Goal: Information Seeking & Learning: Learn about a topic

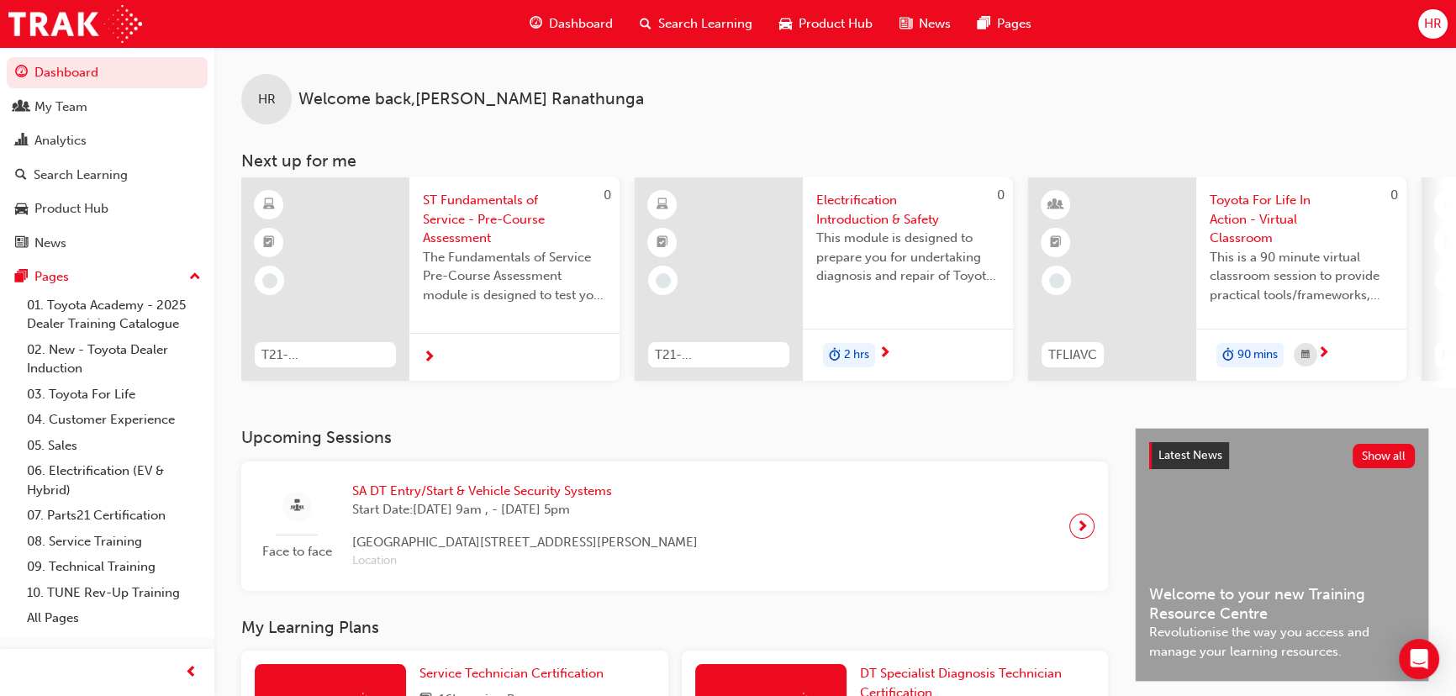
click at [1430, 25] on span "HR" at bounding box center [1434, 23] width 18 height 19
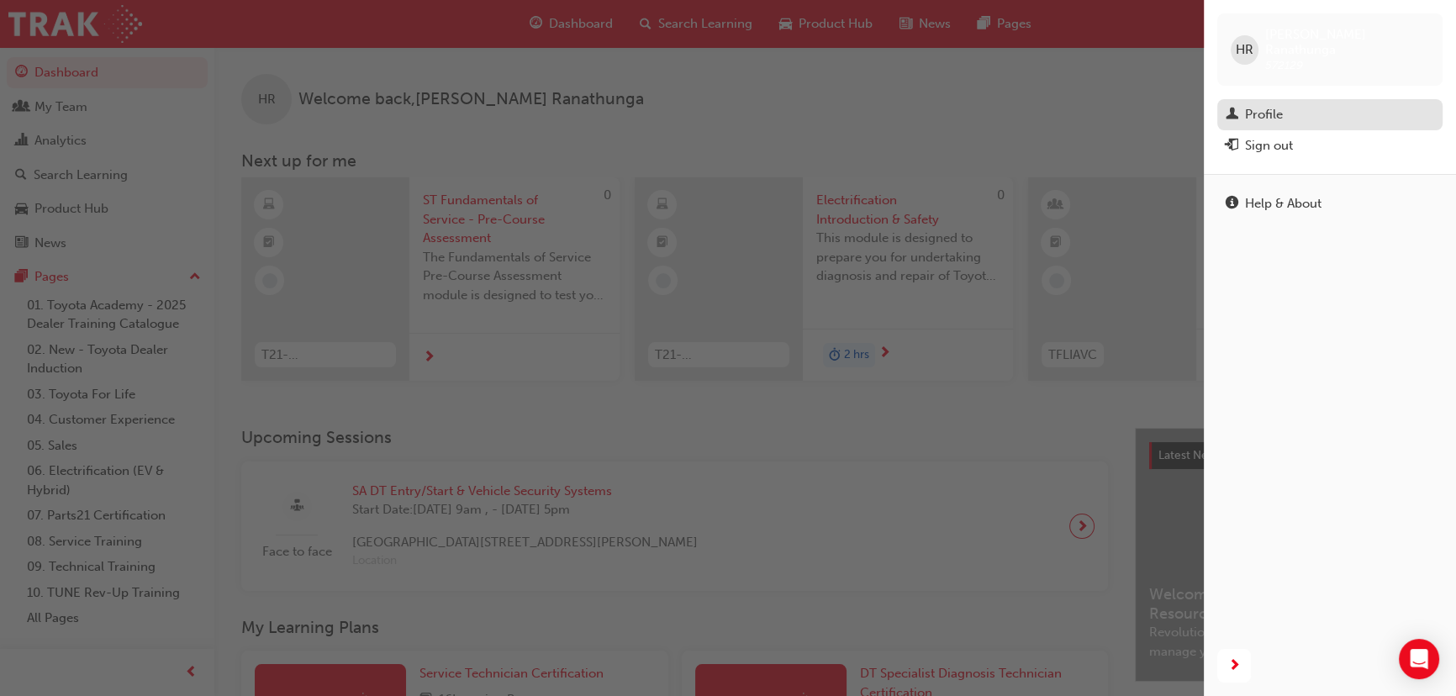
click at [1293, 104] on div "Profile" at bounding box center [1330, 114] width 209 height 21
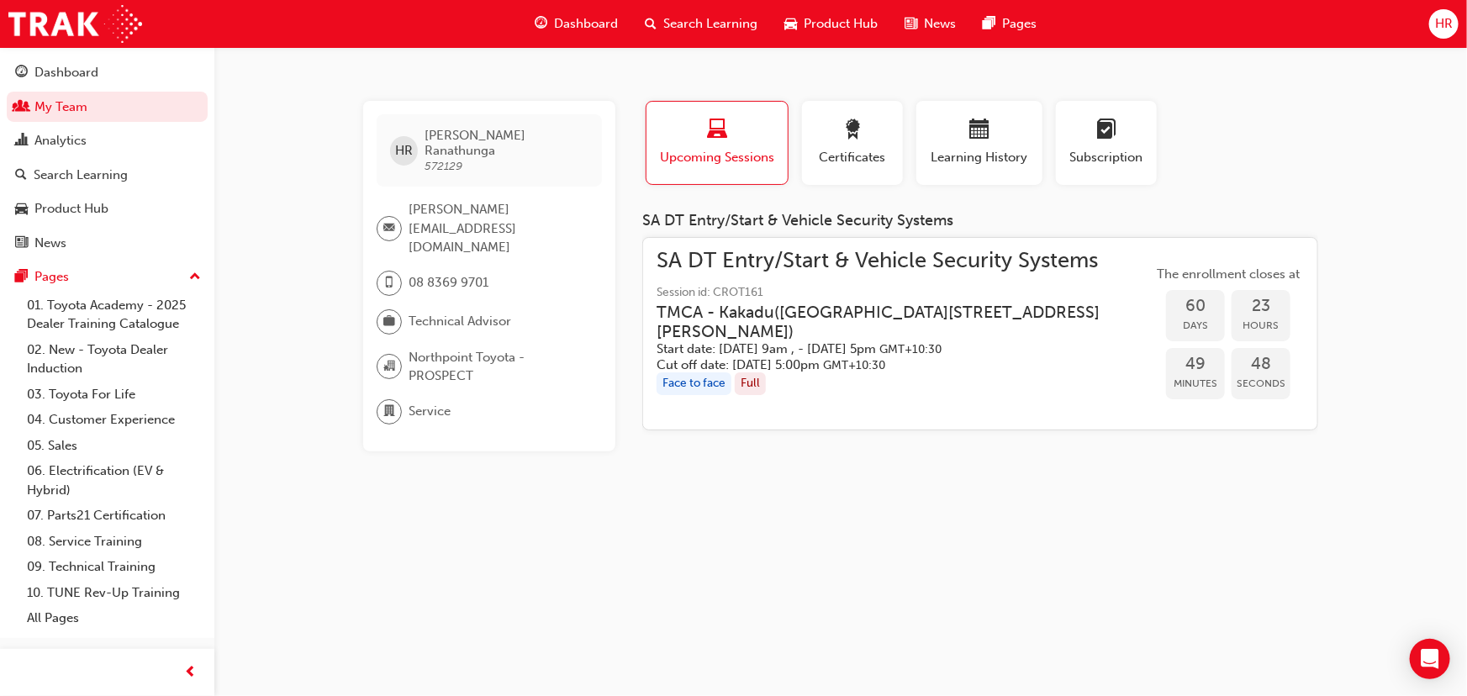
click at [1441, 34] on div "HR" at bounding box center [1444, 23] width 29 height 29
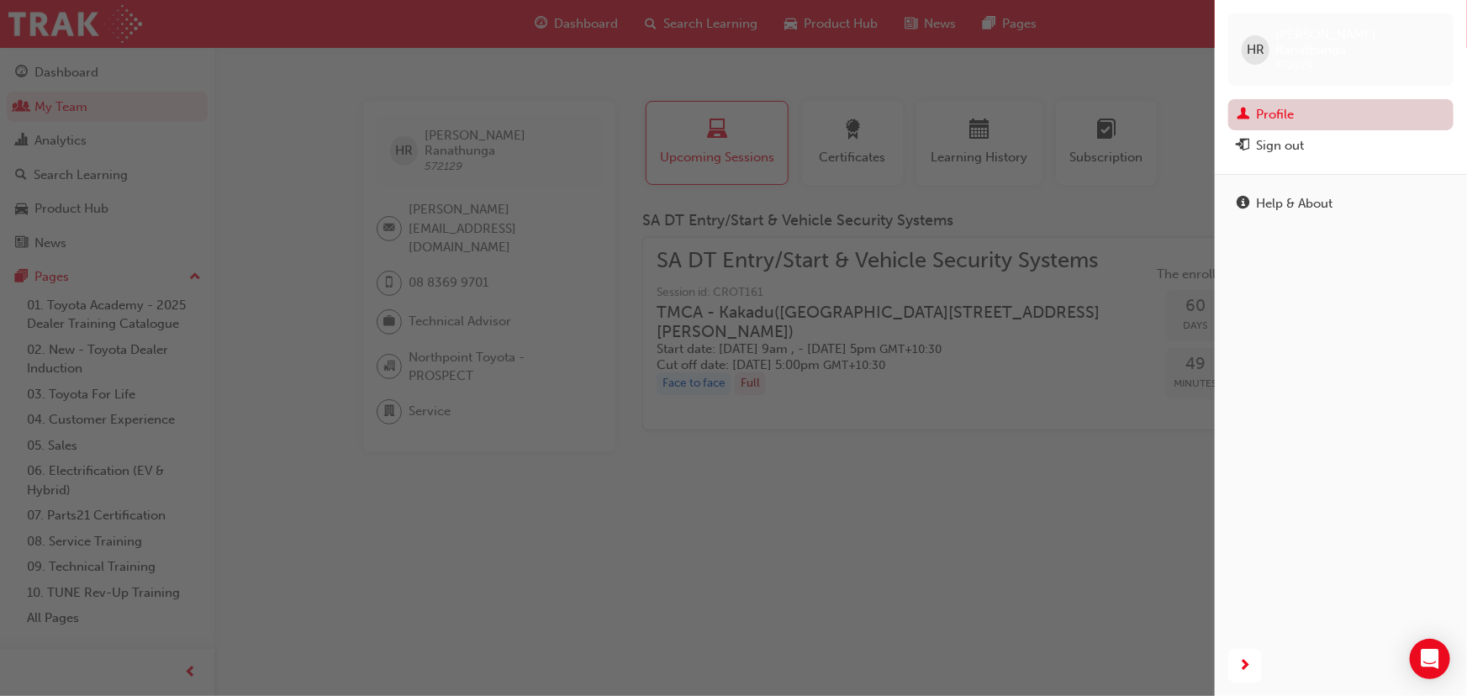
click at [1314, 99] on link "Profile" at bounding box center [1341, 114] width 225 height 31
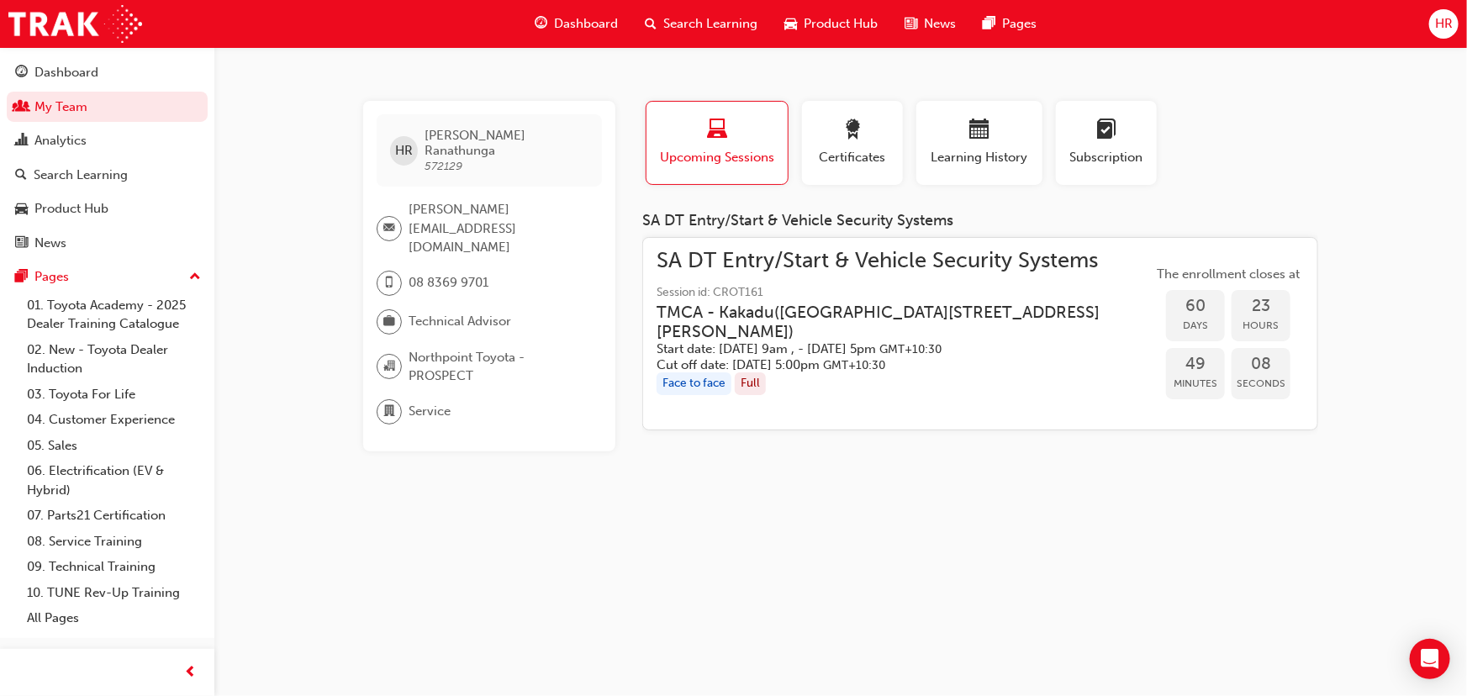
click at [1444, 19] on span "HR" at bounding box center [1444, 23] width 18 height 19
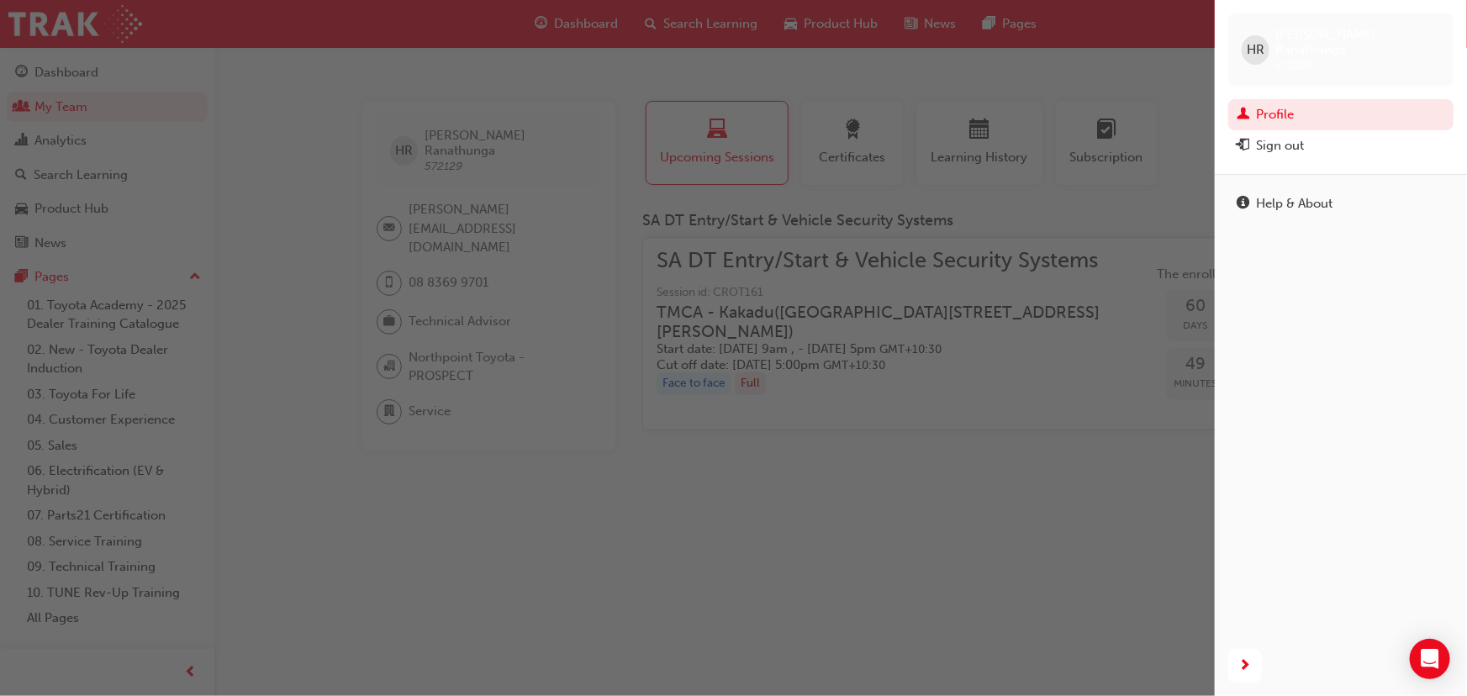
click at [1160, 94] on div "button" at bounding box center [607, 348] width 1215 height 696
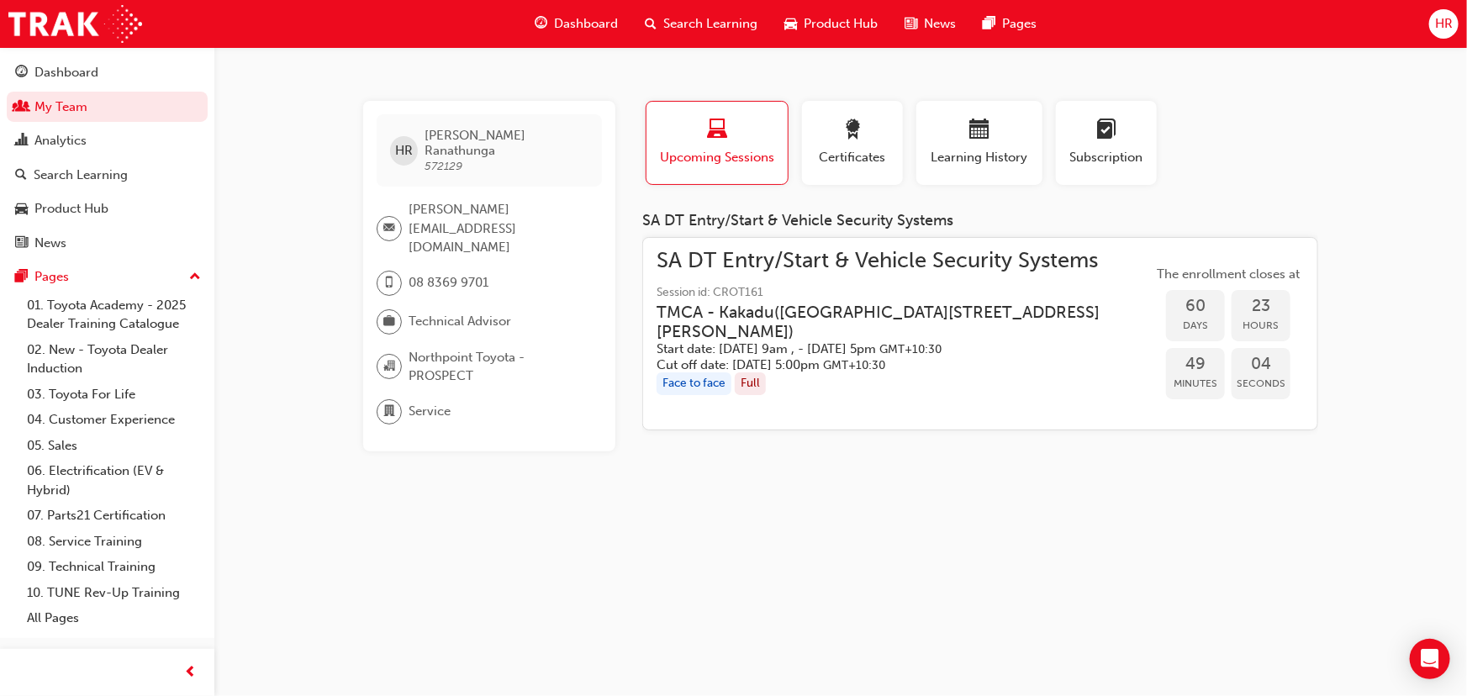
click at [1448, 19] on span "HR" at bounding box center [1444, 23] width 18 height 19
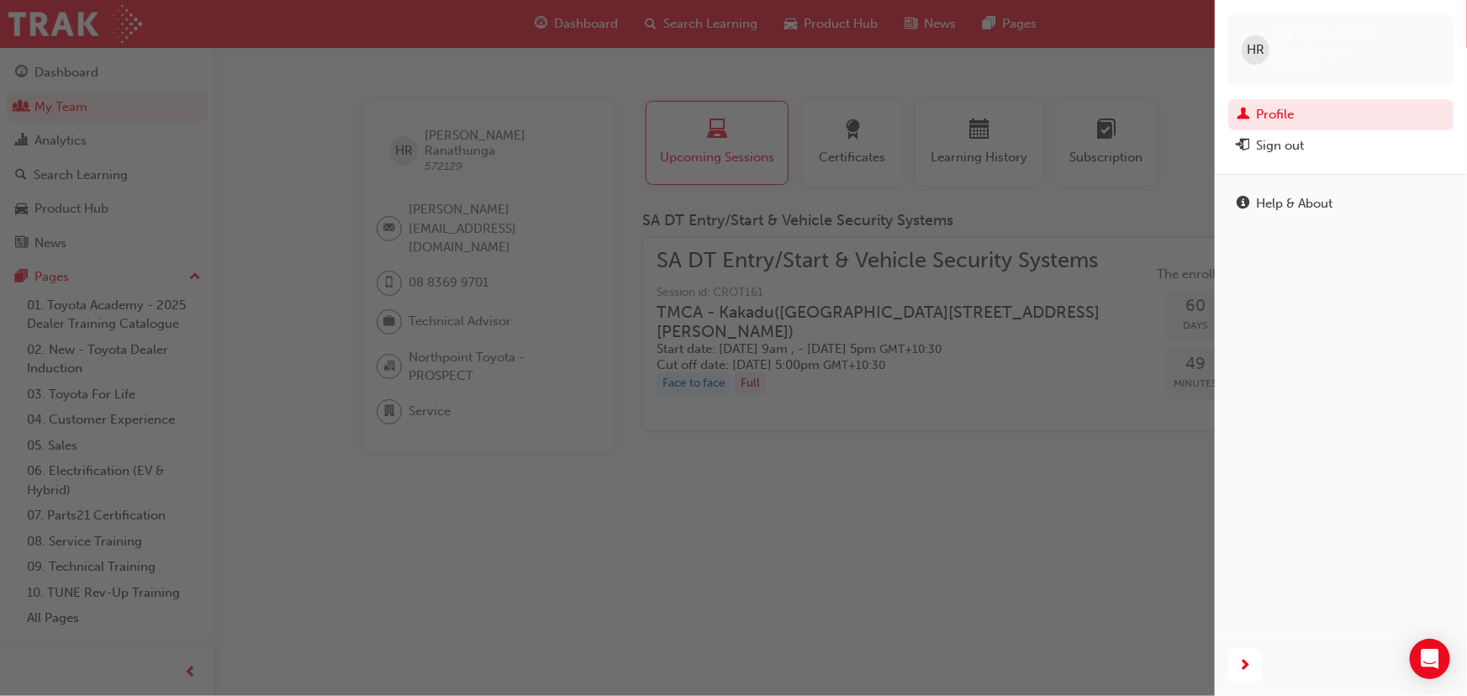
click at [1334, 229] on div "Help & About" at bounding box center [1341, 405] width 252 height 462
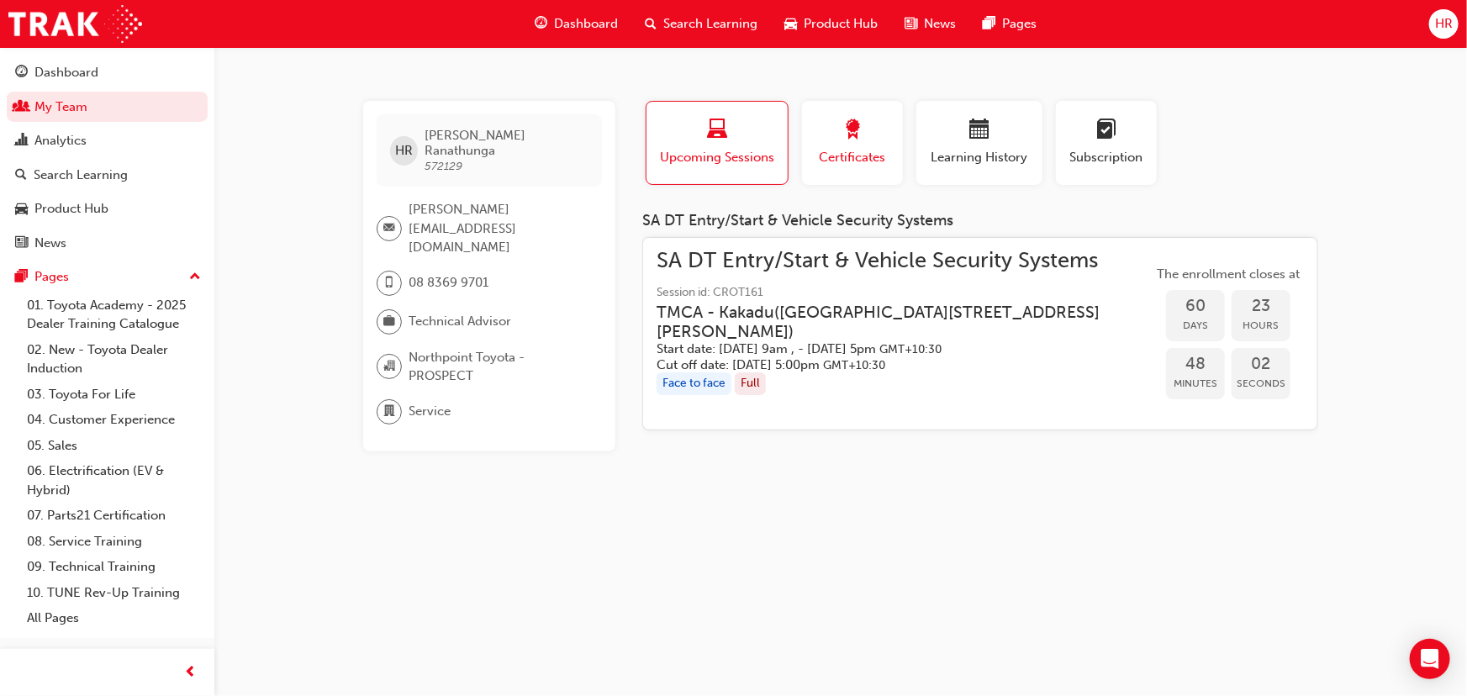
click at [874, 152] on span "Certificates" at bounding box center [853, 157] width 76 height 19
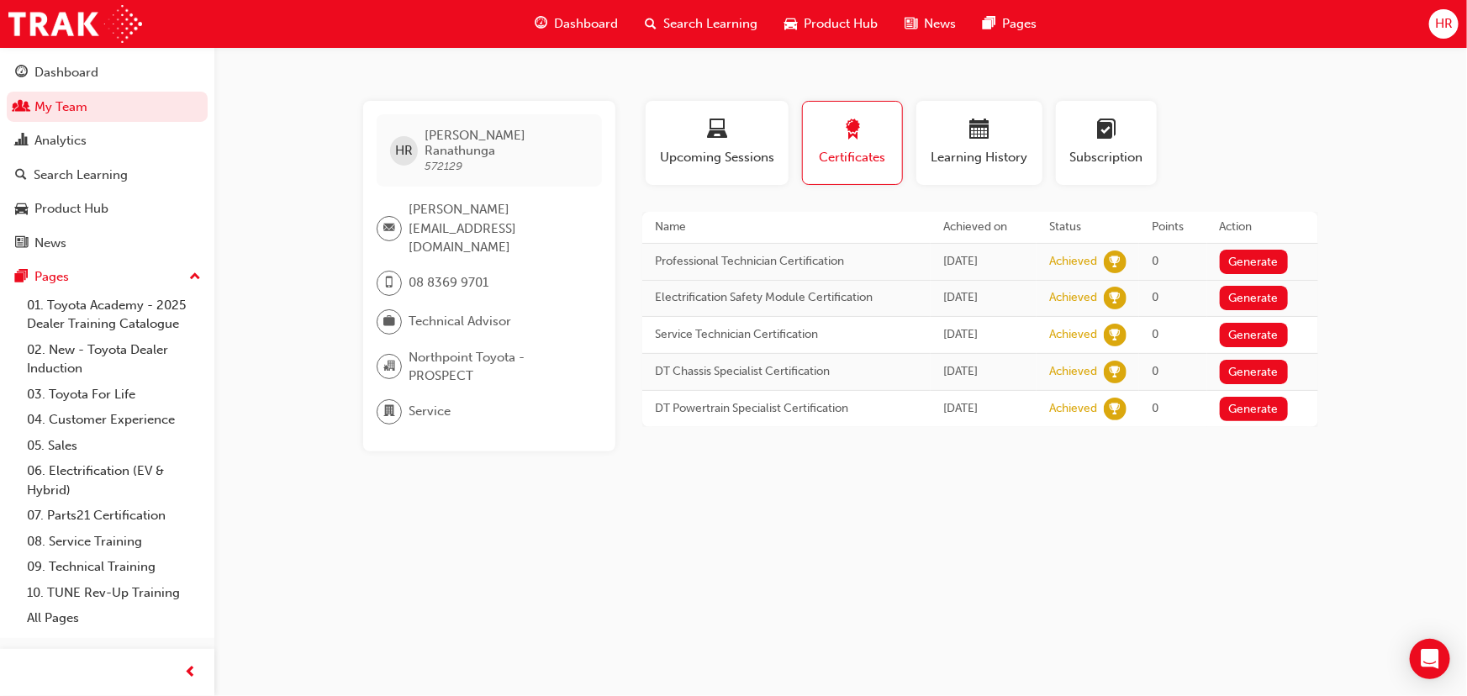
click at [1446, 29] on span "HR" at bounding box center [1444, 23] width 18 height 19
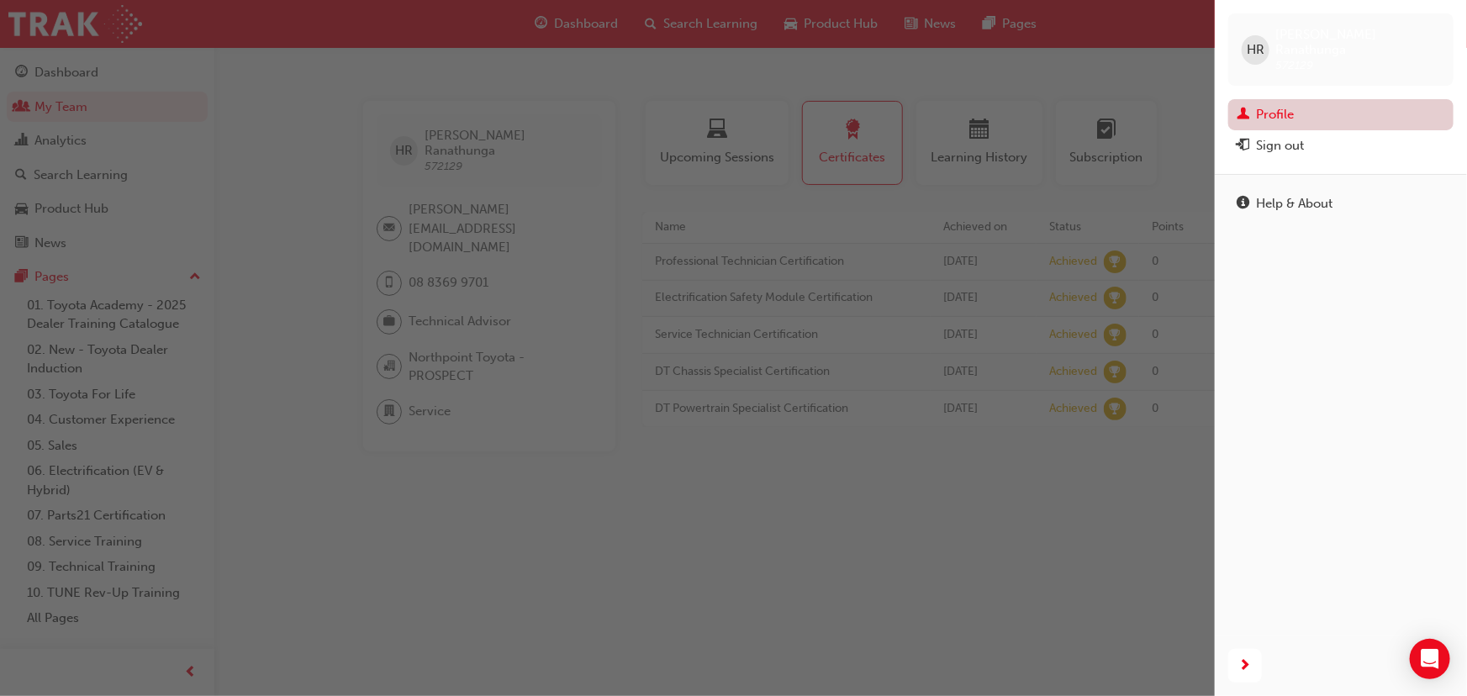
click at [1356, 99] on link "Profile" at bounding box center [1341, 114] width 225 height 31
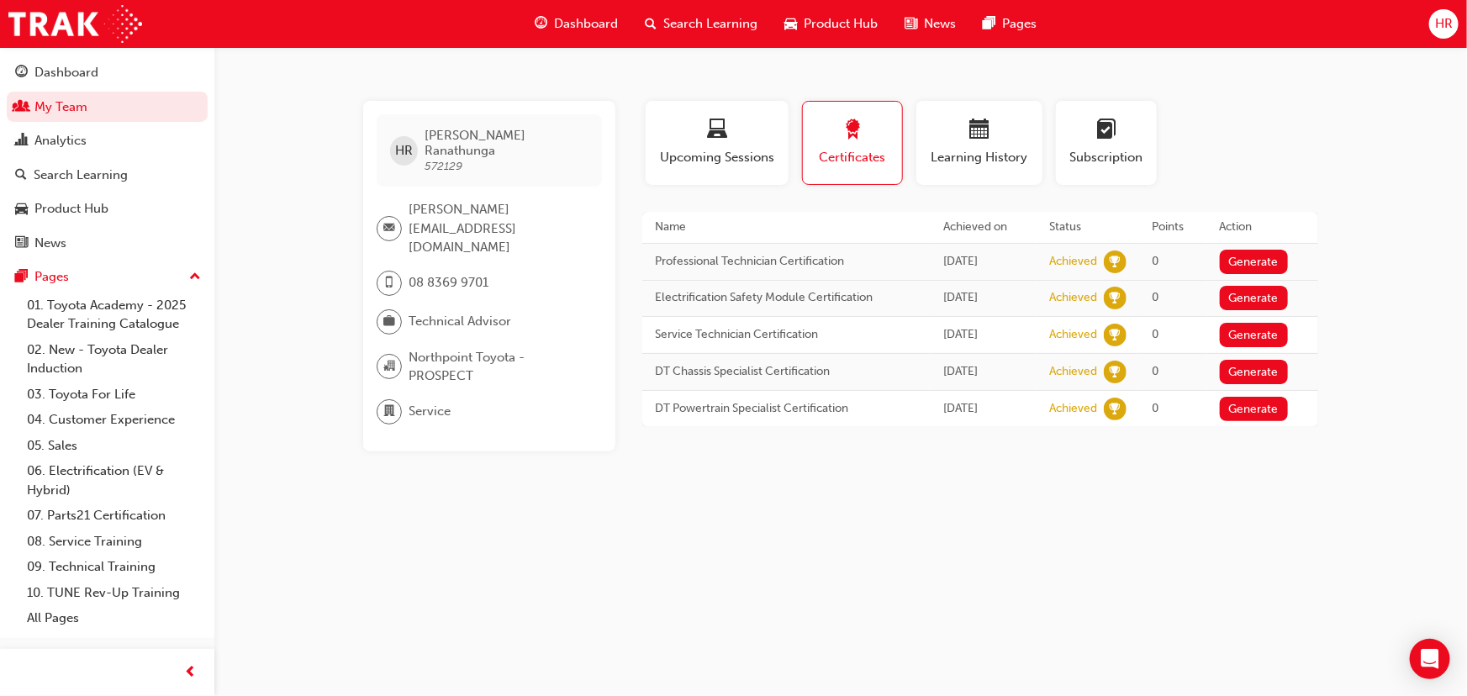
click at [688, 24] on span "Search Learning" at bounding box center [710, 23] width 94 height 19
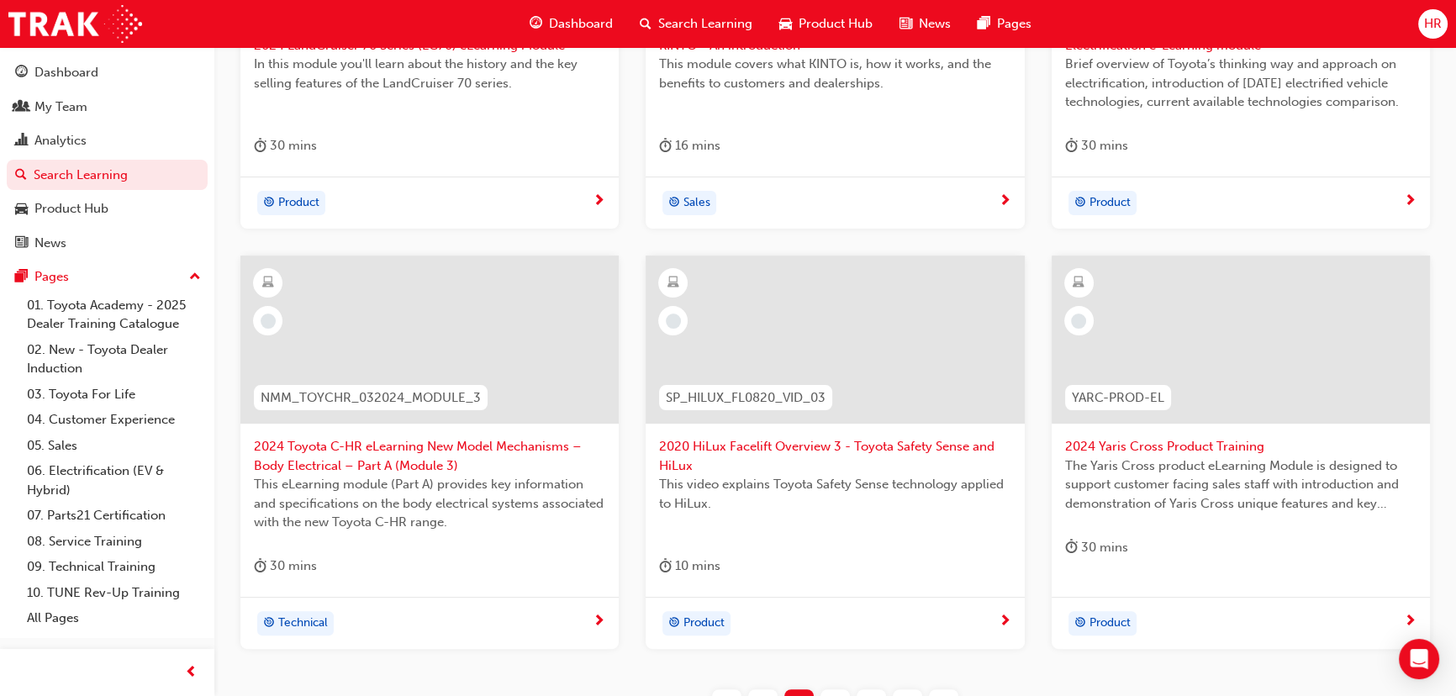
scroll to position [690, 0]
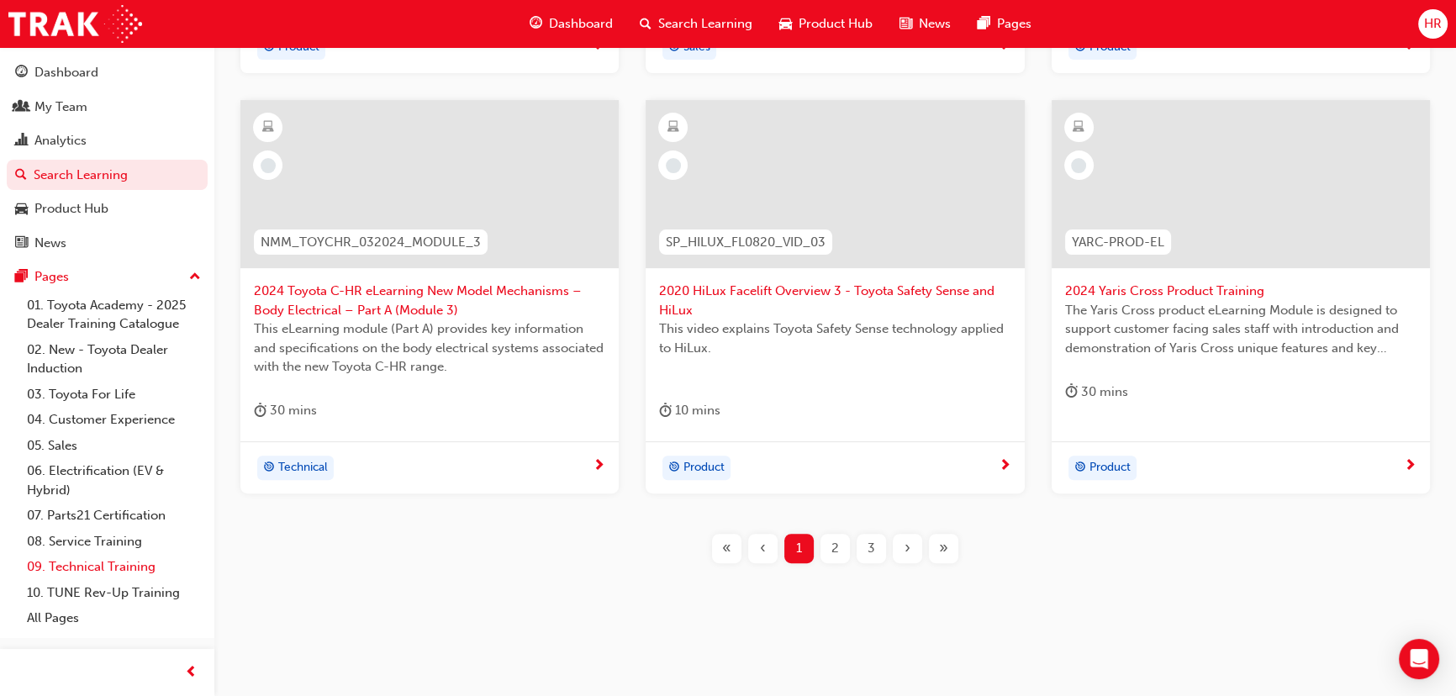
click at [113, 568] on link "09. Technical Training" at bounding box center [114, 567] width 188 height 26
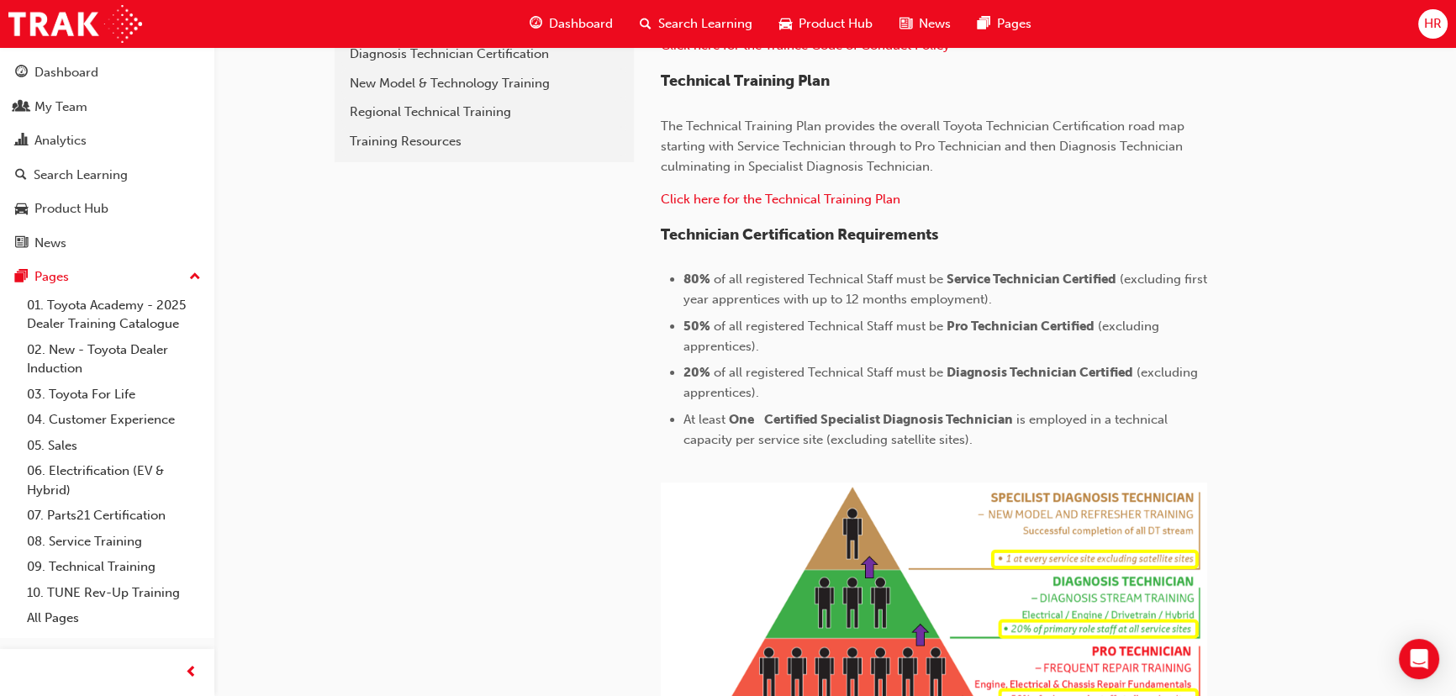
scroll to position [841, 0]
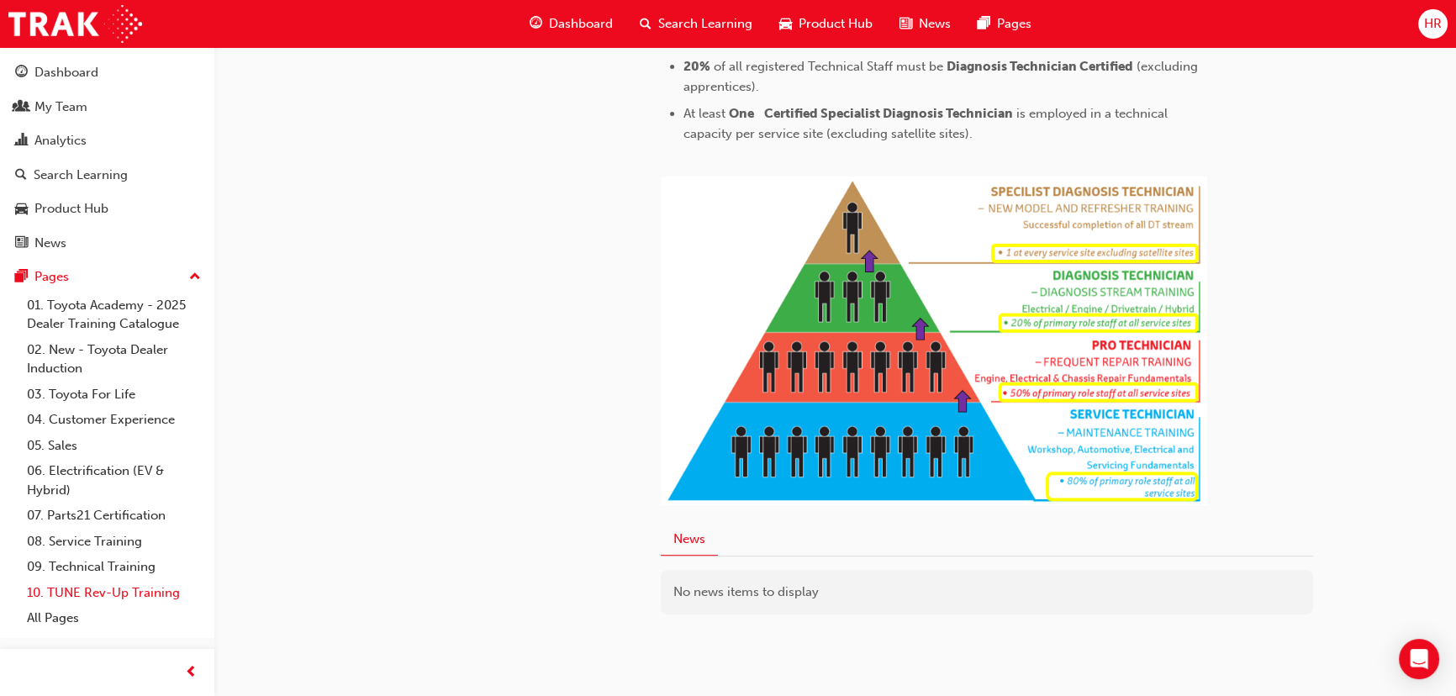
click at [100, 593] on link "10. TUNE Rev-Up Training" at bounding box center [114, 593] width 188 height 26
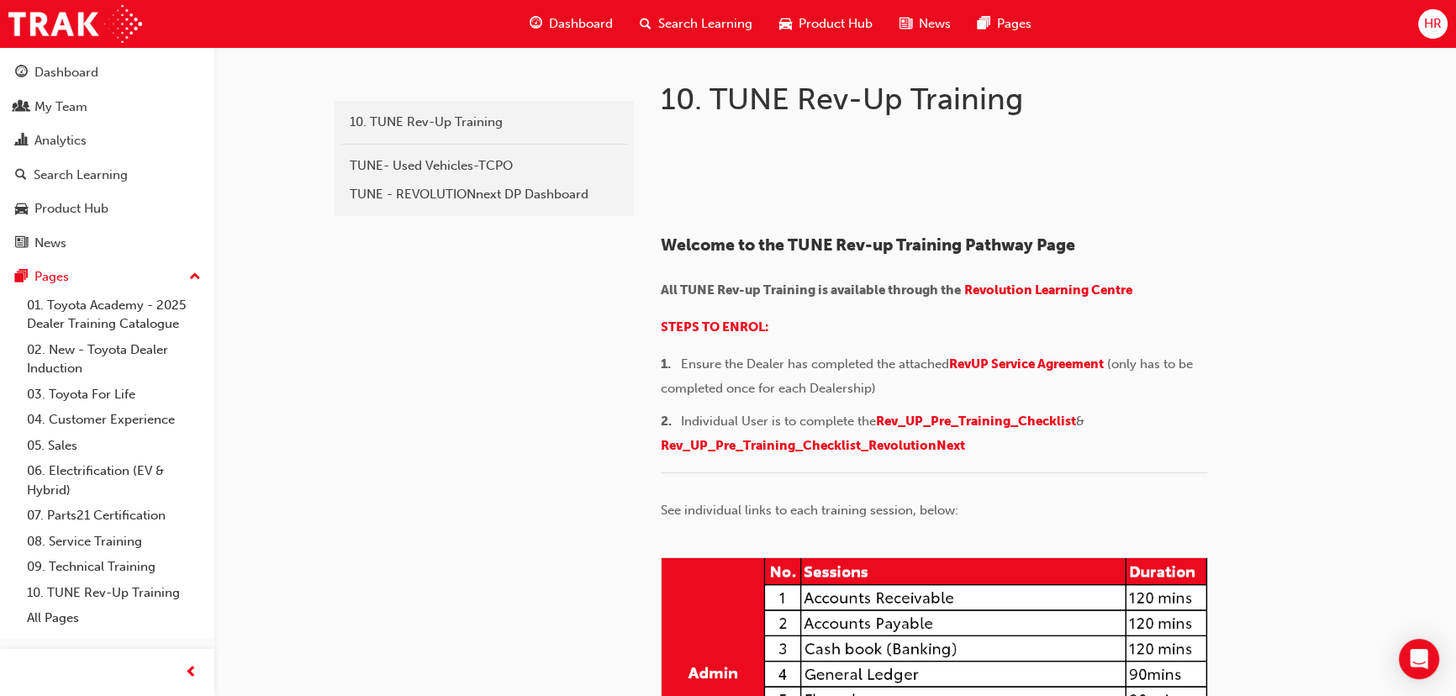
scroll to position [305, 0]
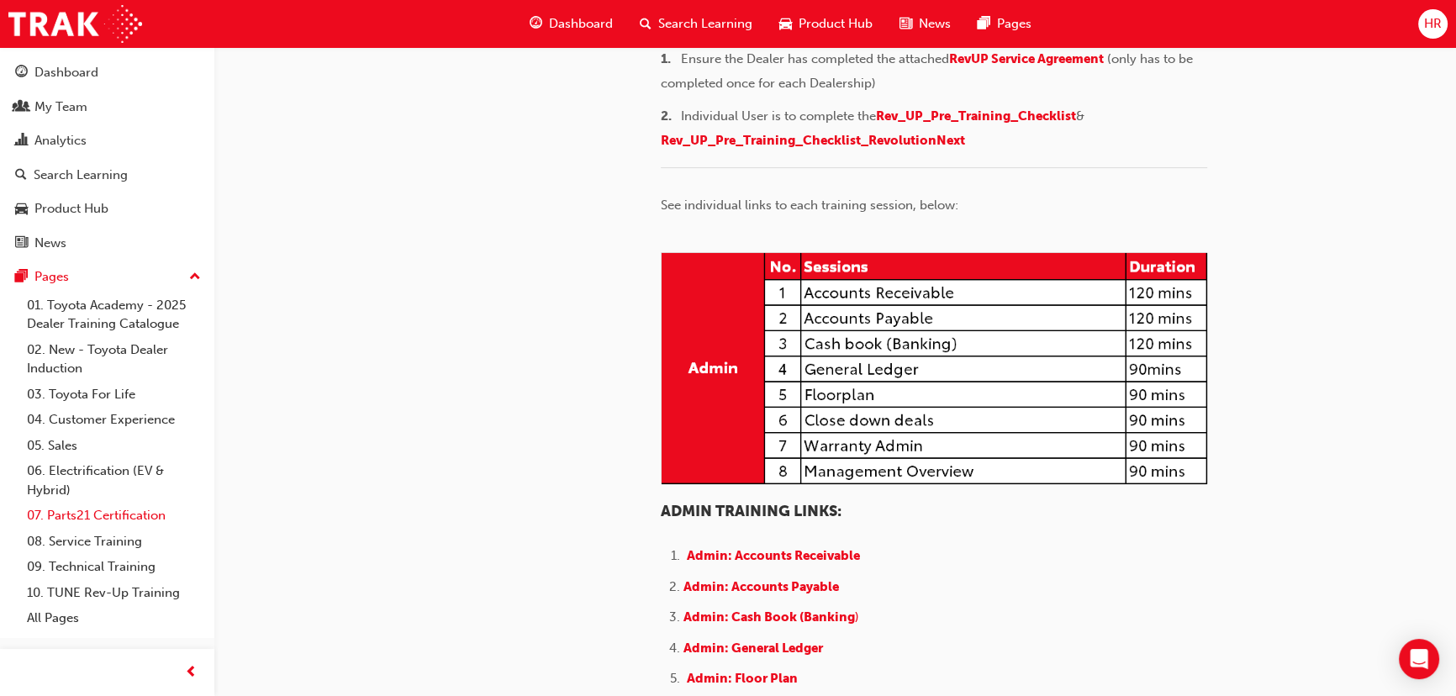
click at [120, 513] on link "07. Parts21 Certification" at bounding box center [114, 516] width 188 height 26
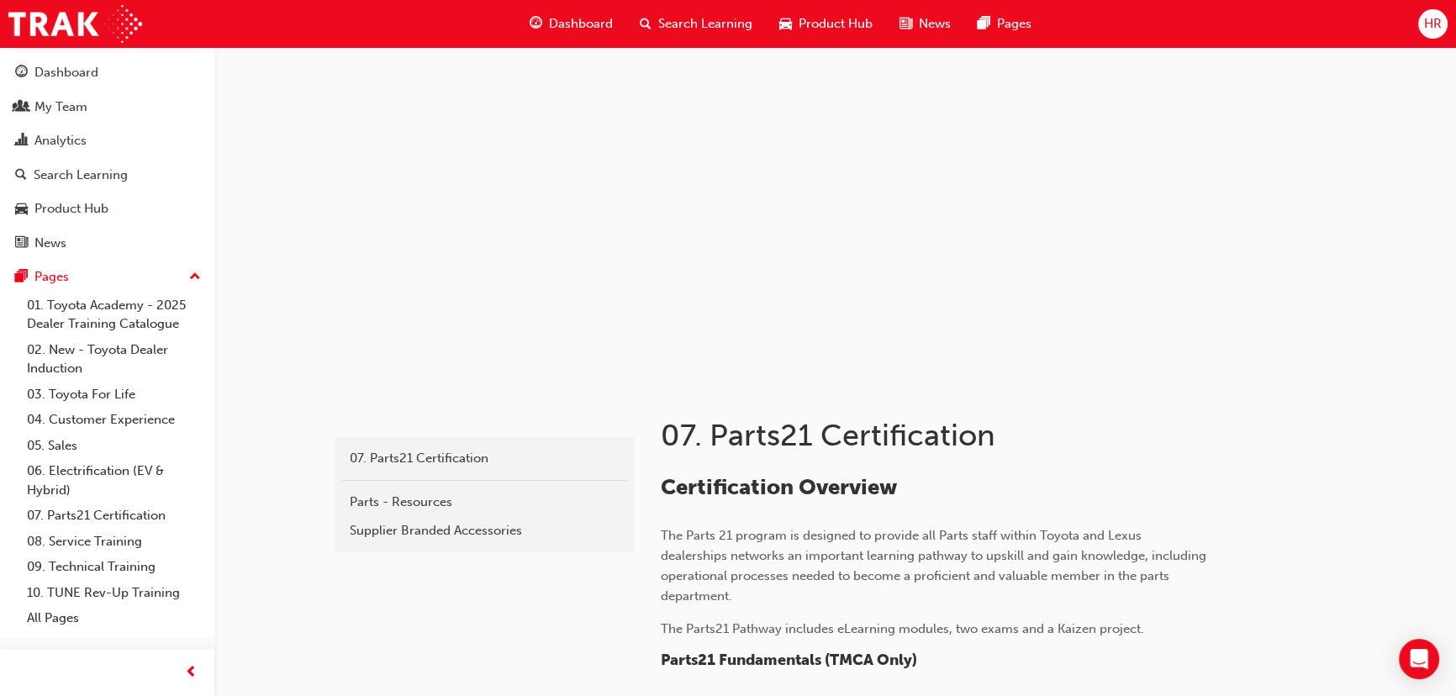
click at [1444, 18] on div "HR" at bounding box center [1433, 23] width 29 height 29
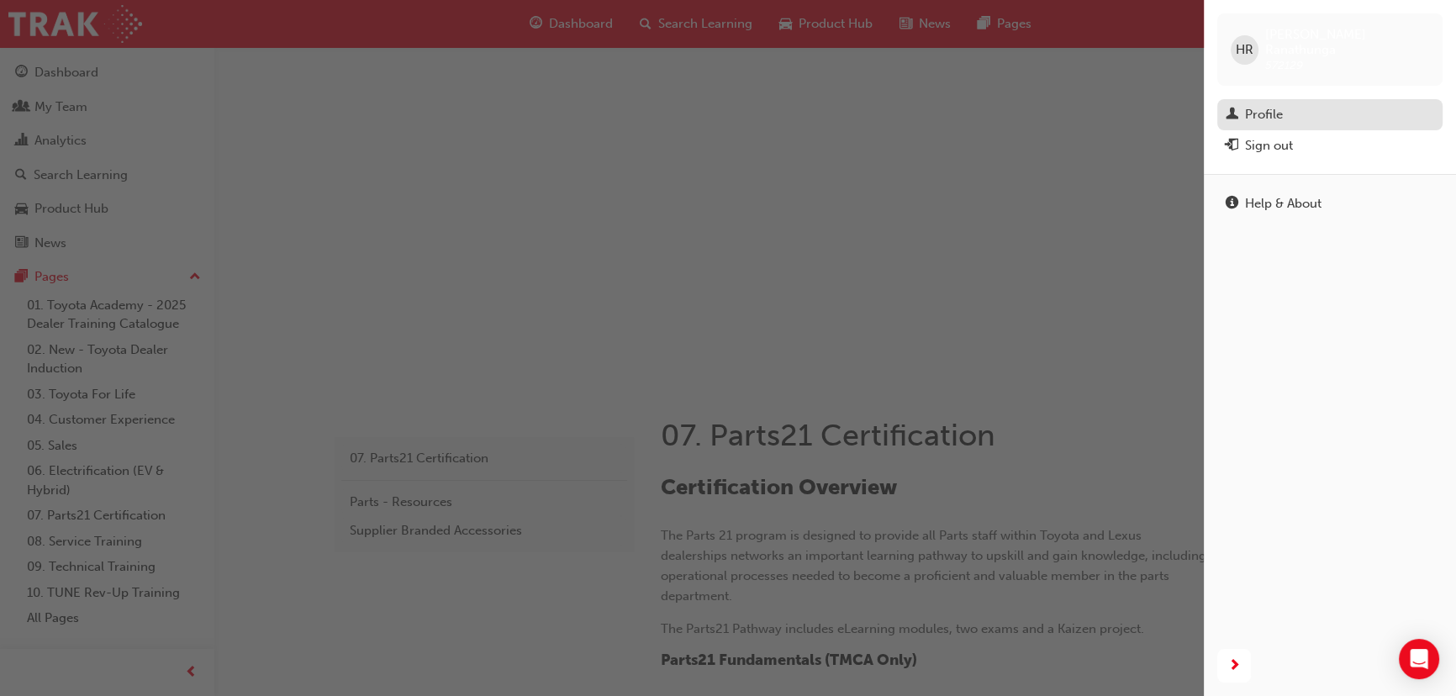
click at [1259, 105] on div "Profile" at bounding box center [1264, 114] width 38 height 19
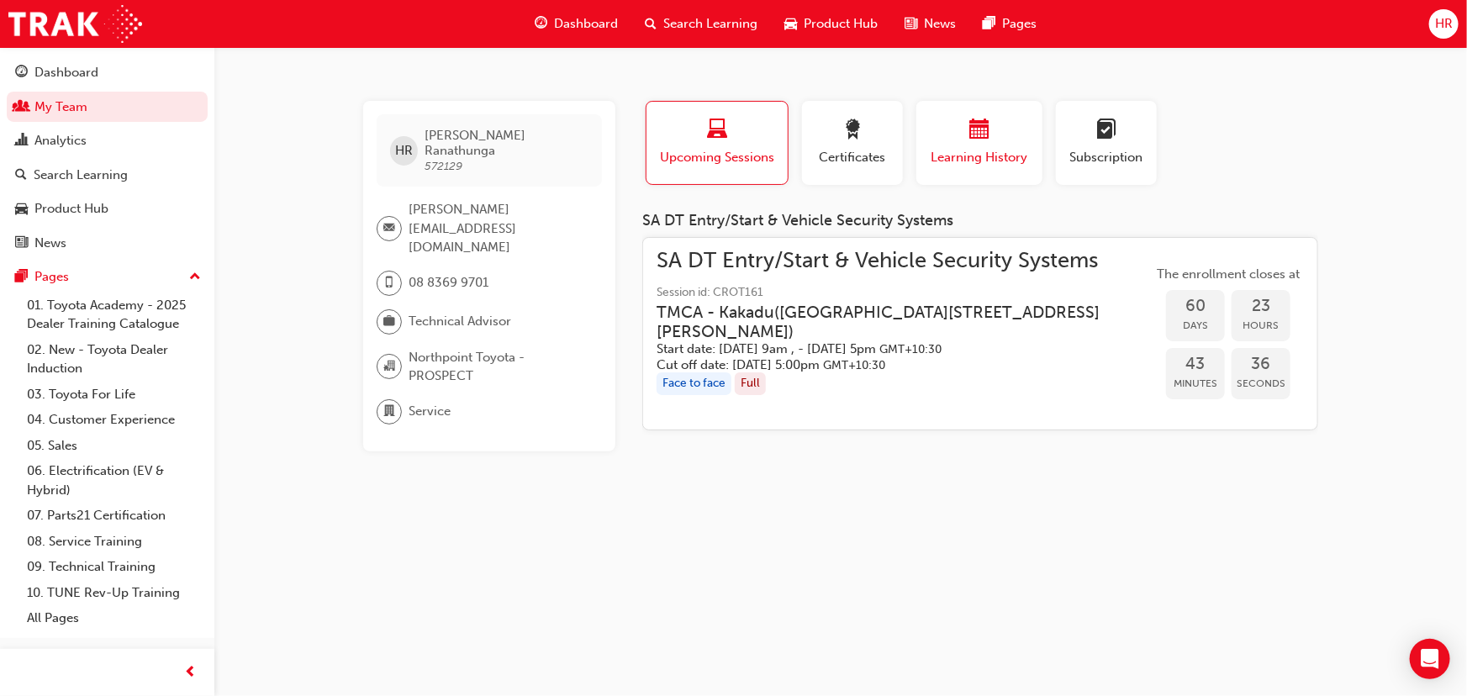
click at [986, 128] on span "calendar-icon" at bounding box center [980, 130] width 20 height 23
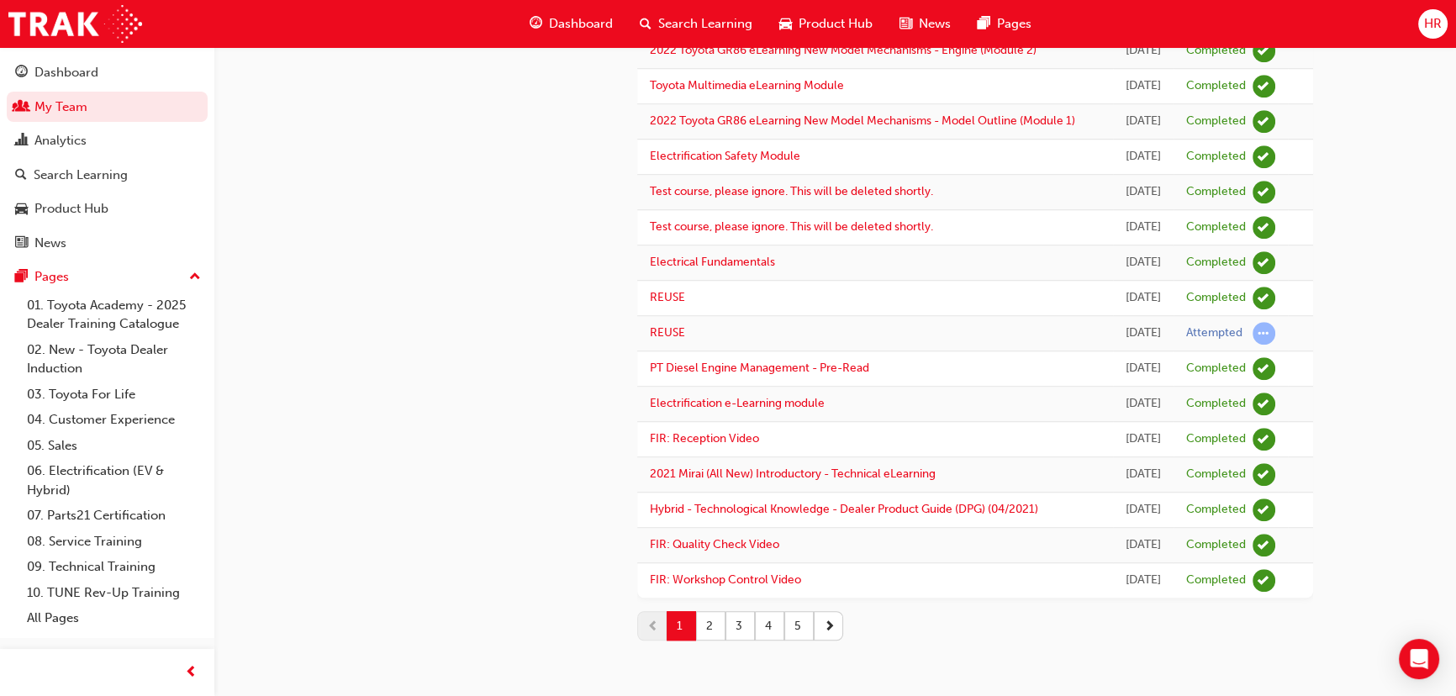
scroll to position [2085, 0]
click at [664, 325] on link "REUSE" at bounding box center [667, 332] width 35 height 14
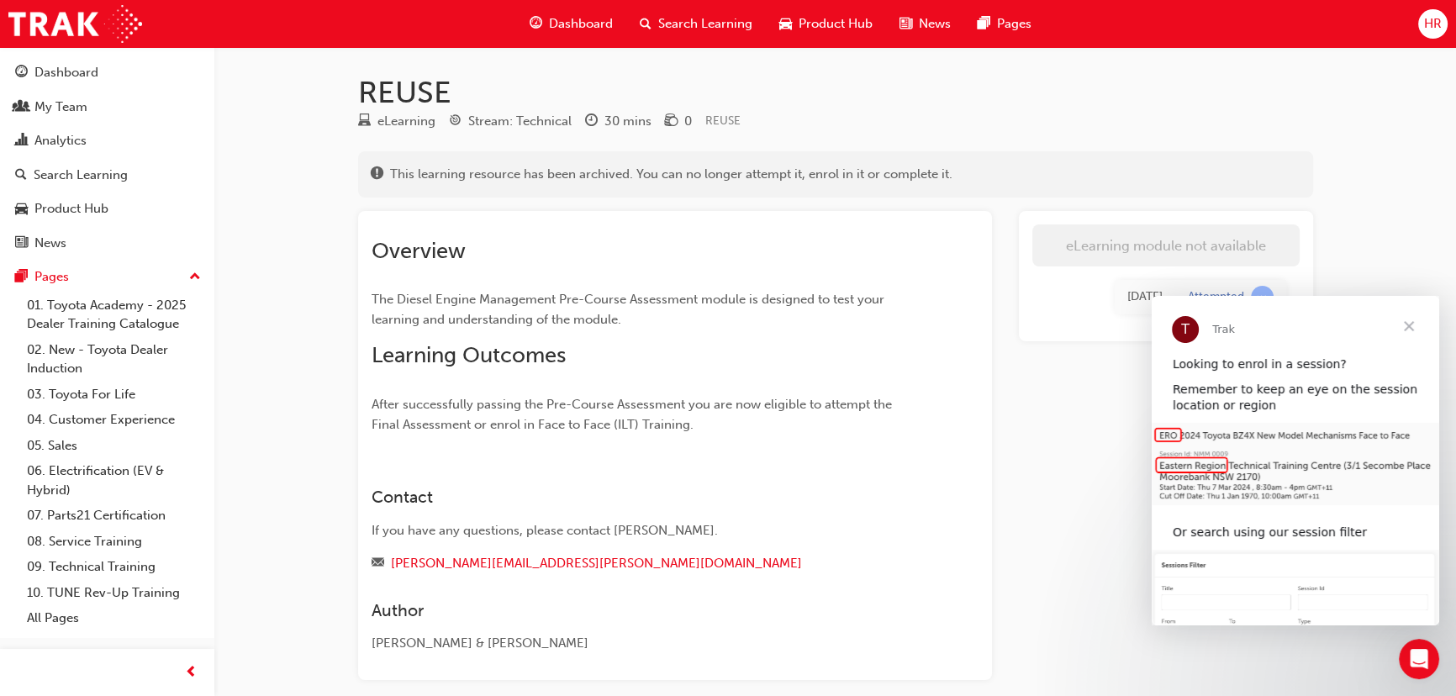
click at [1040, 392] on div "eLearning module not available [DATE] Attempted" at bounding box center [1166, 445] width 294 height 469
click at [1375, 265] on div "REUSE eLearning Stream: Technical 30 mins 0 REUSE This learning resource has be…" at bounding box center [728, 388] width 1456 height 776
click at [1409, 325] on span "Close" at bounding box center [1409, 326] width 61 height 61
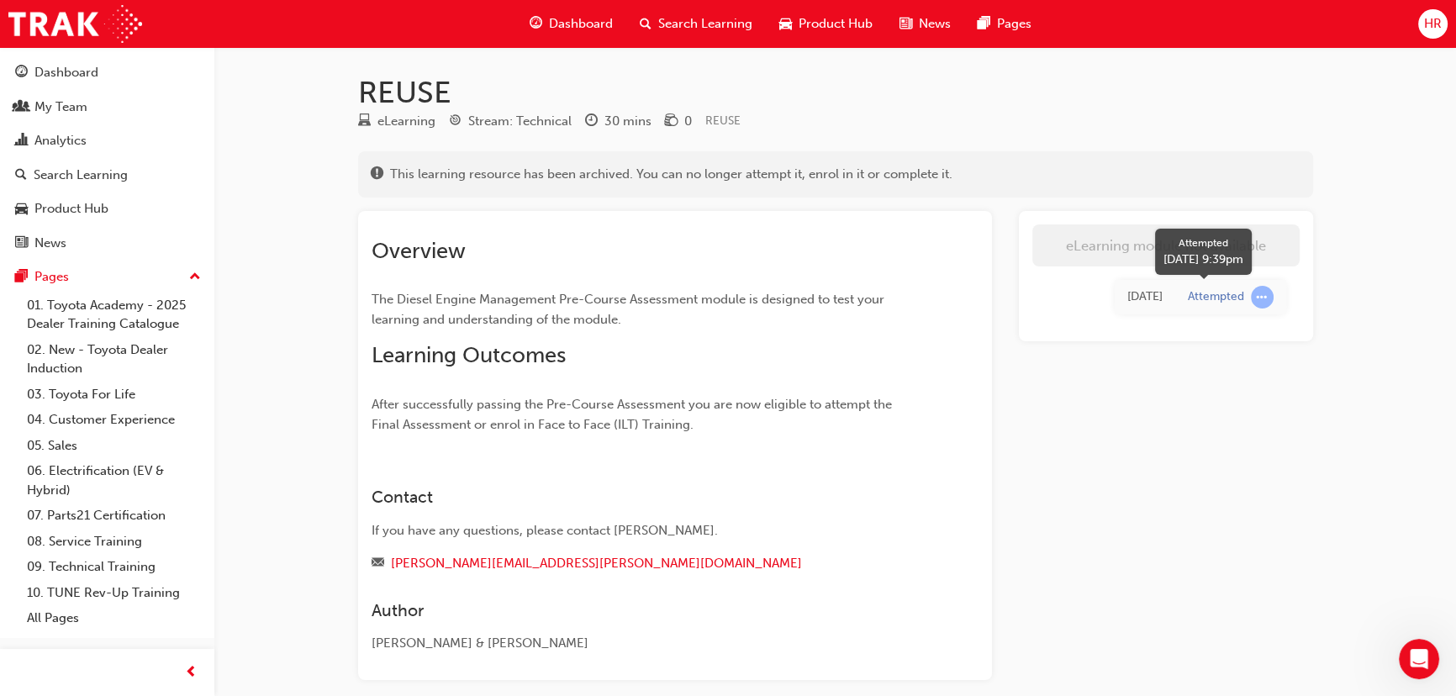
click at [1261, 294] on span "learningRecordVerb_ATTEMPT-icon" at bounding box center [1262, 297] width 23 height 23
click at [1441, 16] on span "HR" at bounding box center [1434, 23] width 18 height 19
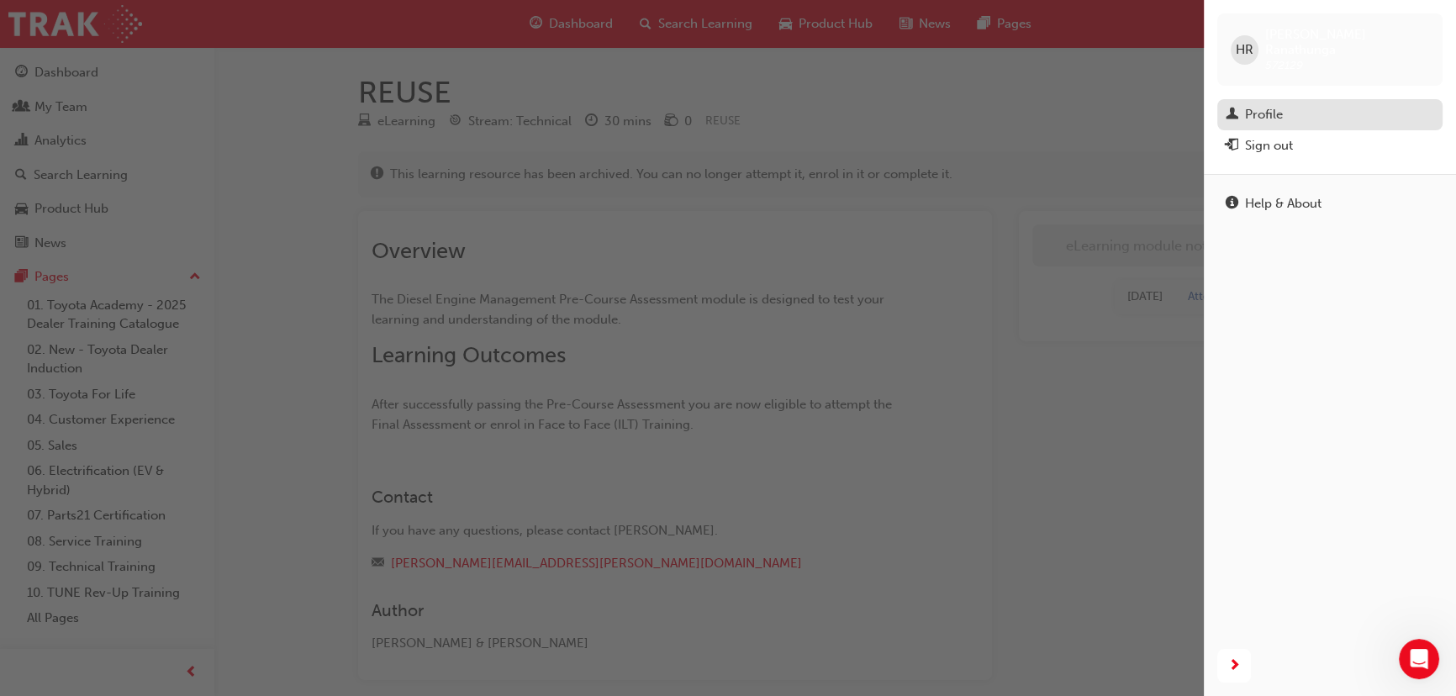
click at [1294, 104] on div "Profile" at bounding box center [1330, 114] width 209 height 21
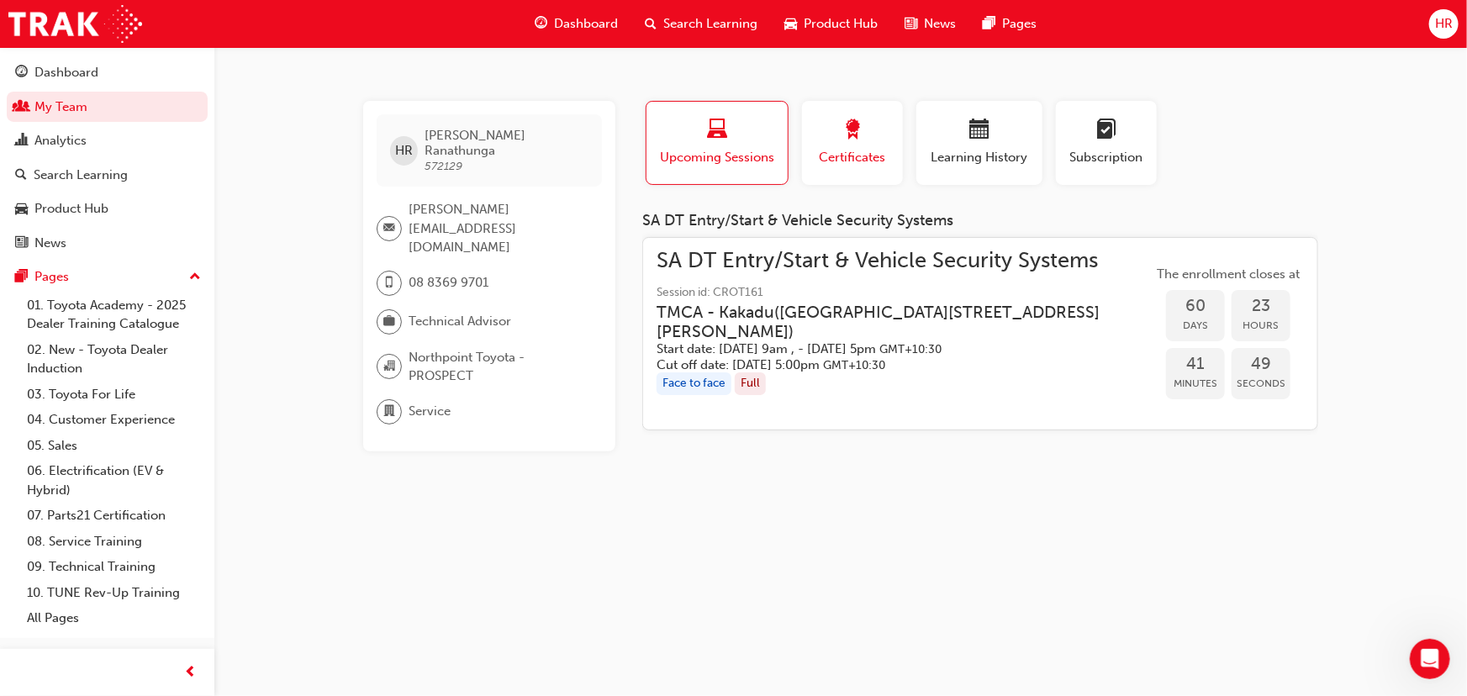
click at [855, 139] on span "award-icon" at bounding box center [853, 130] width 20 height 23
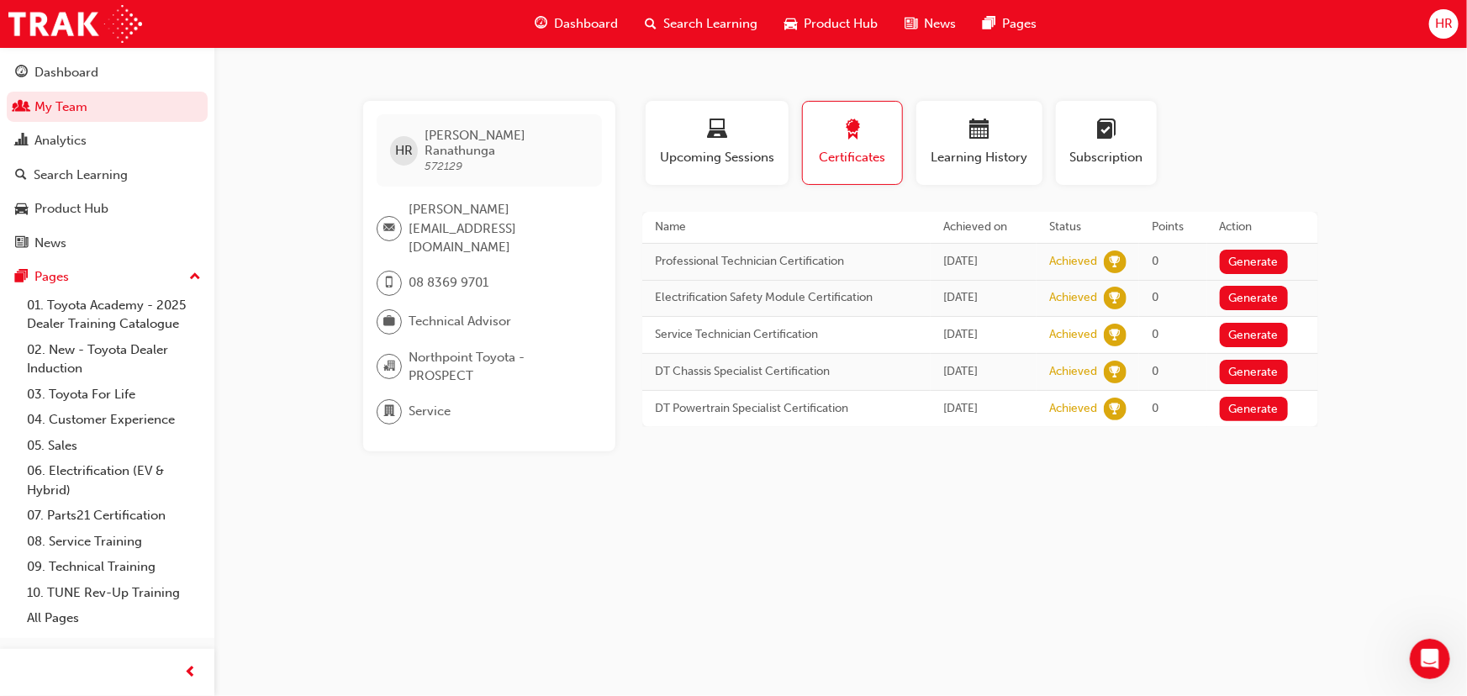
click at [789, 259] on td "Professional Technician Certification" at bounding box center [786, 261] width 288 height 37
click at [732, 163] on span "Upcoming Sessions" at bounding box center [717, 157] width 118 height 19
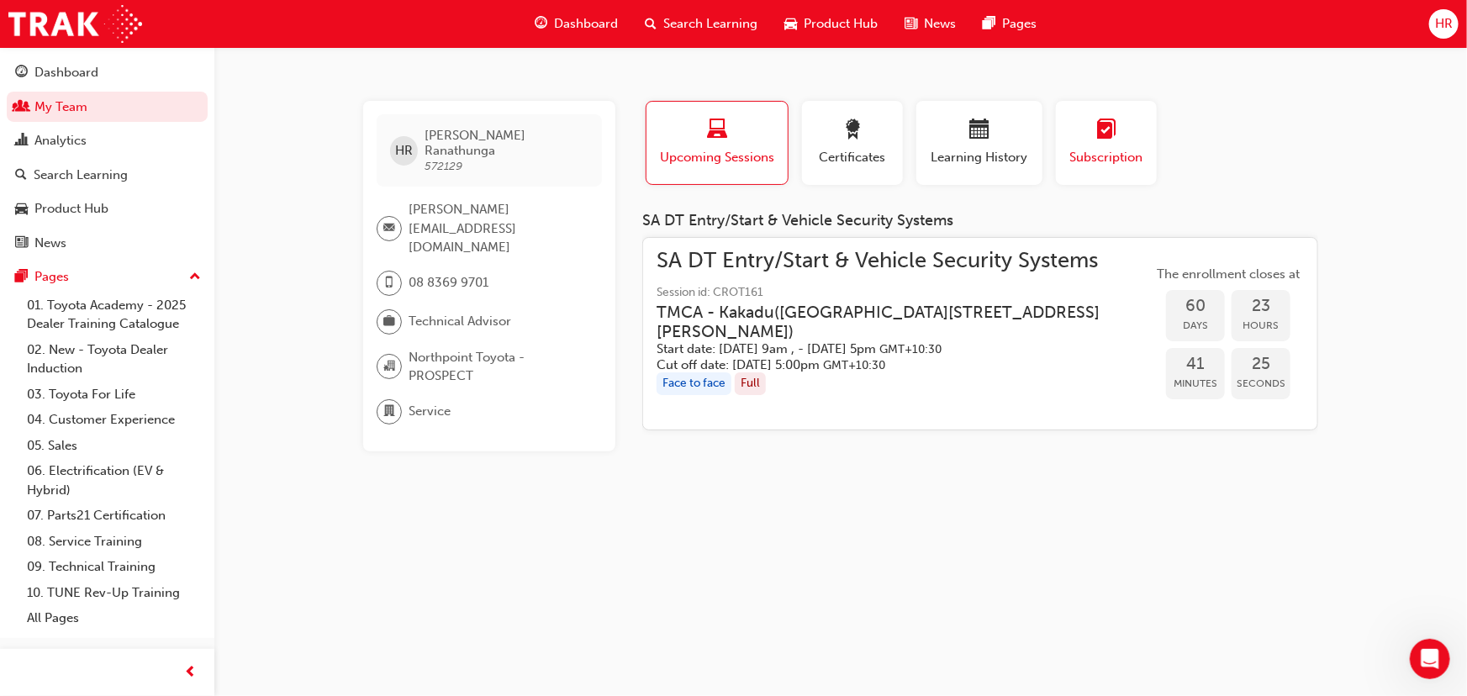
click at [1096, 151] on span "Subscription" at bounding box center [1107, 157] width 76 height 19
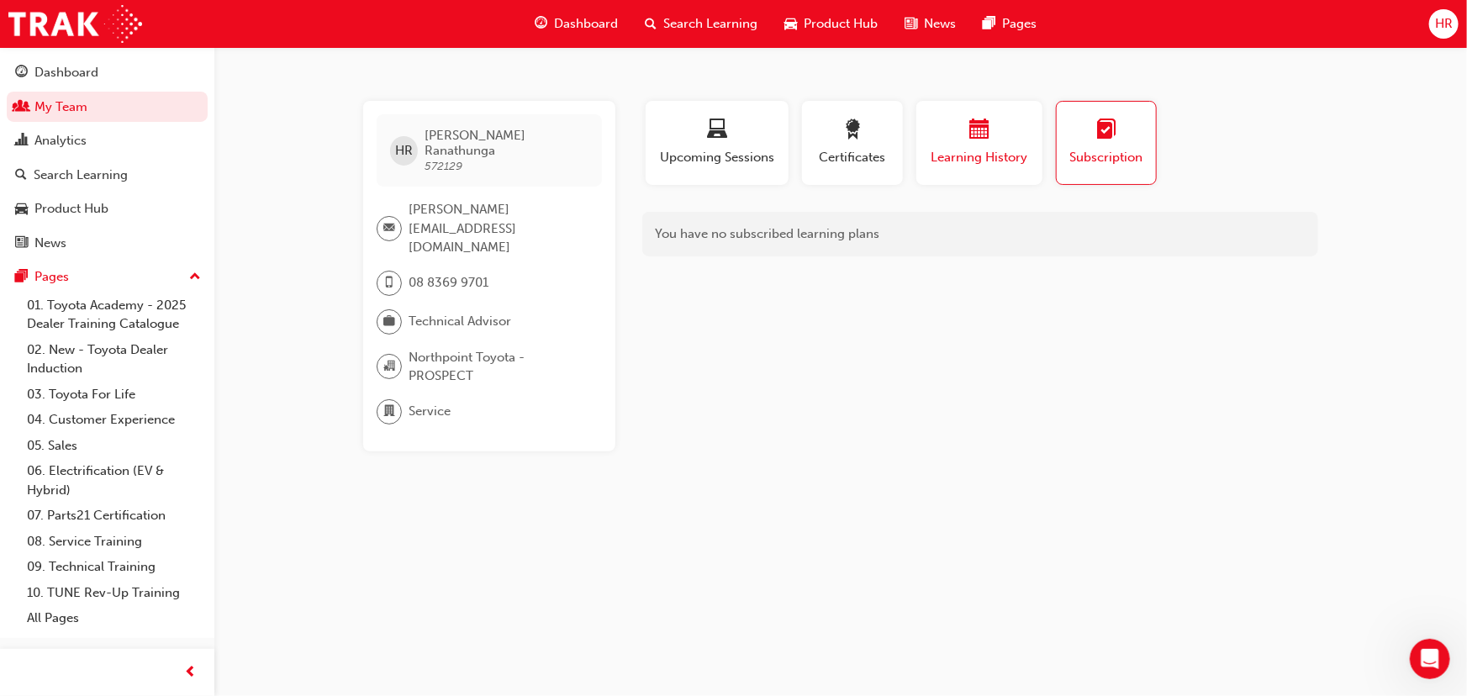
click at [971, 138] on span "calendar-icon" at bounding box center [980, 130] width 20 height 23
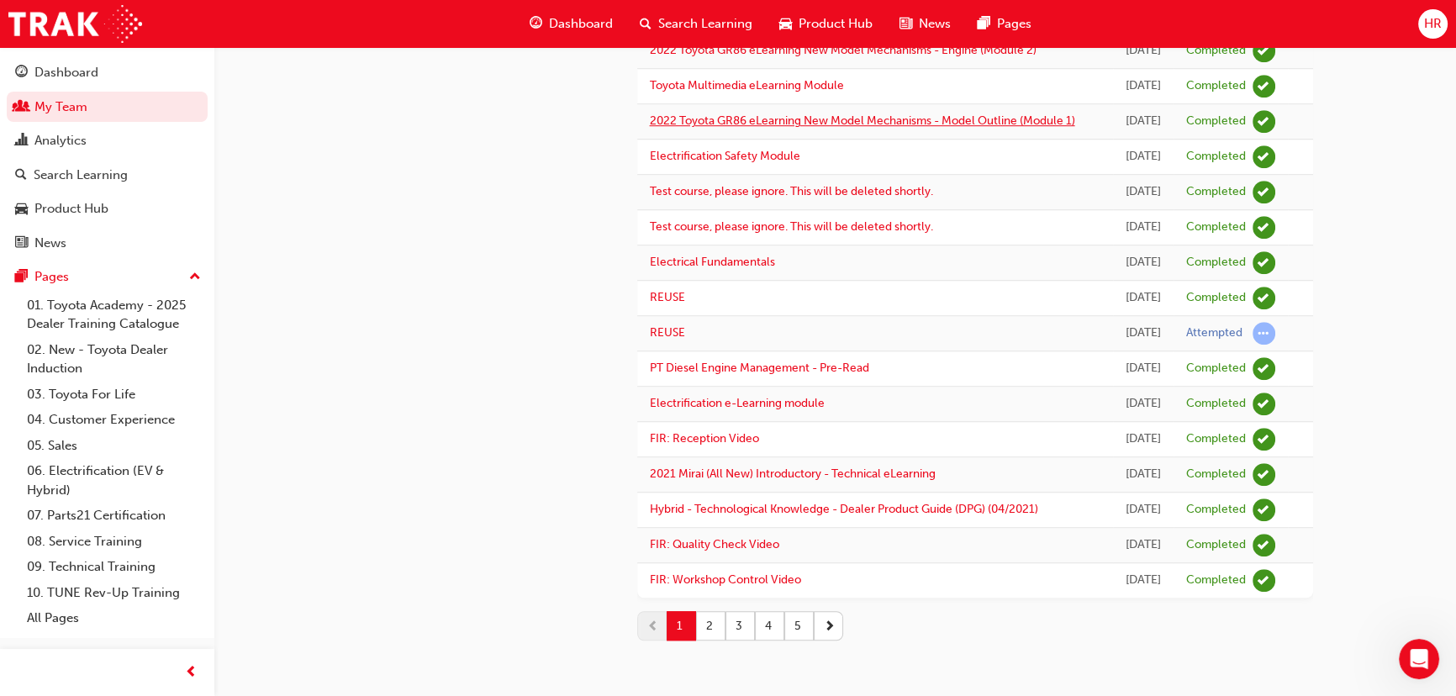
scroll to position [2085, 0]
click at [714, 626] on button "2" at bounding box center [710, 625] width 29 height 29
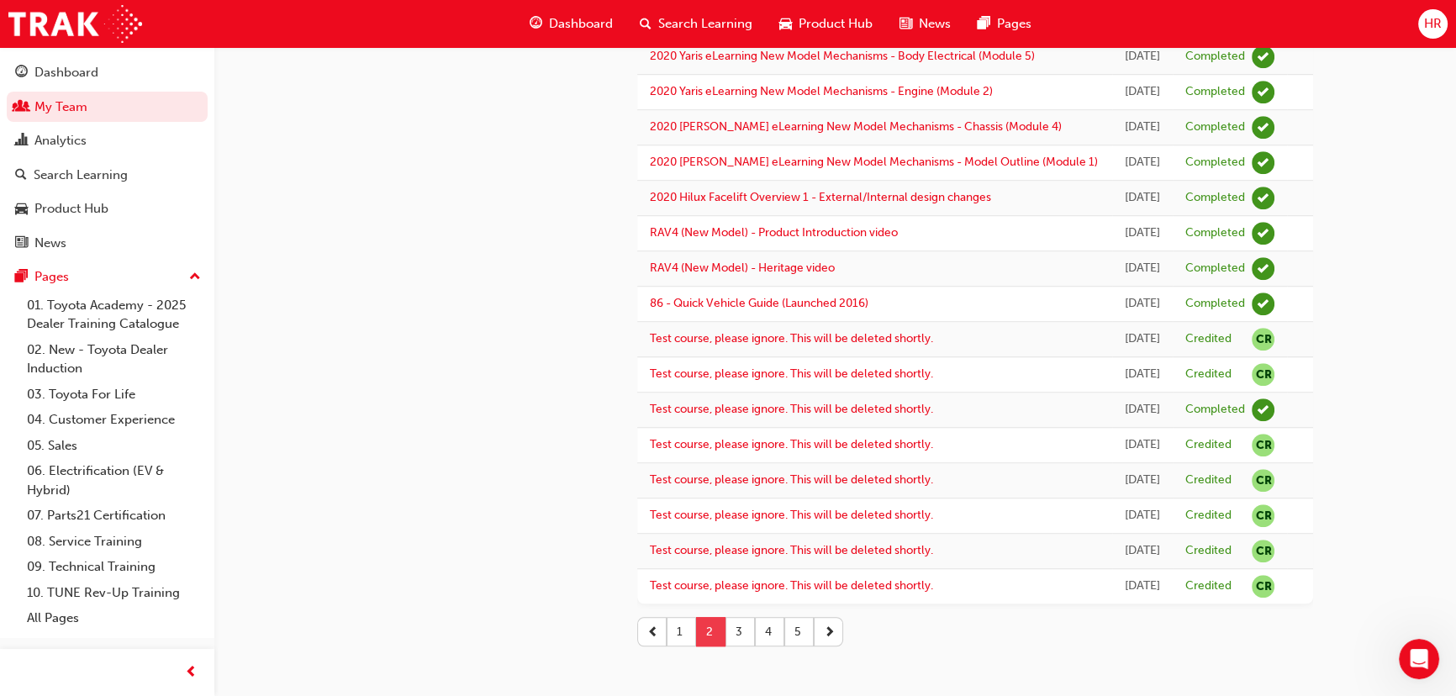
scroll to position [1691, 0]
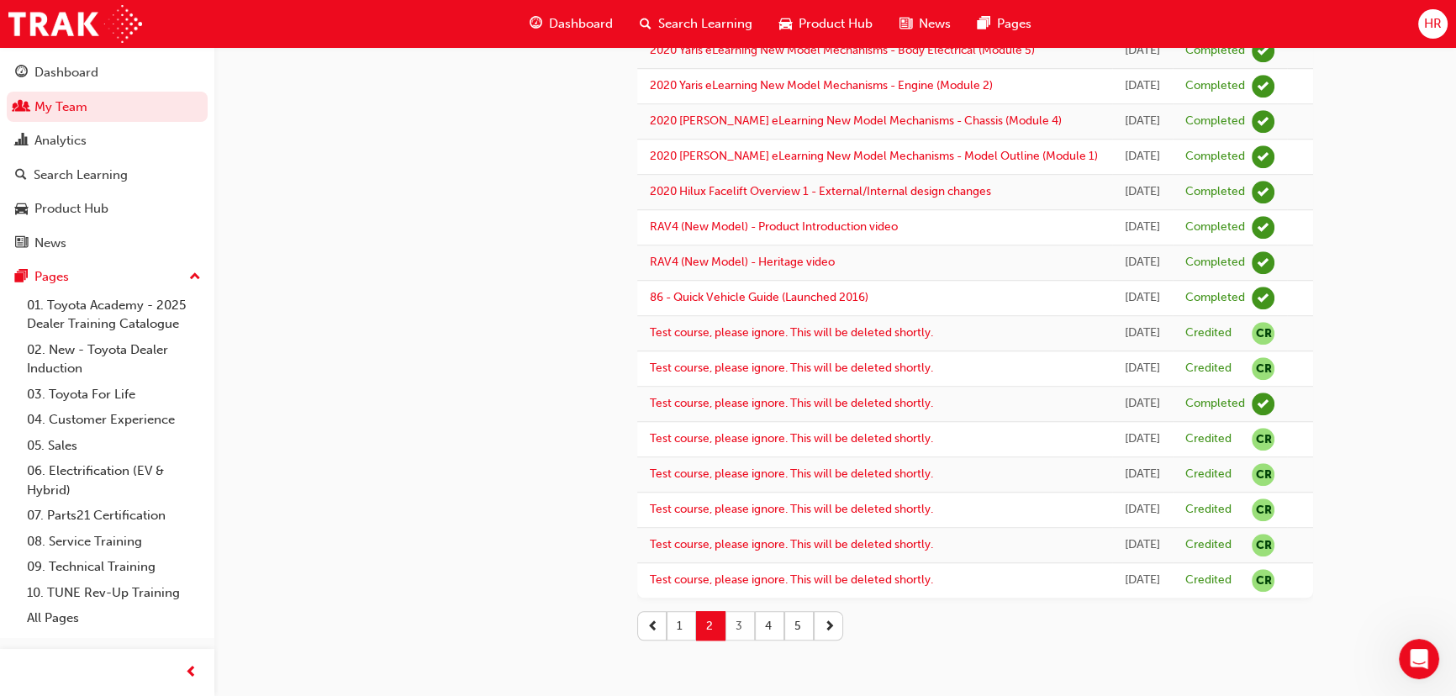
click at [737, 623] on button "3" at bounding box center [740, 625] width 29 height 29
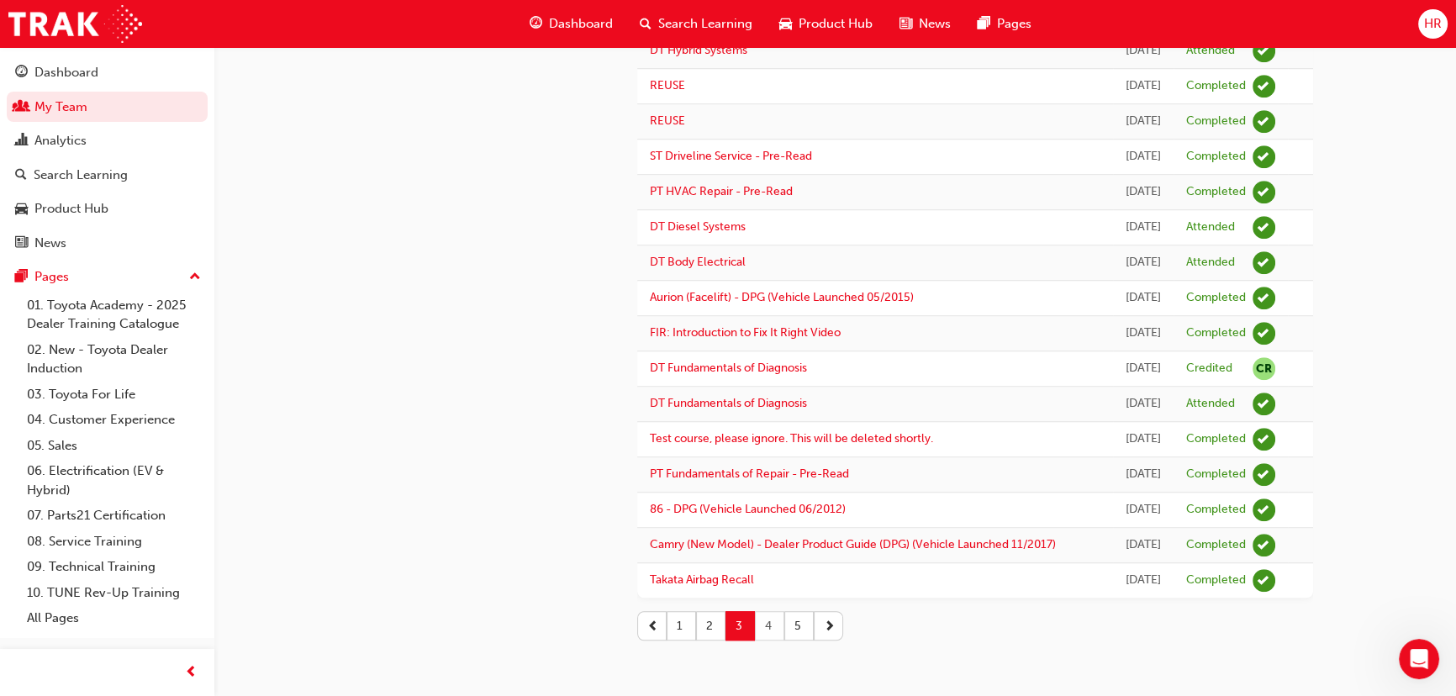
click at [774, 630] on button "4" at bounding box center [769, 625] width 29 height 29
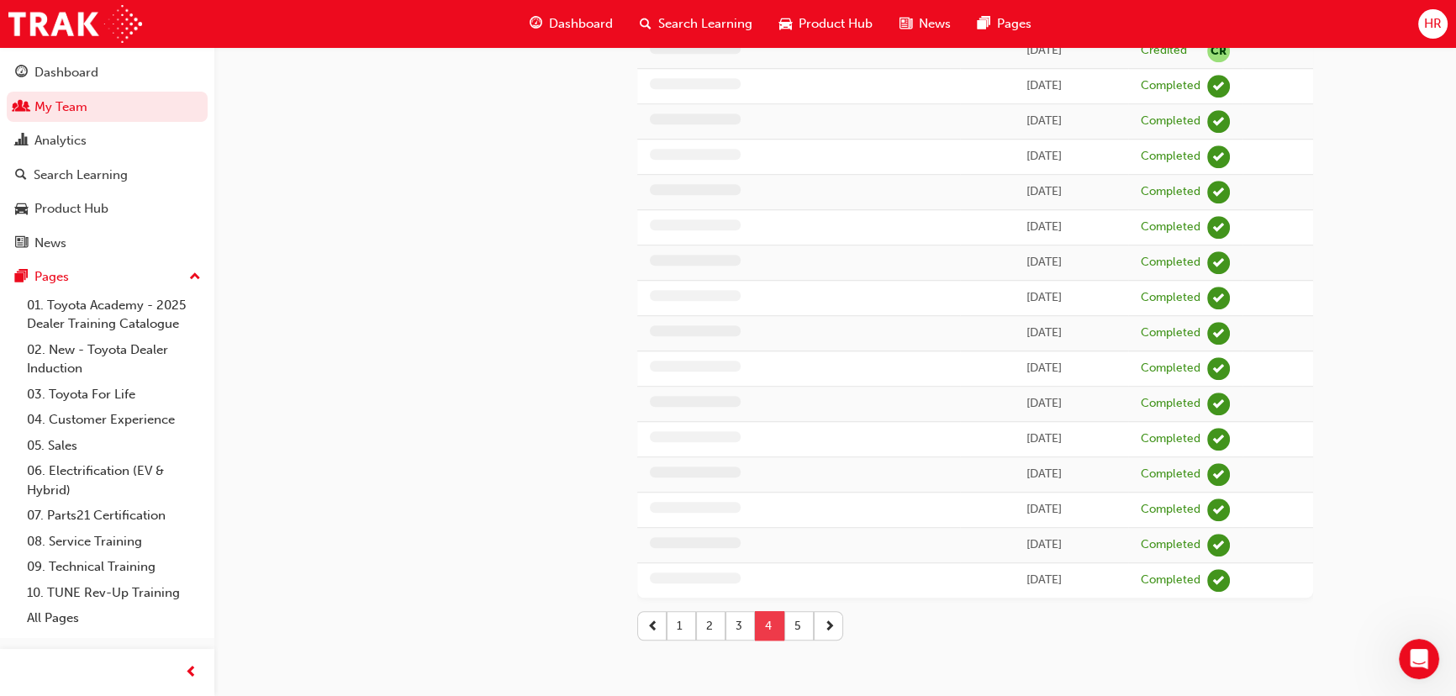
scroll to position [1373, 0]
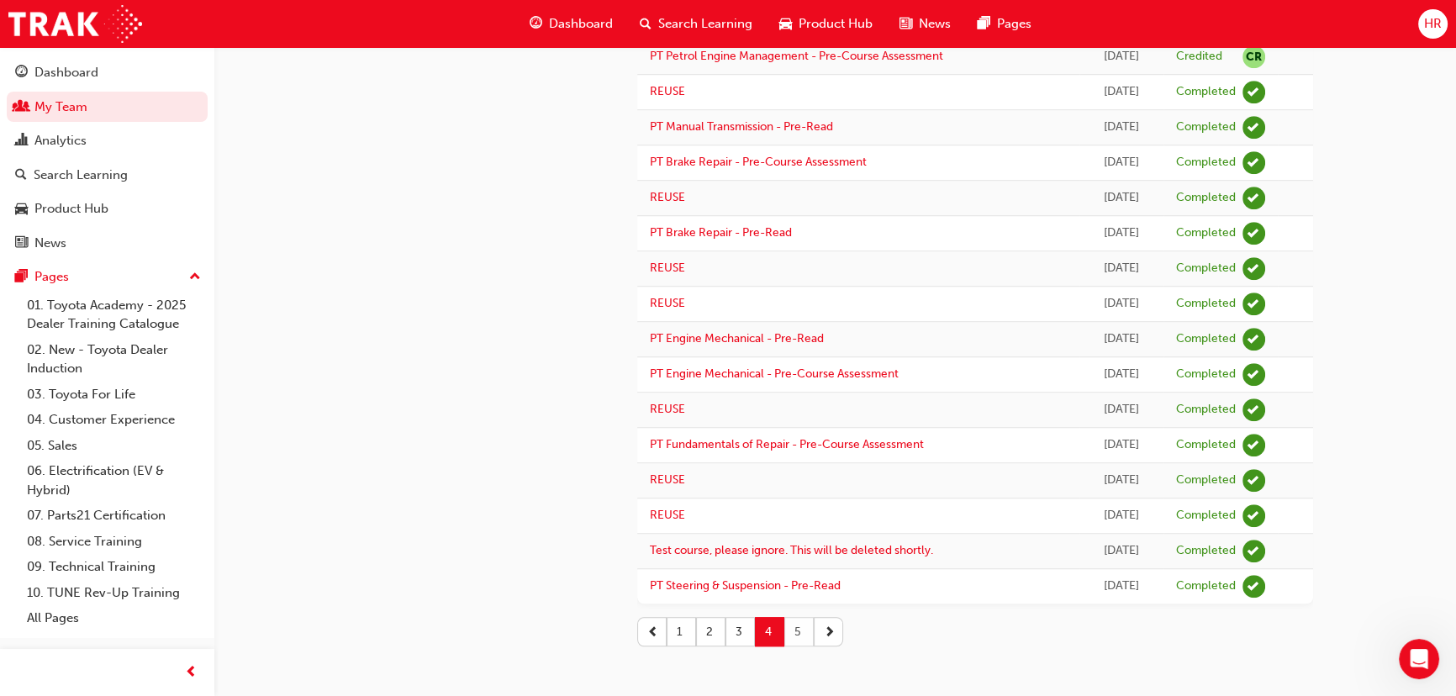
click at [790, 636] on button "5" at bounding box center [799, 631] width 29 height 29
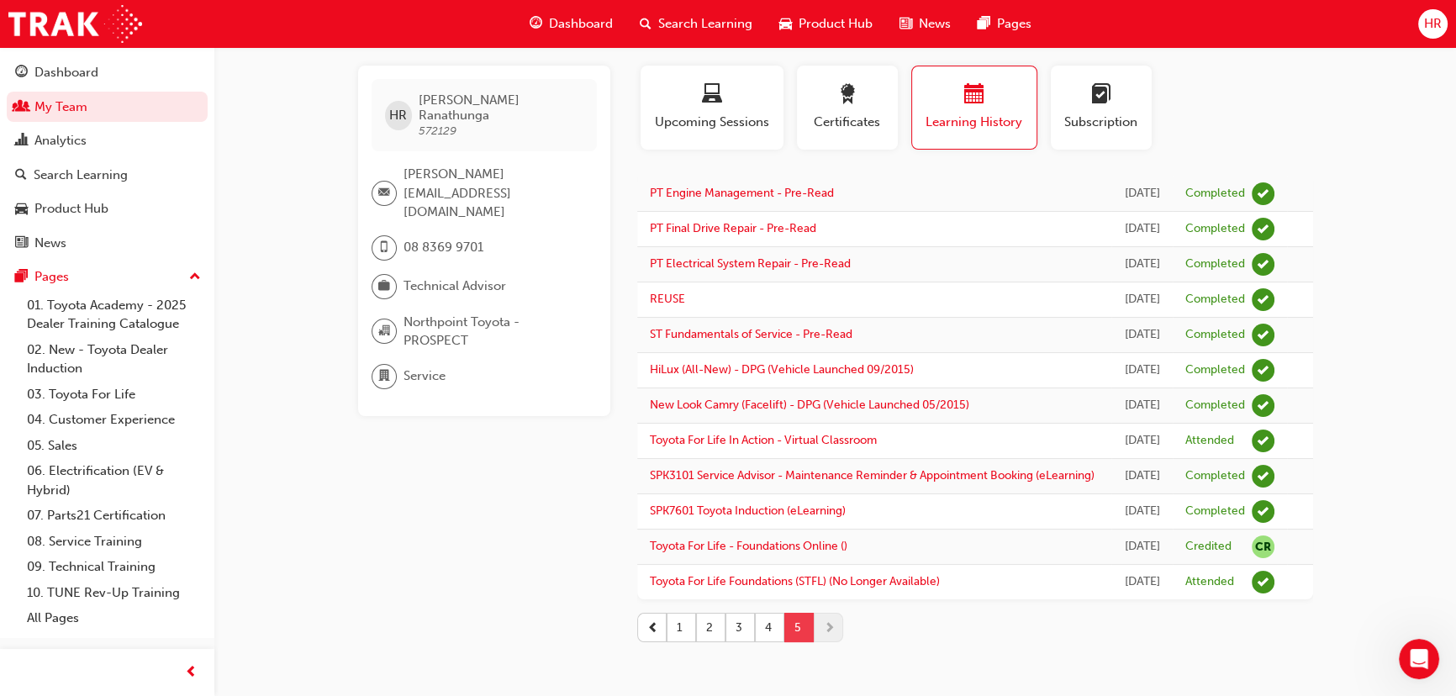
scroll to position [202, 0]
click at [675, 633] on button "1" at bounding box center [681, 625] width 29 height 29
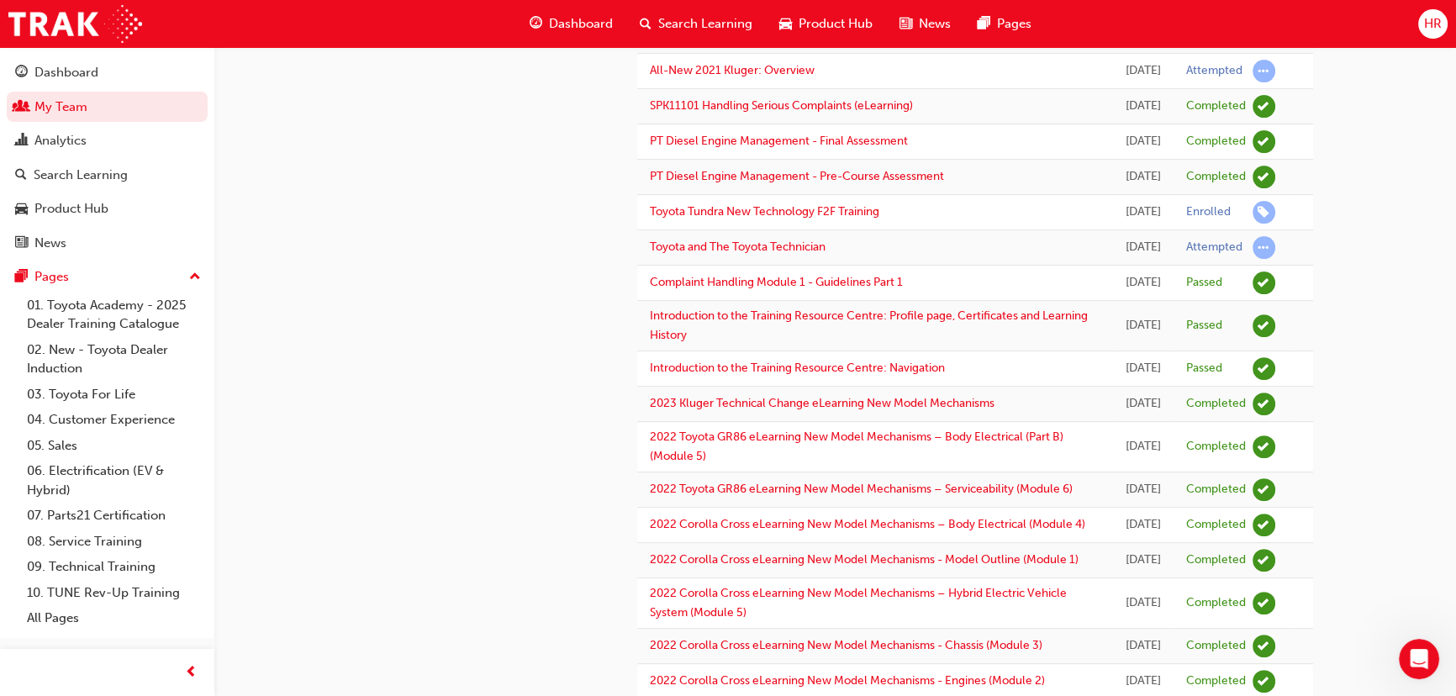
scroll to position [764, 0]
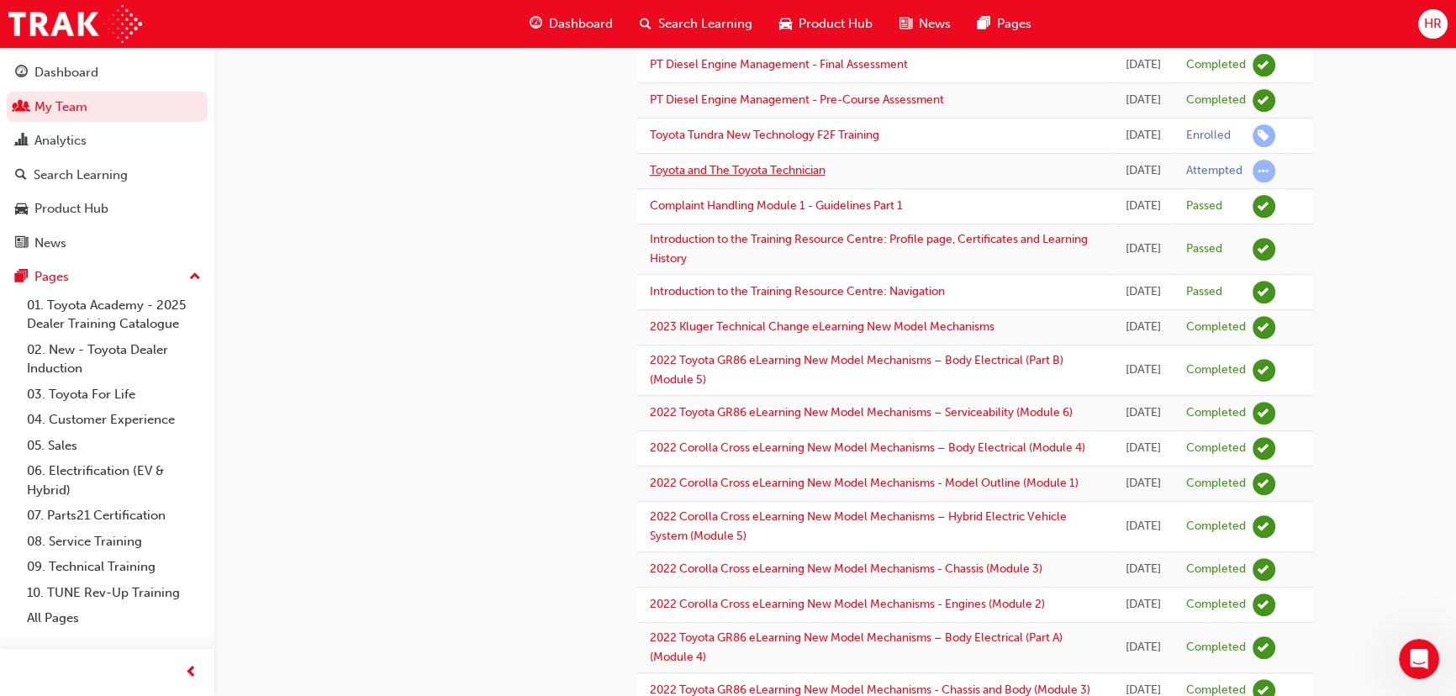
click at [802, 177] on link "Toyota and The Toyota Technician" at bounding box center [738, 170] width 176 height 14
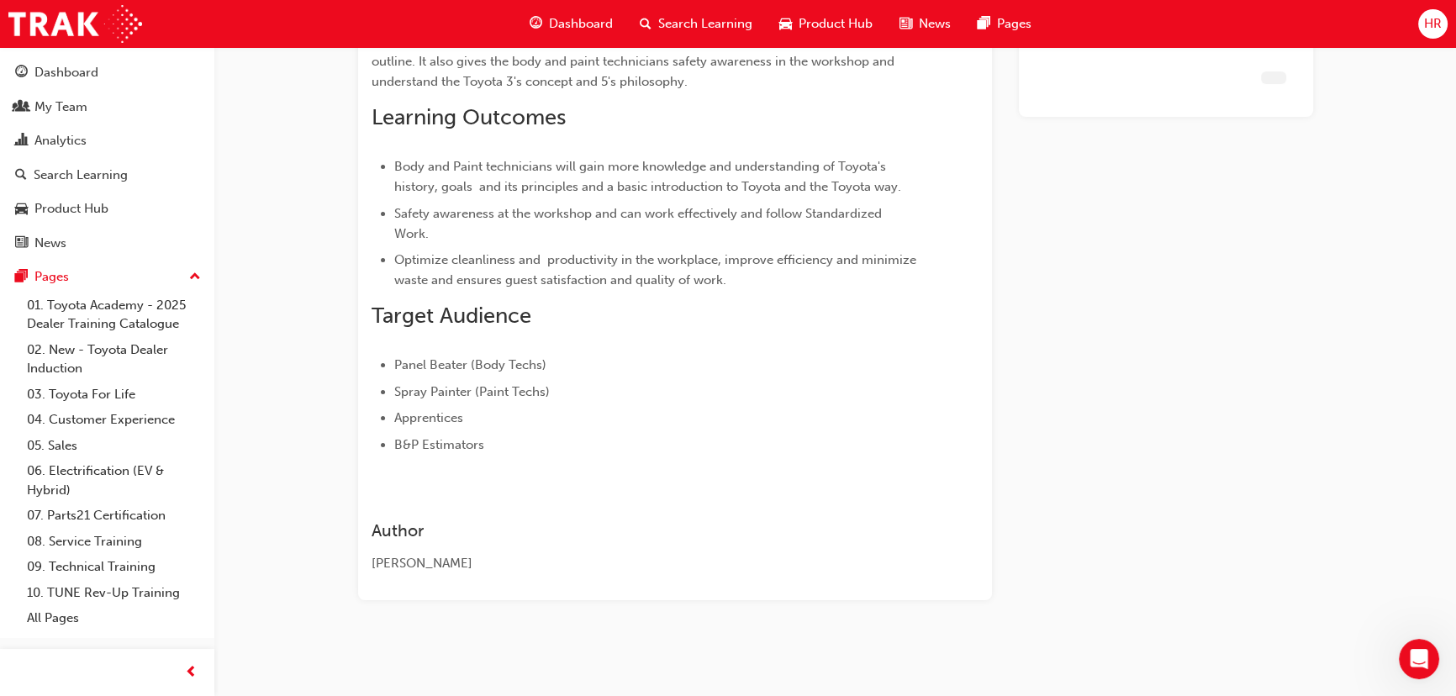
scroll to position [289, 0]
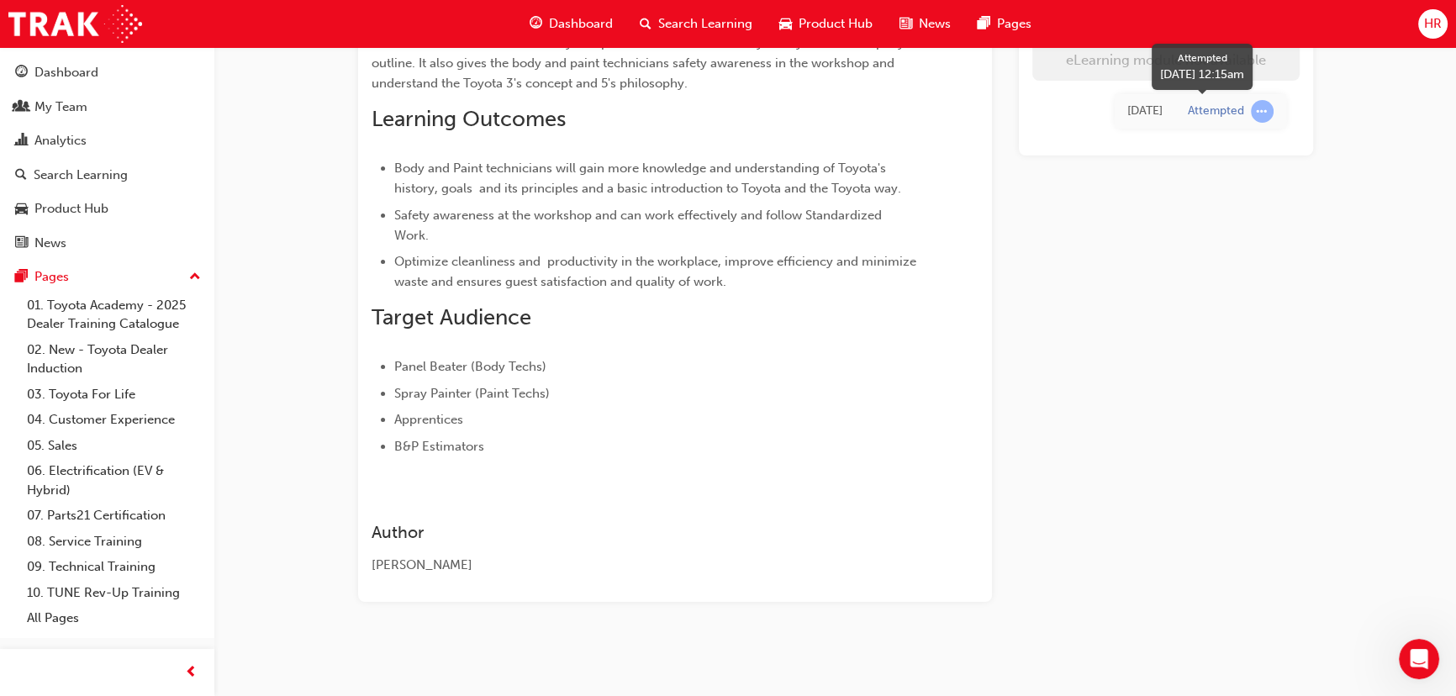
click at [1259, 114] on span "learningRecordVerb_ATTEMPT-icon" at bounding box center [1262, 111] width 23 height 23
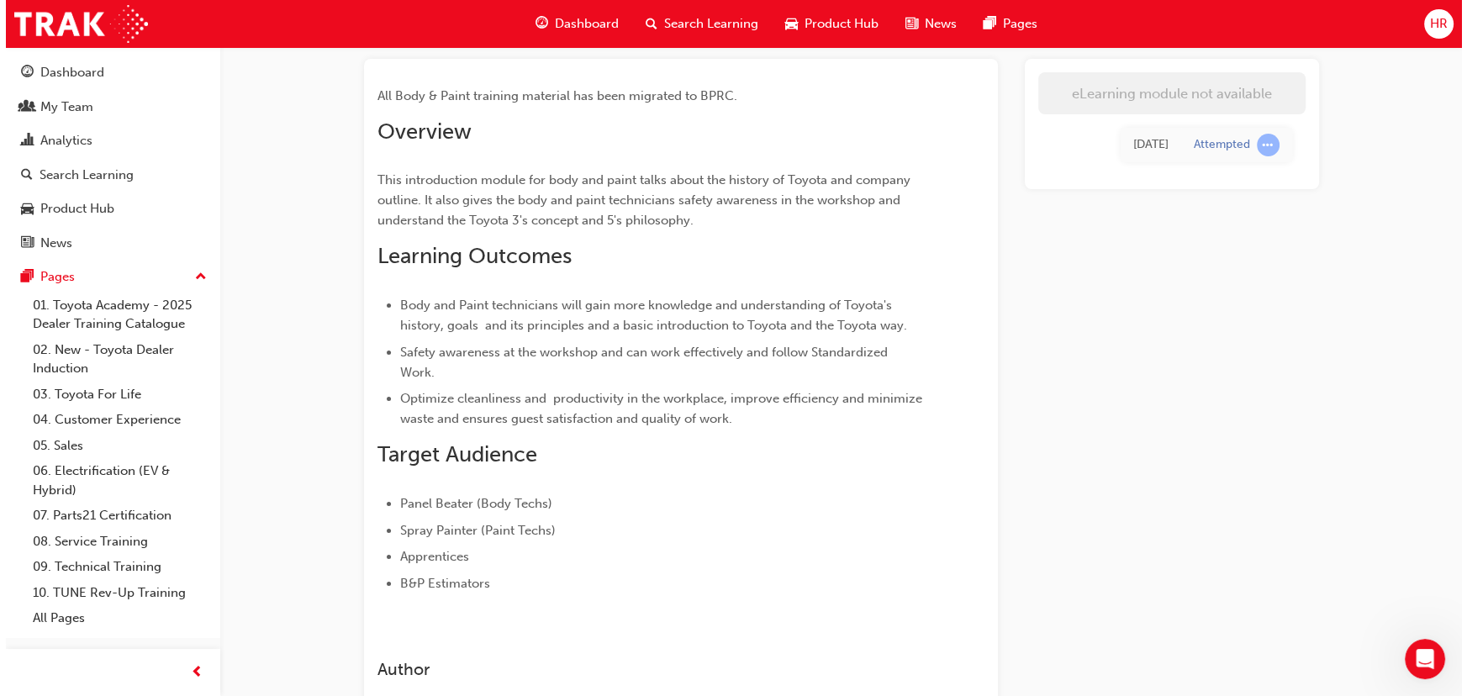
scroll to position [0, 0]
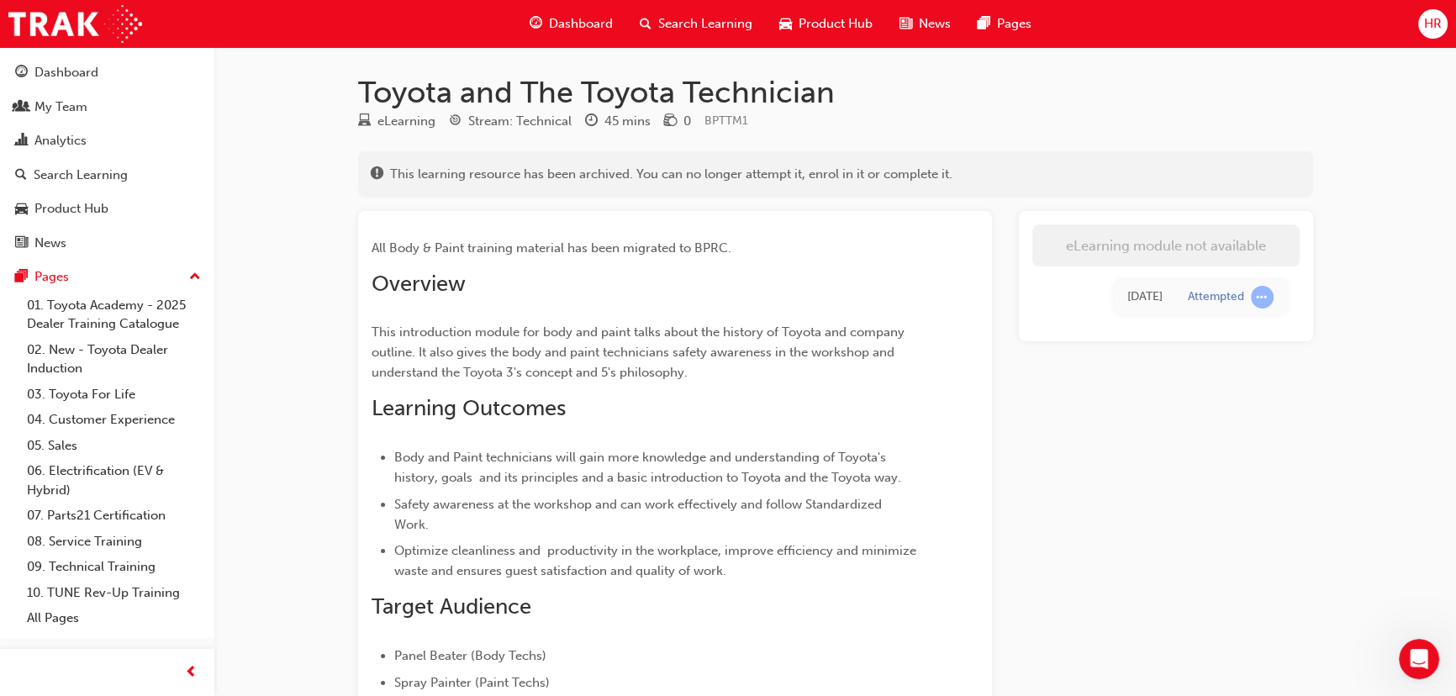
click at [1440, 19] on span "HR" at bounding box center [1434, 23] width 18 height 19
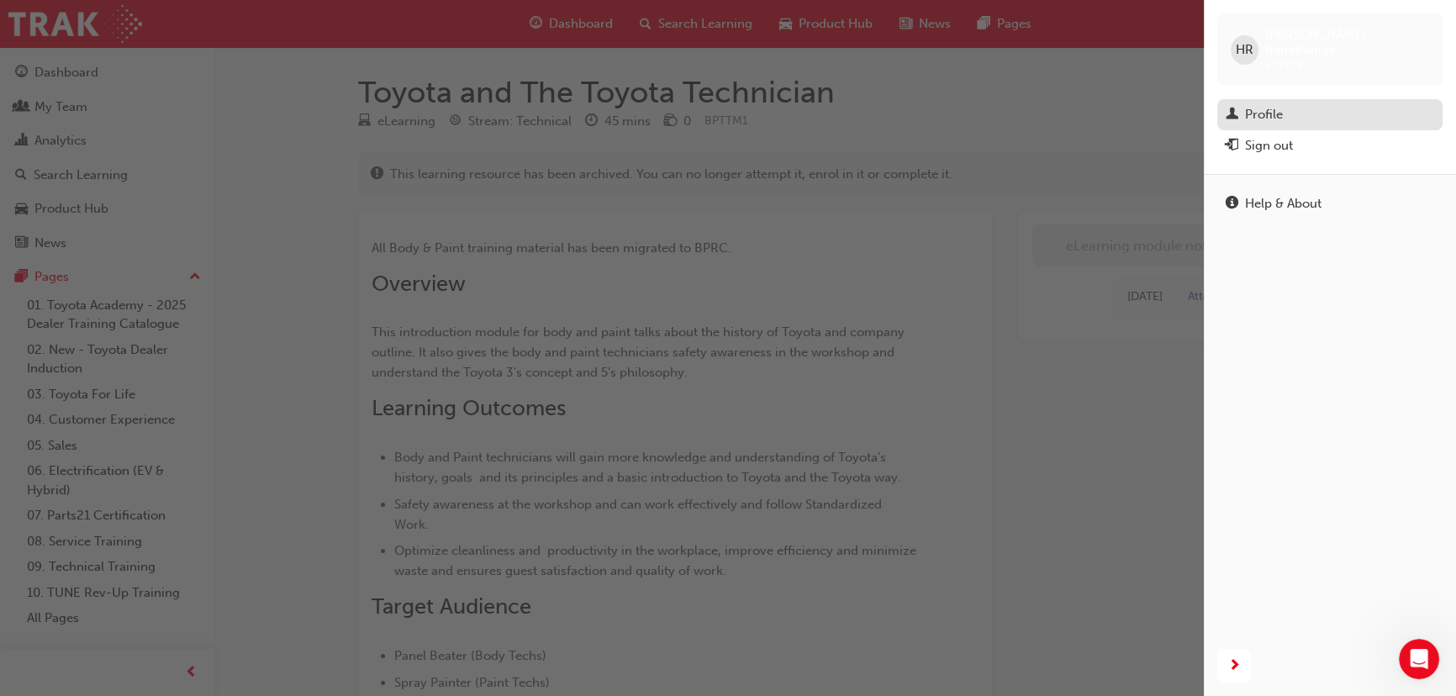
click at [1270, 105] on div "Profile" at bounding box center [1264, 114] width 38 height 19
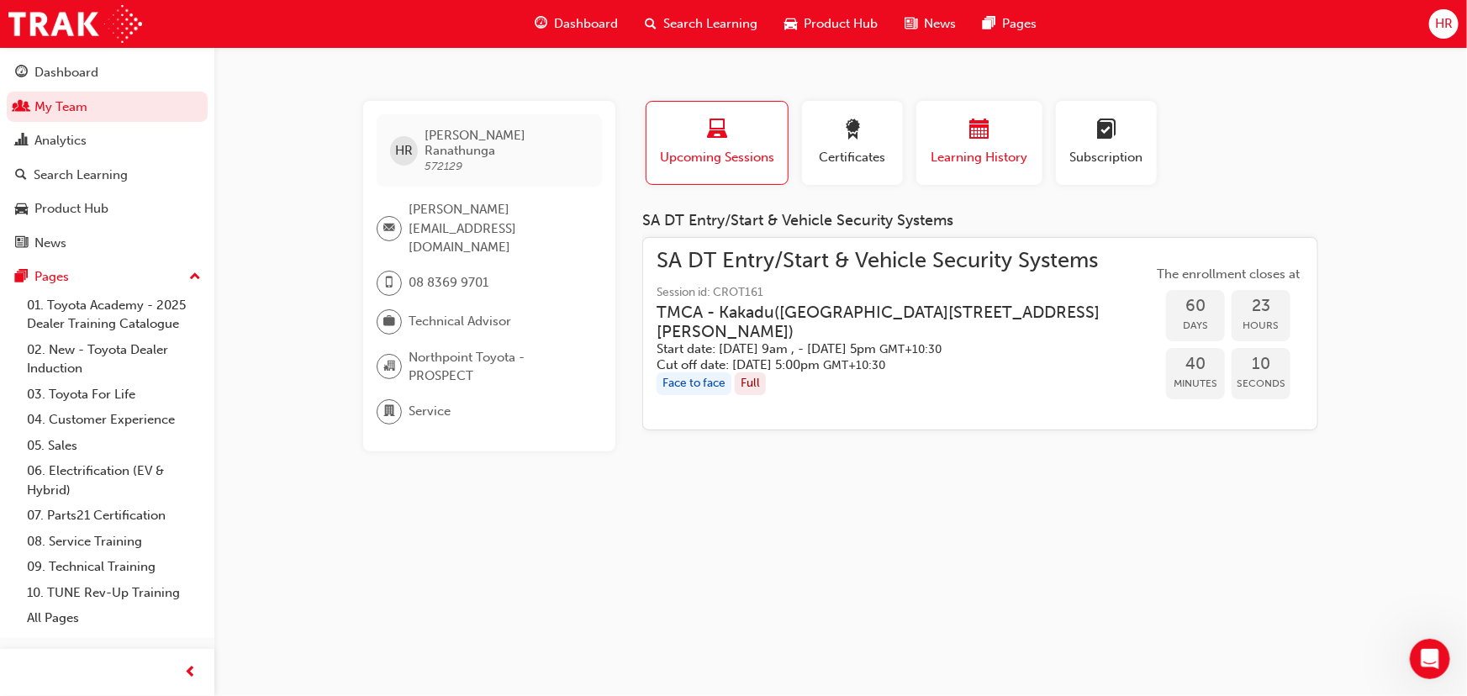
click at [980, 145] on div "Learning History" at bounding box center [979, 143] width 101 height 48
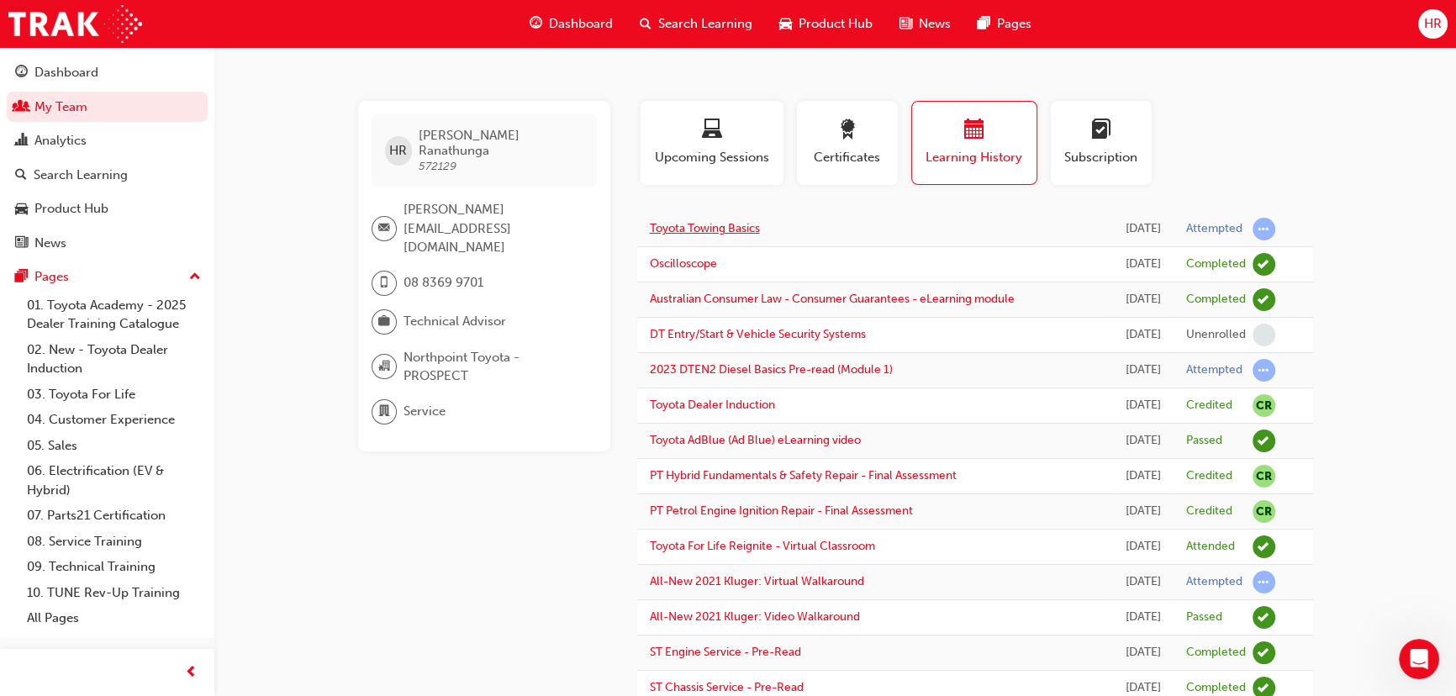
click at [740, 233] on link "Toyota Towing Basics" at bounding box center [705, 228] width 110 height 14
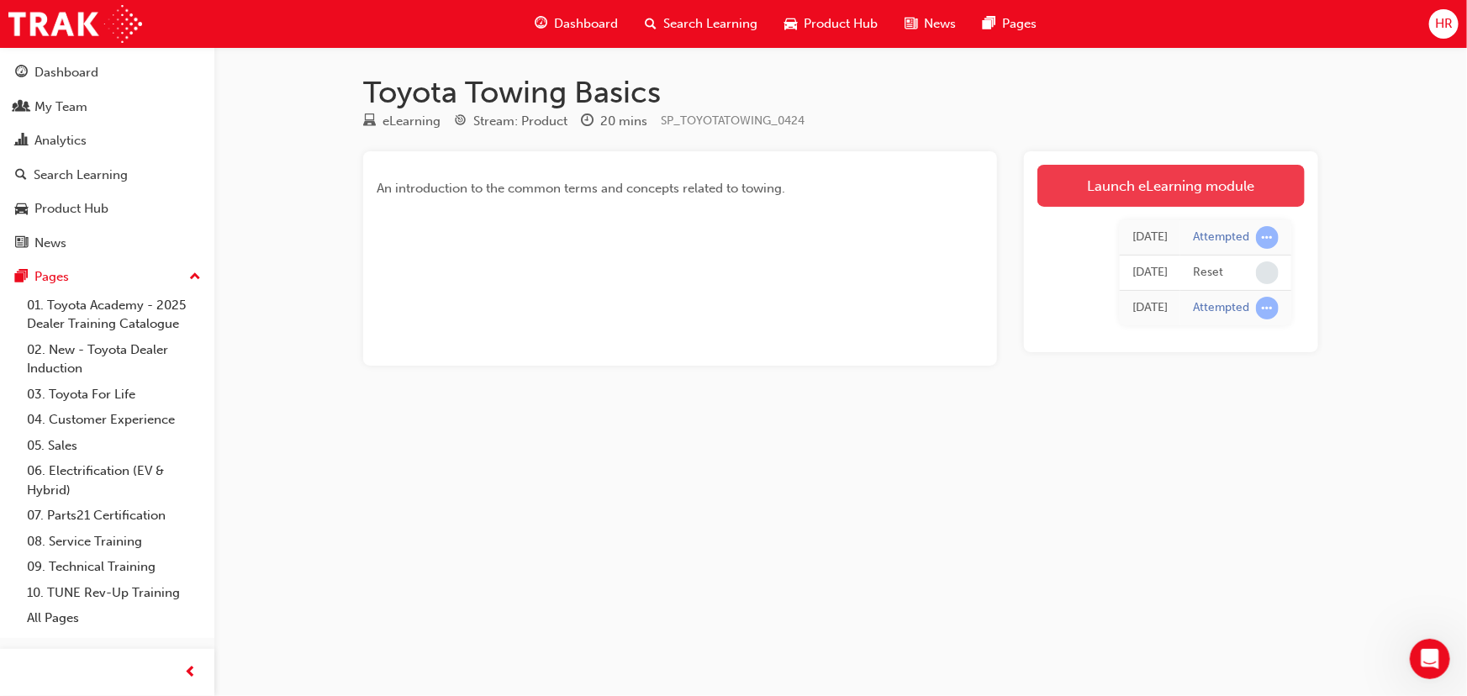
click at [1164, 176] on link "Launch eLearning module" at bounding box center [1171, 186] width 267 height 42
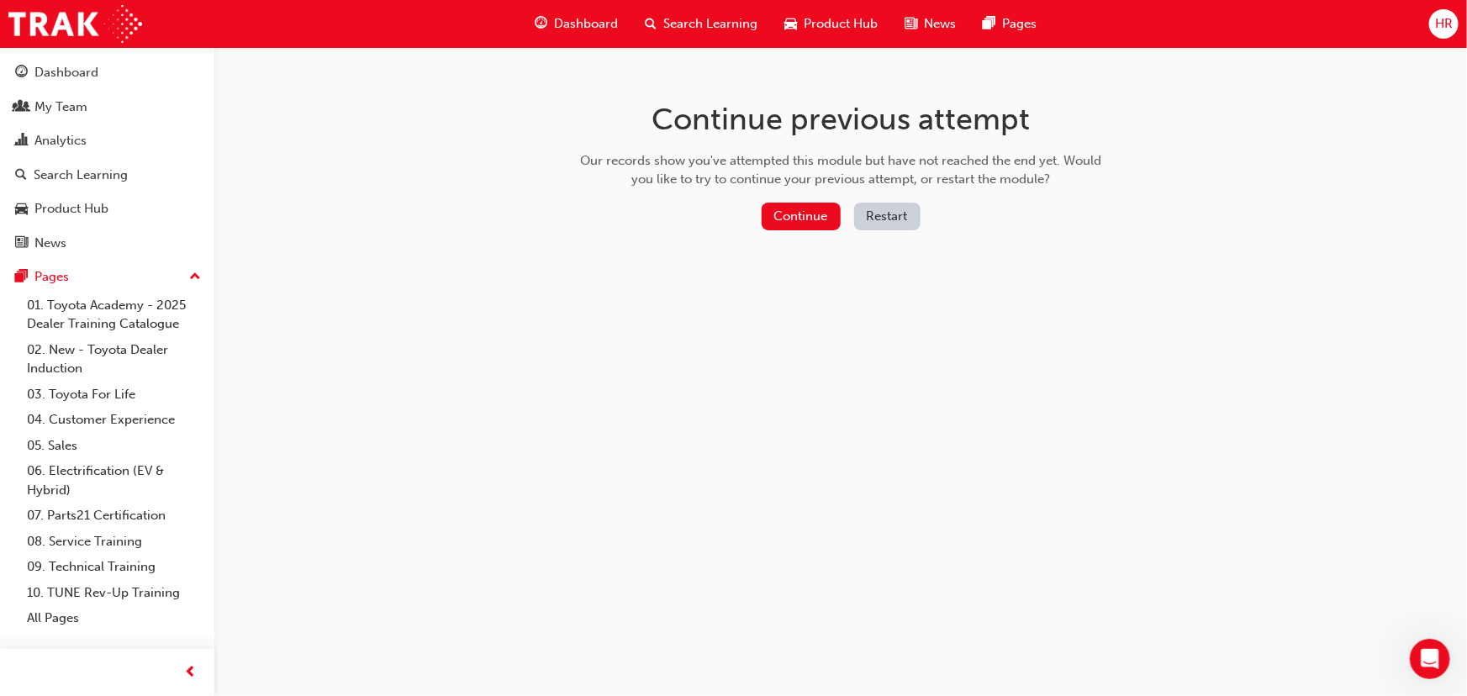
drag, startPoint x: 1043, startPoint y: 231, endPoint x: 1034, endPoint y: 233, distance: 8.6
click at [783, 214] on button "Continue" at bounding box center [801, 217] width 79 height 28
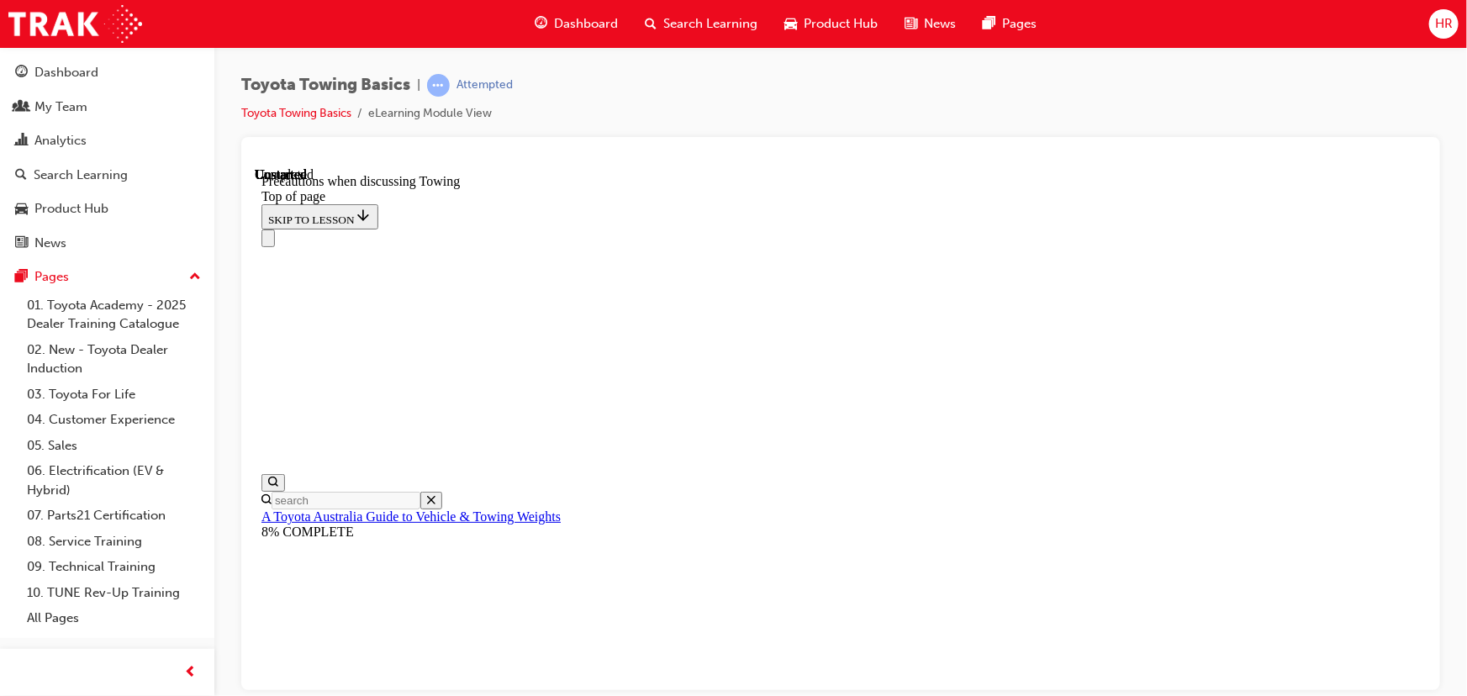
scroll to position [1203, 0]
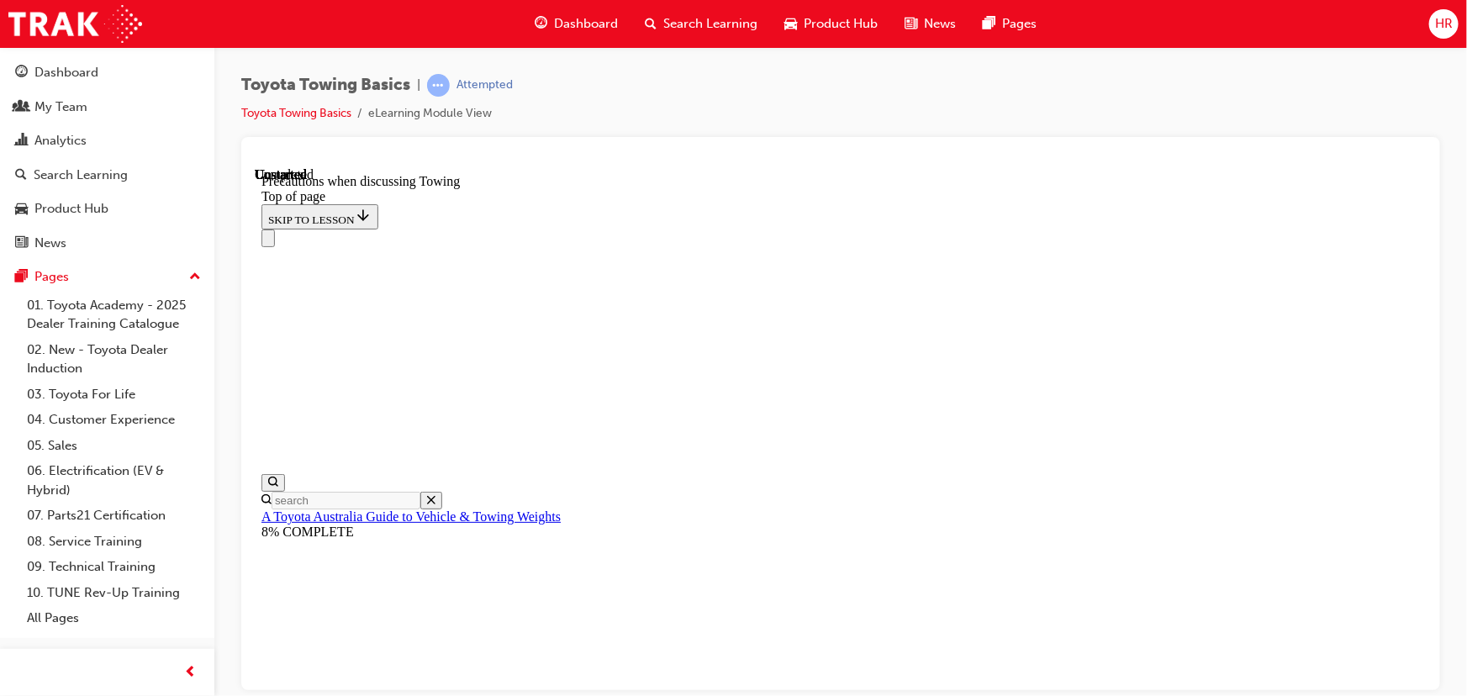
scroll to position [1431, 0]
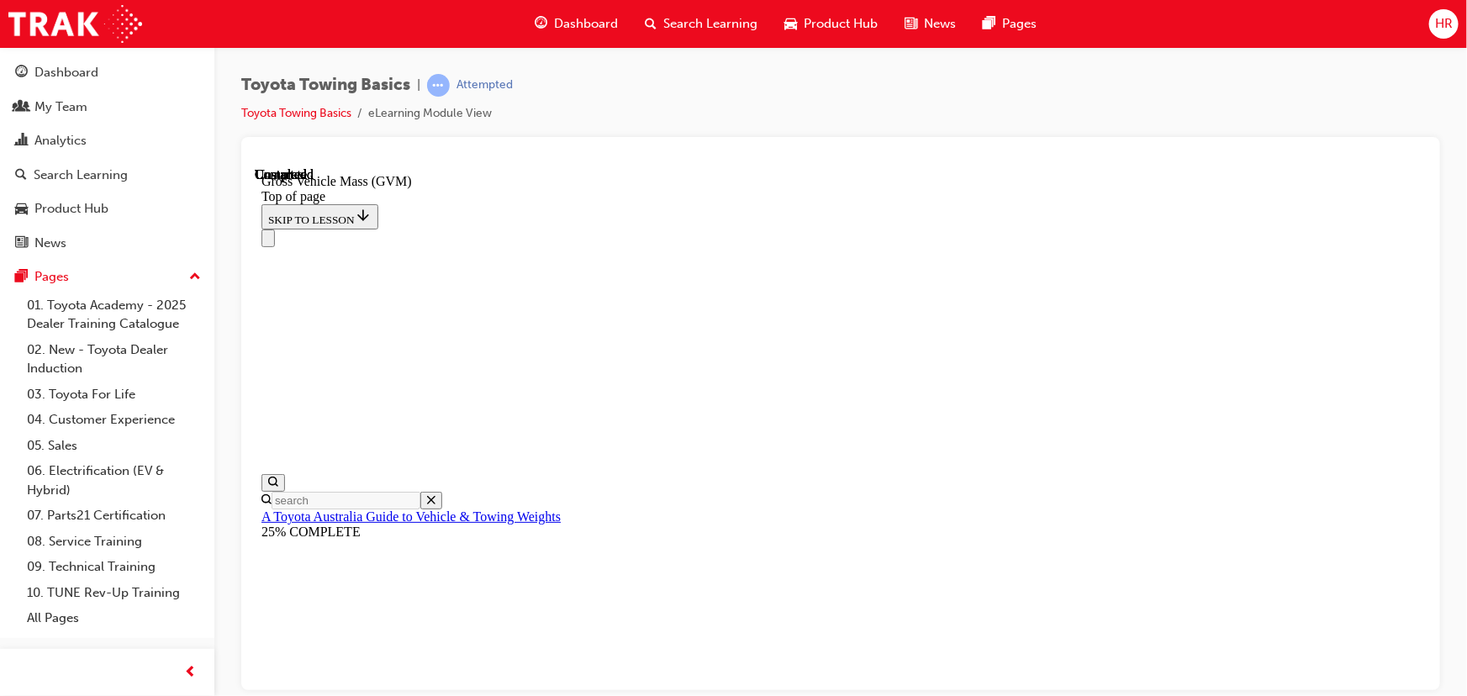
drag, startPoint x: 635, startPoint y: 18, endPoint x: 870, endPoint y: 119, distance: 255.7
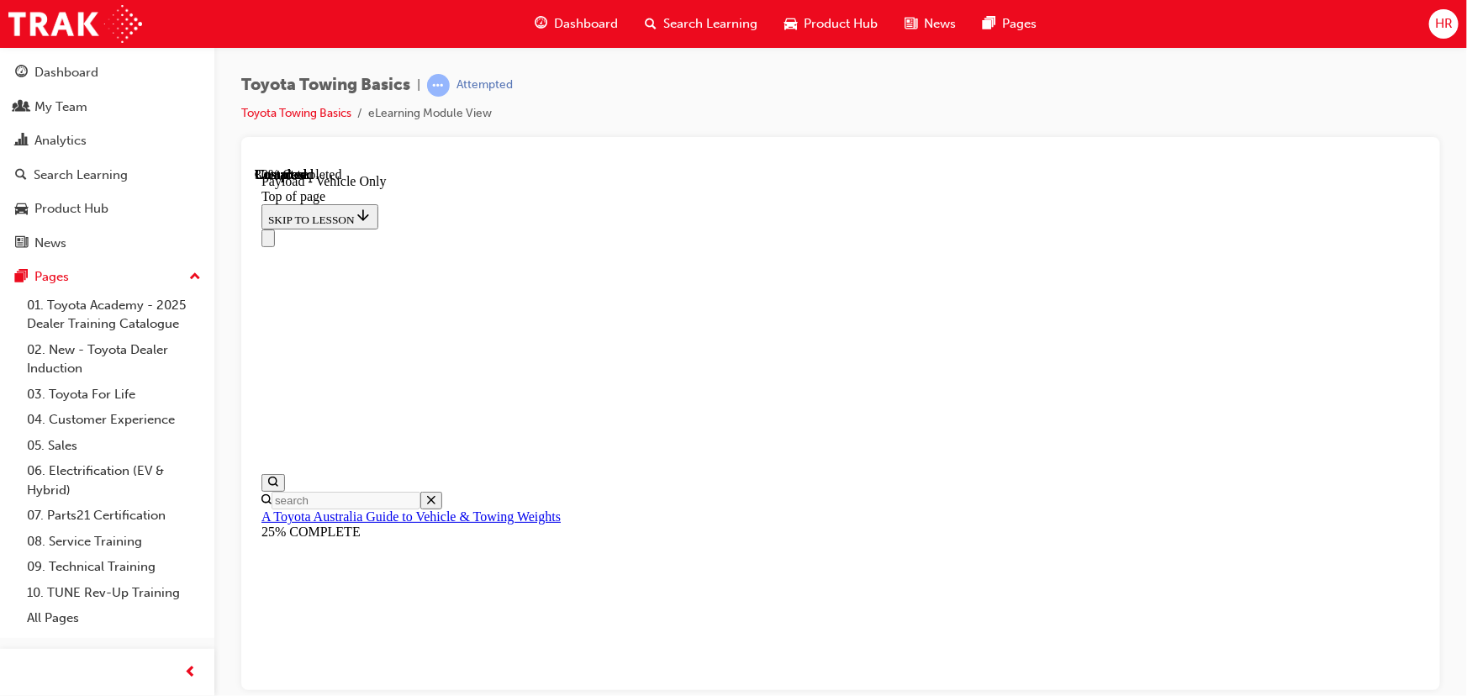
click at [870, 119] on div "Toyota Towing Basics | Attempted Toyota Towing Basics eLearning Module View" at bounding box center [840, 105] width 1199 height 63
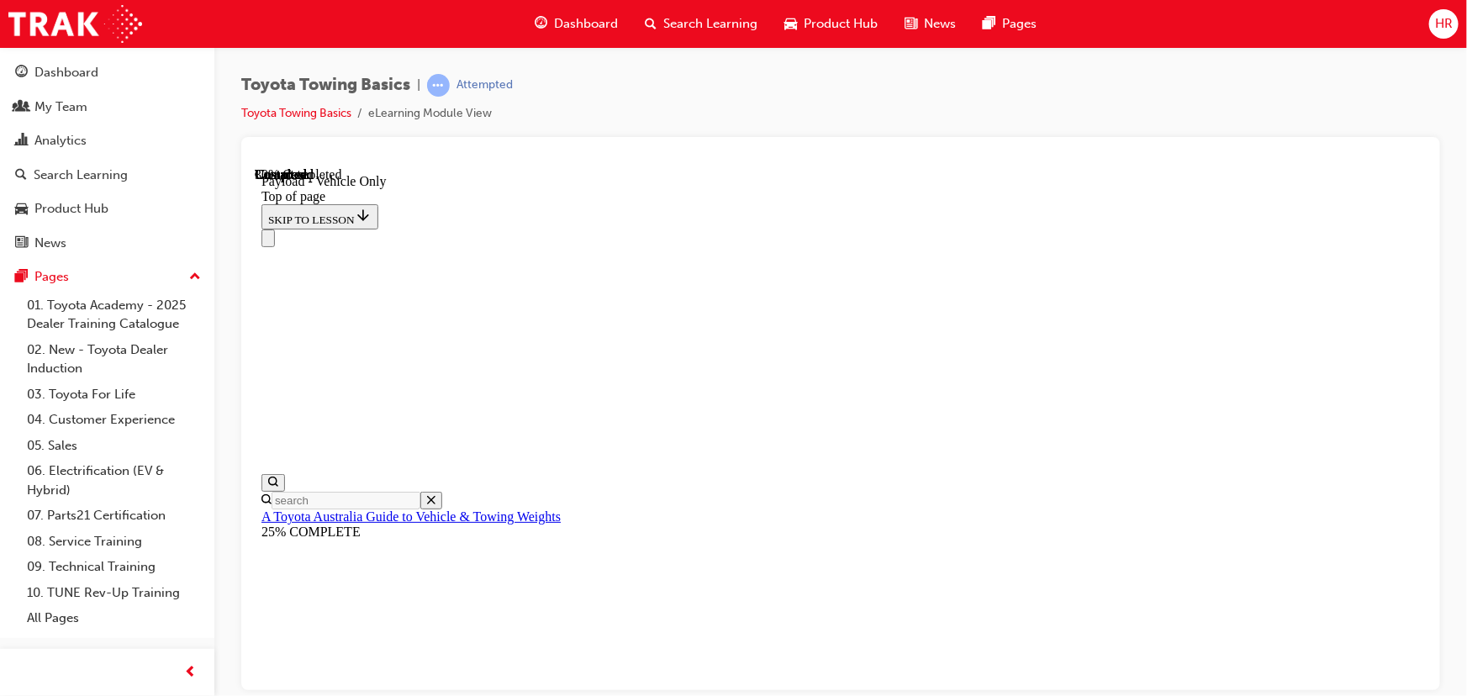
click at [796, 83] on div "Toyota Towing Basics | Attempted Toyota Towing Basics eLearning Module View" at bounding box center [840, 105] width 1199 height 63
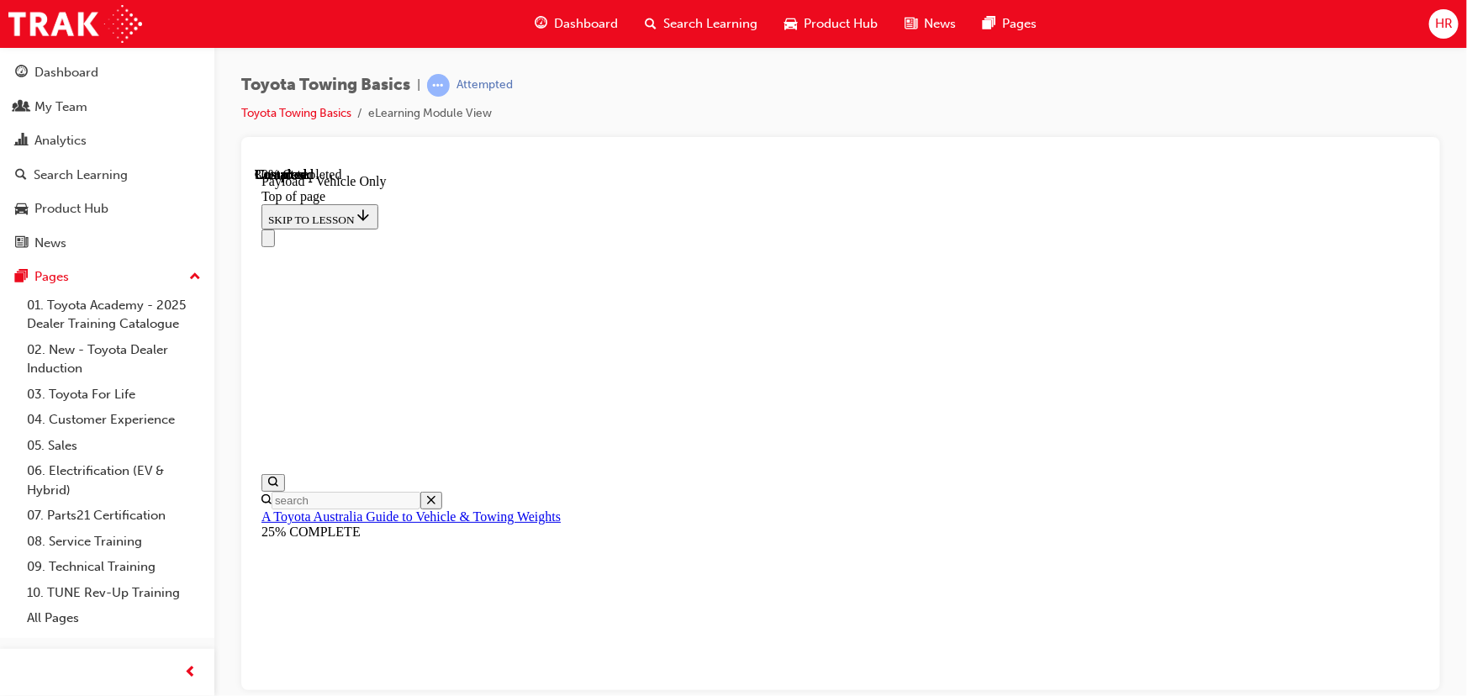
click at [942, 82] on div "Toyota Towing Basics | Attempted Toyota Towing Basics eLearning Module View" at bounding box center [840, 105] width 1199 height 63
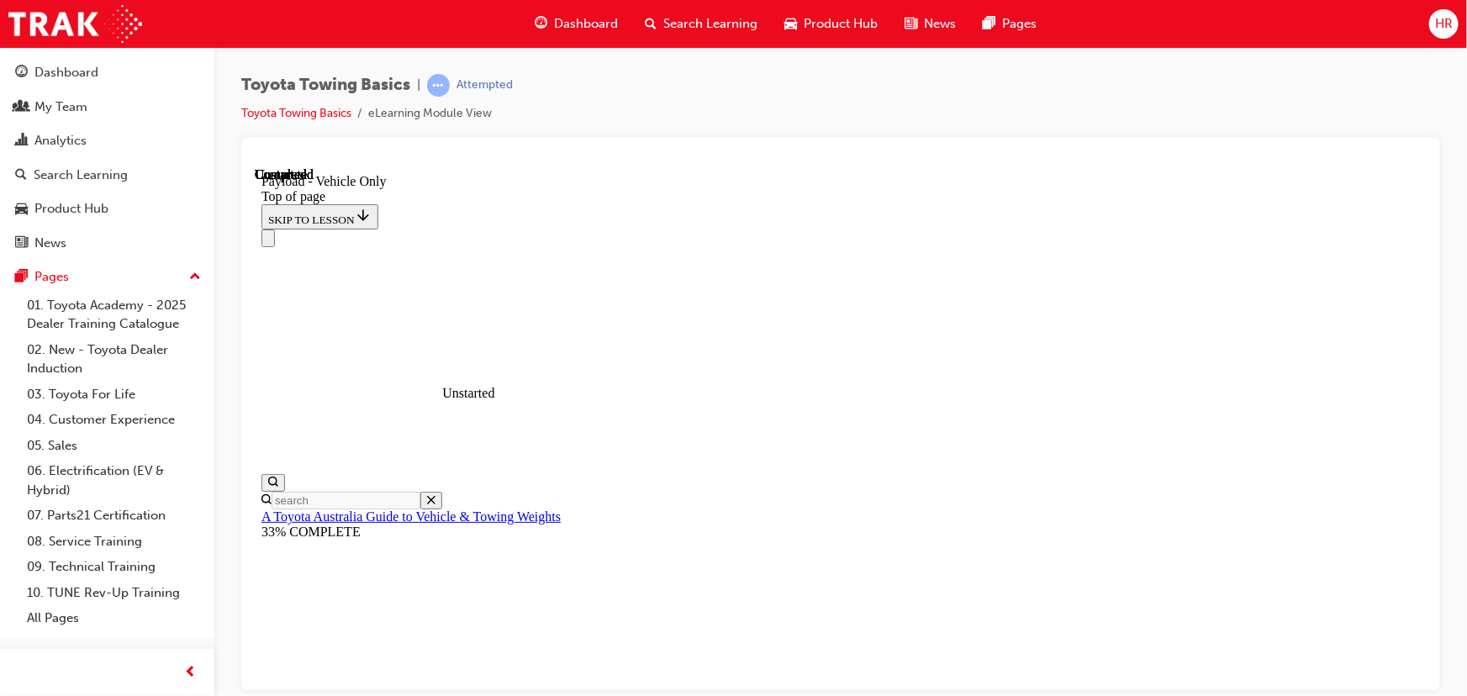
click at [1100, 118] on div "Toyota Towing Basics | Attempted Toyota Towing Basics eLearning Module View" at bounding box center [840, 105] width 1199 height 63
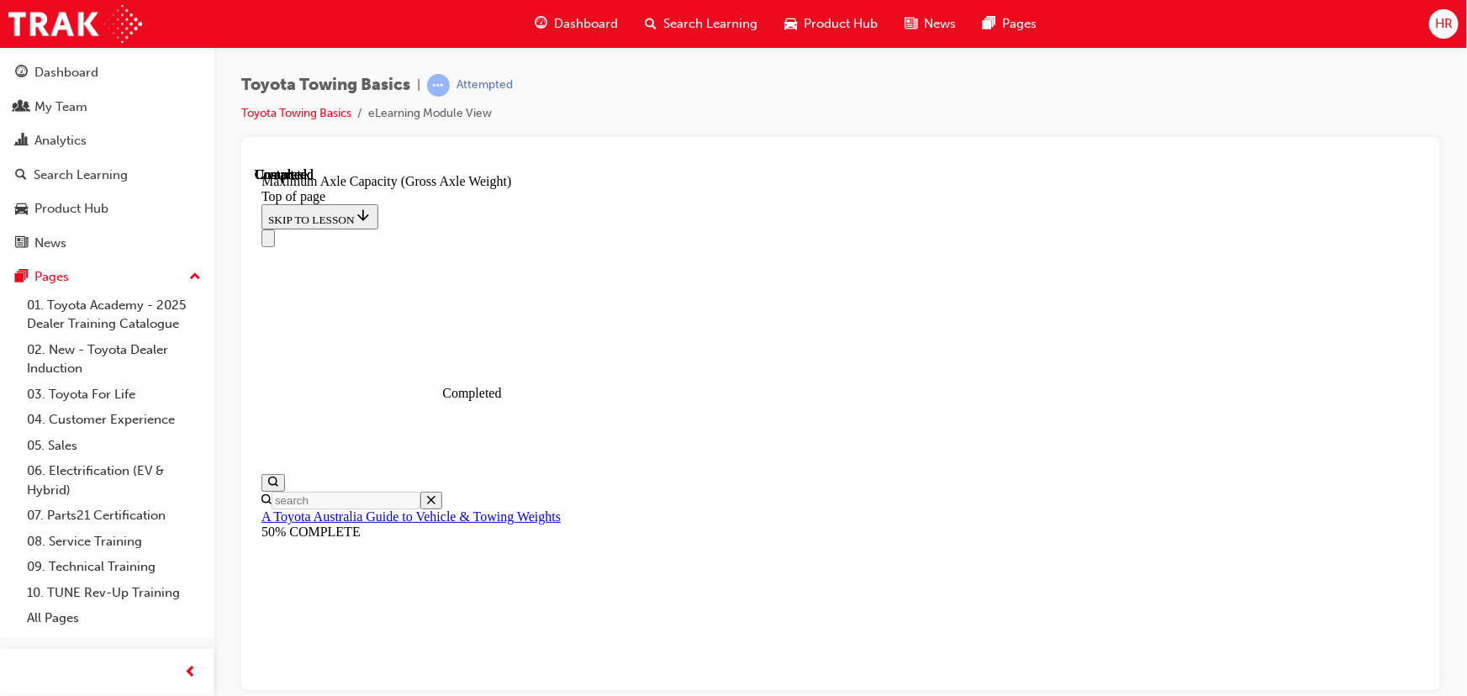
scroll to position [1275, 0]
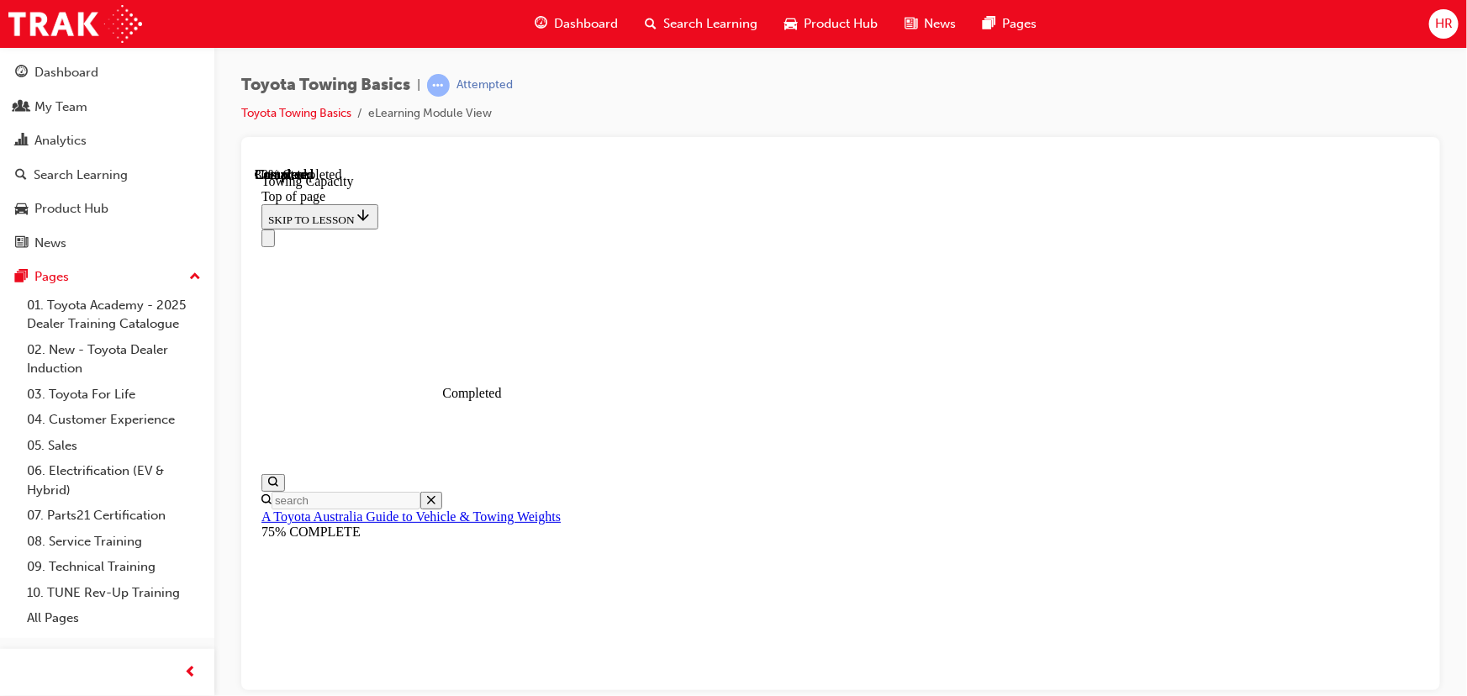
scroll to position [685, 0]
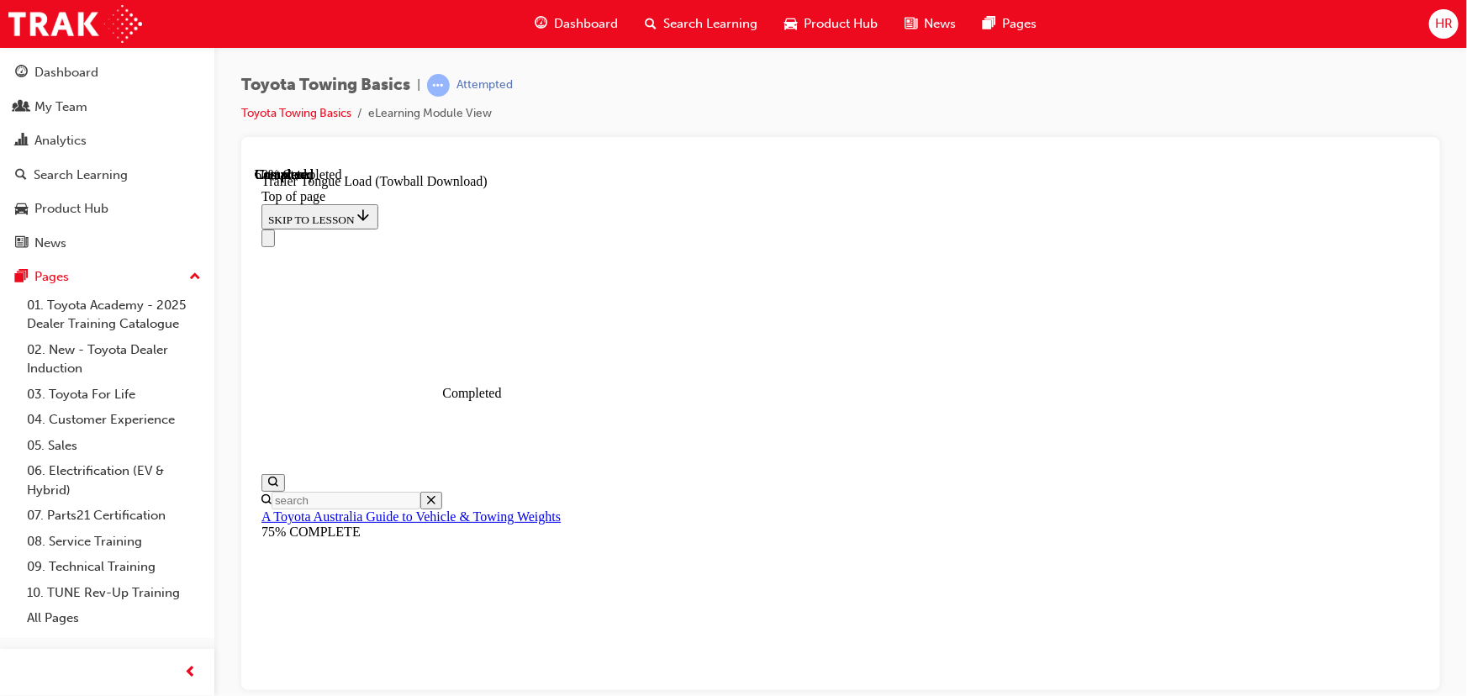
scroll to position [1428, 0]
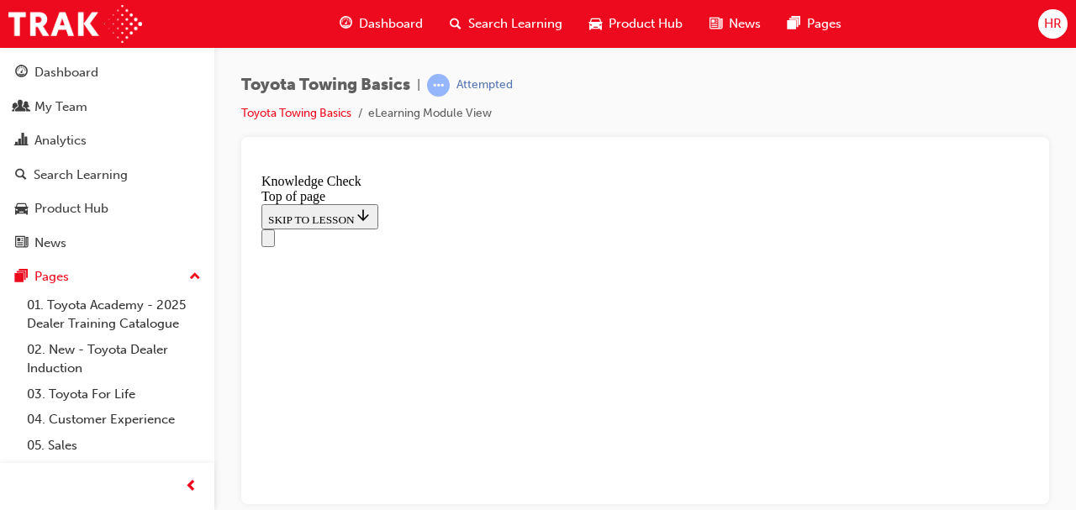
scroll to position [257, 0]
drag, startPoint x: 1032, startPoint y: 373, endPoint x: 1304, endPoint y: 471, distance: 289.7
drag, startPoint x: 1036, startPoint y: 328, endPoint x: 1041, endPoint y: 194, distance: 133.8
click at [1041, 194] on div at bounding box center [645, 320] width 808 height 367
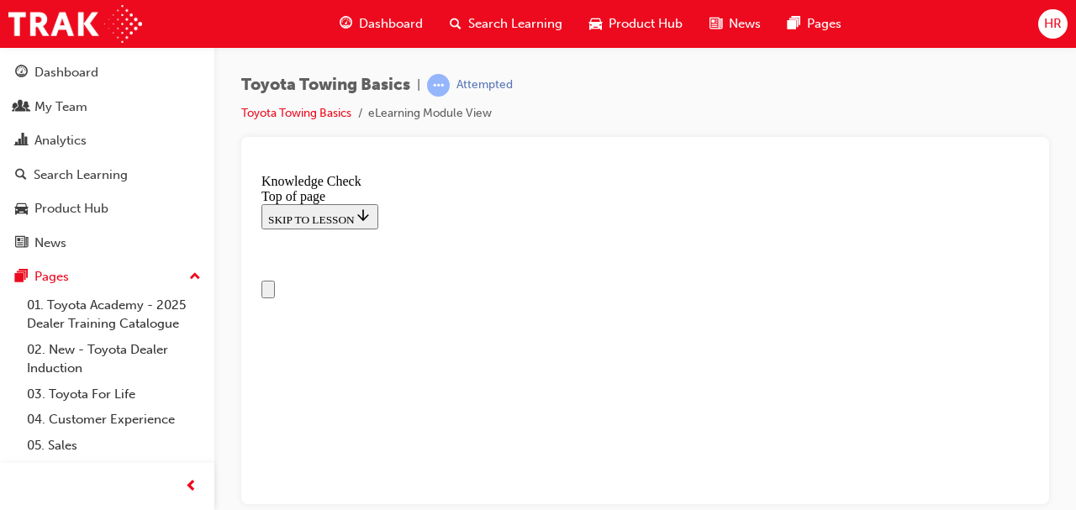
click at [270, 280] on button "Open navigation menu" at bounding box center [268, 289] width 13 height 18
click at [600, 139] on div at bounding box center [645, 320] width 808 height 367
click at [438, 114] on li "eLearning Module View" at bounding box center [430, 113] width 124 height 19
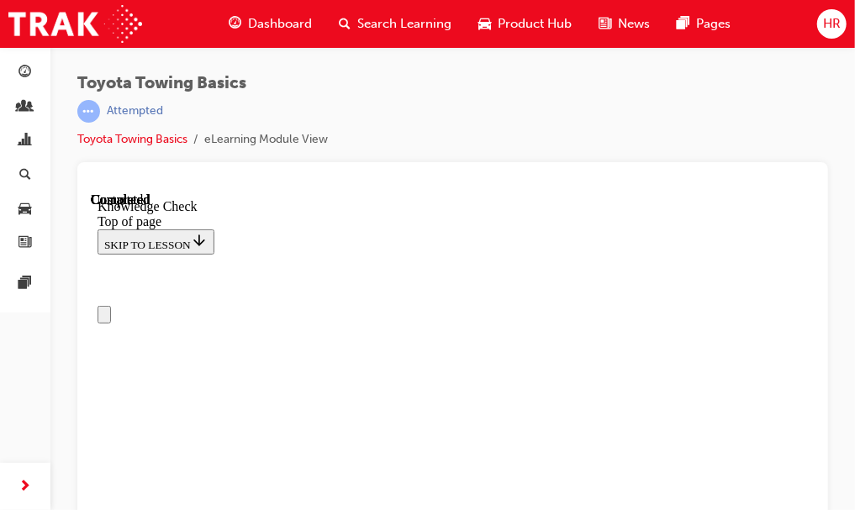
click at [103, 318] on icon "Close navigation menu" at bounding box center [103, 318] width 0 height 0
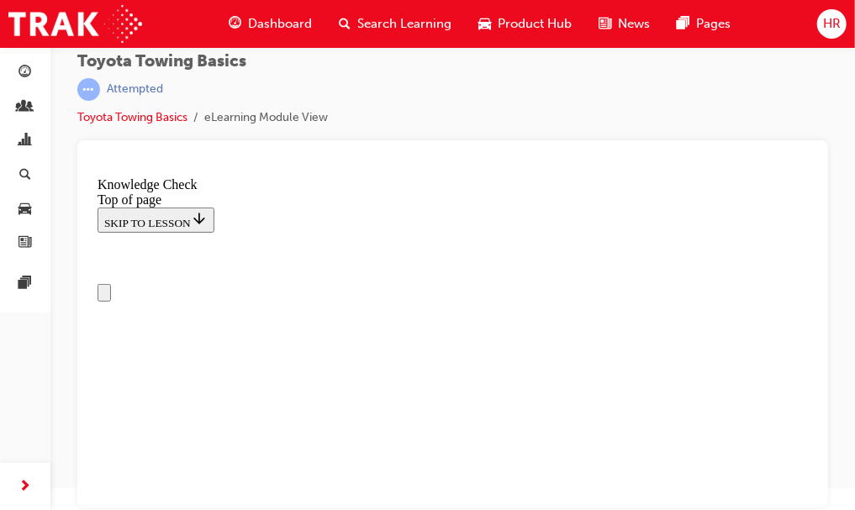
drag, startPoint x: 579, startPoint y: 318, endPoint x: 525, endPoint y: 272, distance: 71.1
drag, startPoint x: 591, startPoint y: 272, endPoint x: 577, endPoint y: 357, distance: 85.3
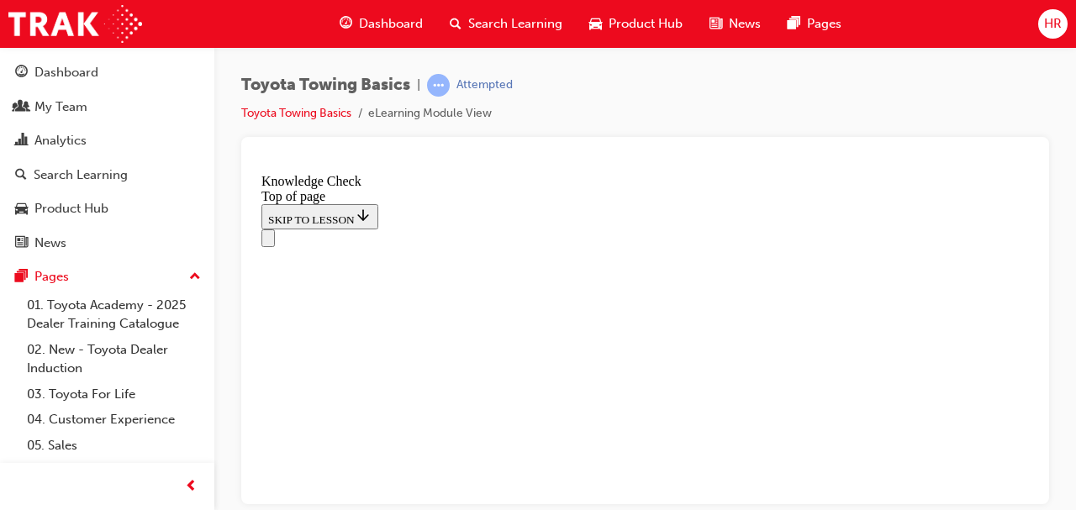
scroll to position [600, 0]
click at [663, 229] on div "Navigation menu" at bounding box center [646, 238] width 768 height 18
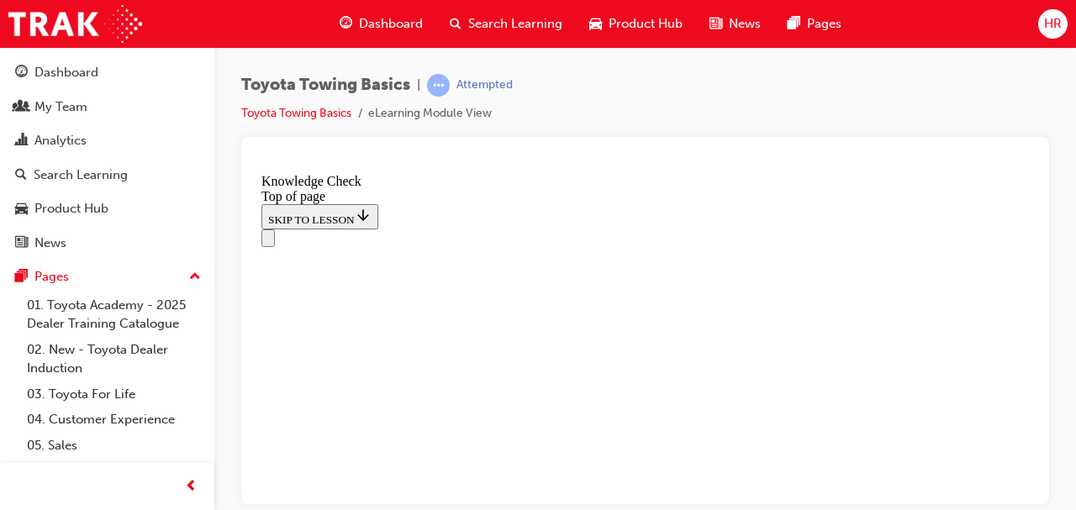
click at [663, 229] on div "Navigation menu" at bounding box center [646, 238] width 768 height 18
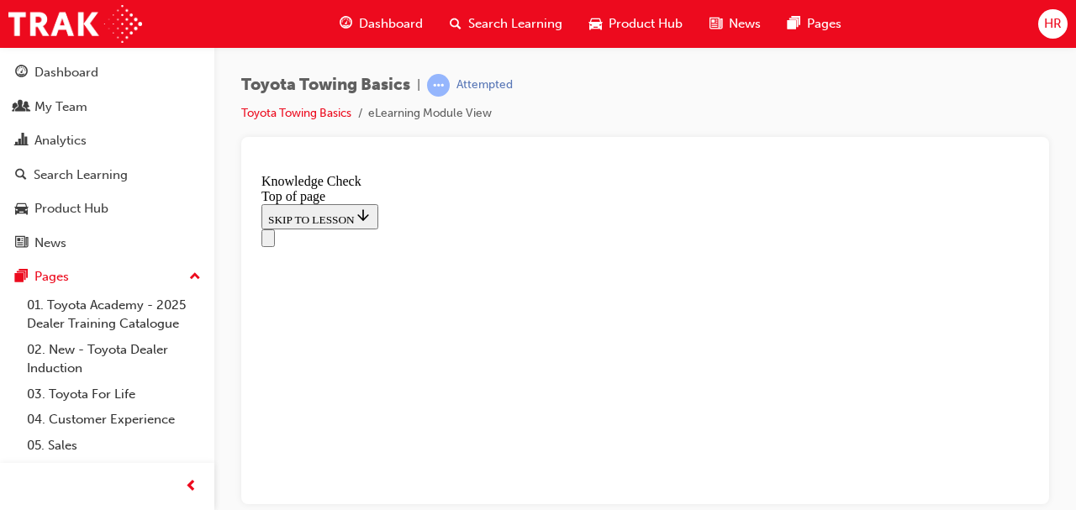
scroll to position [600, 0]
drag, startPoint x: 1034, startPoint y: 364, endPoint x: 1292, endPoint y: 671, distance: 400.5
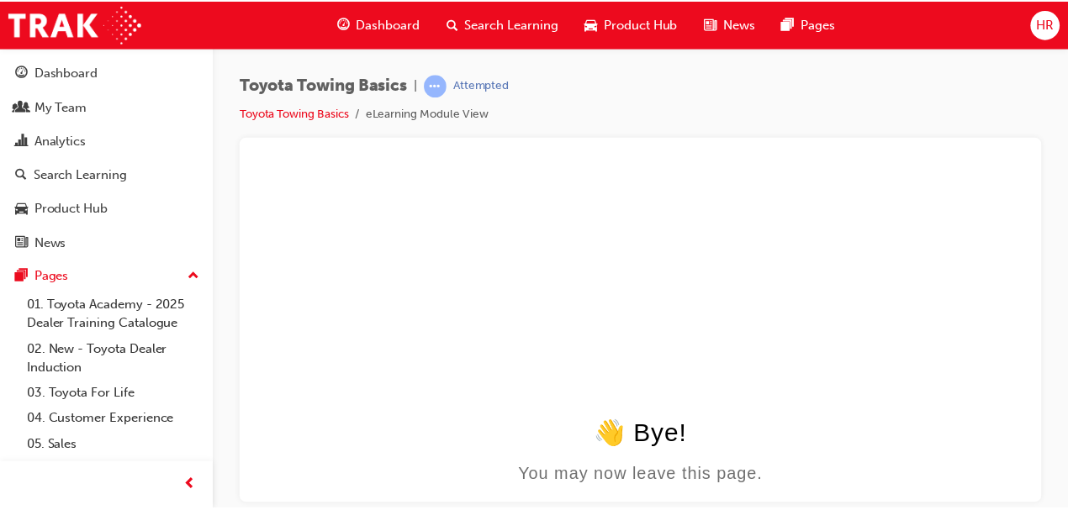
scroll to position [0, 0]
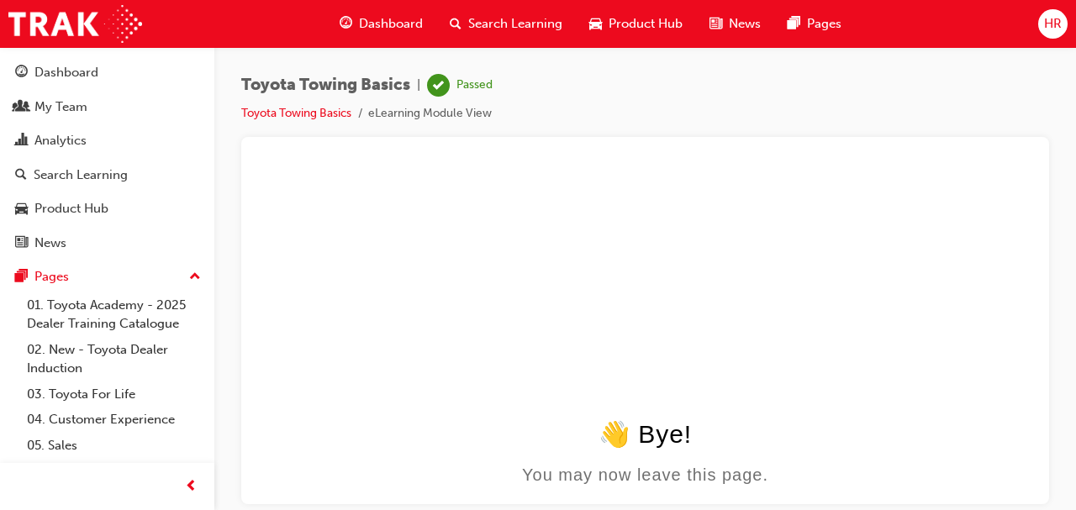
click at [1056, 29] on span "HR" at bounding box center [1053, 23] width 18 height 19
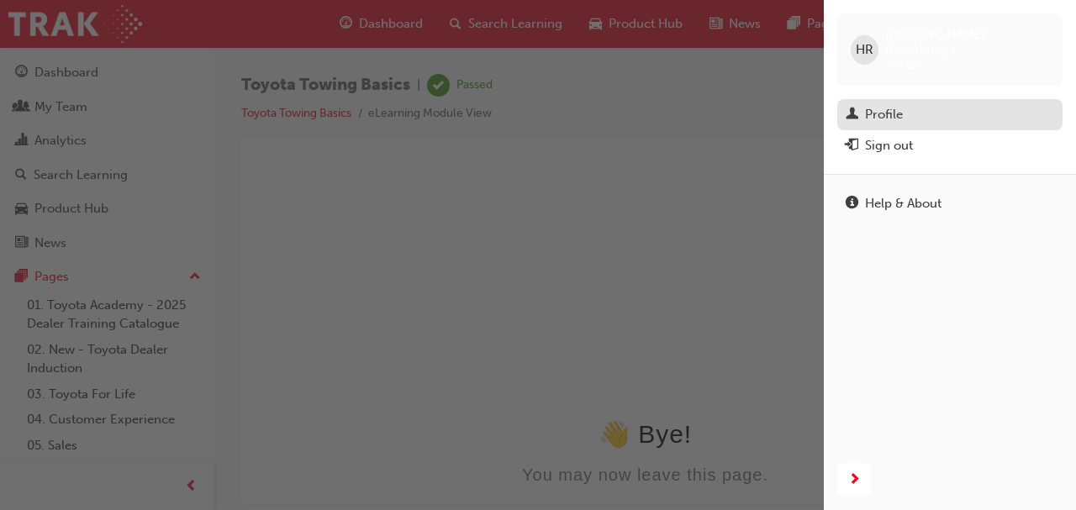
click at [870, 105] on div "Profile" at bounding box center [884, 114] width 38 height 19
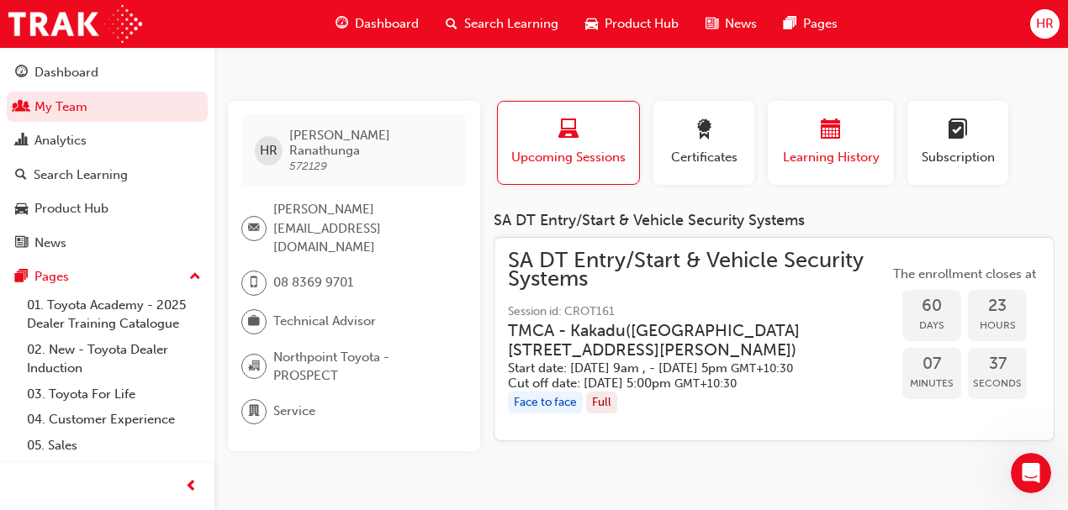
click at [832, 142] on span "calendar-icon" at bounding box center [831, 130] width 20 height 23
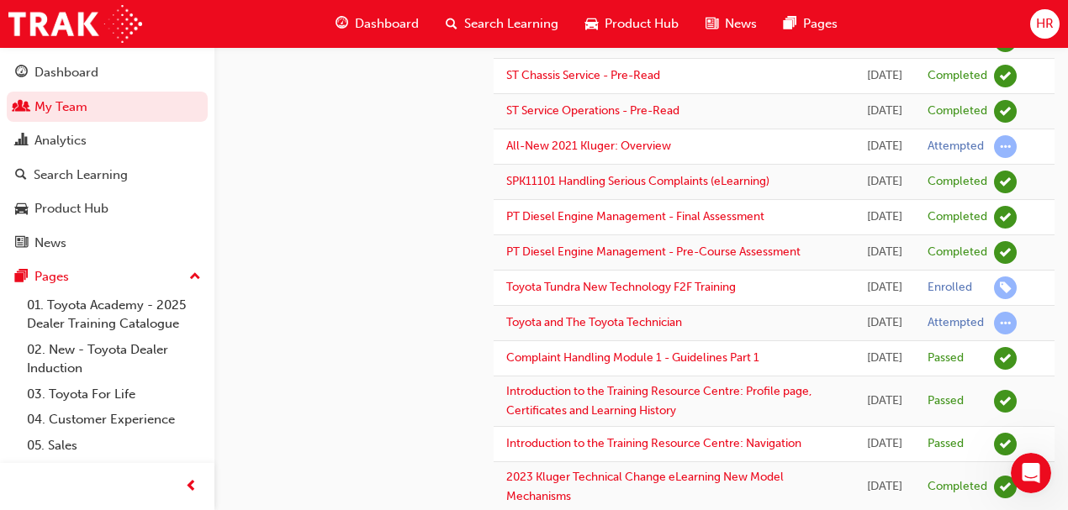
scroll to position [633, 0]
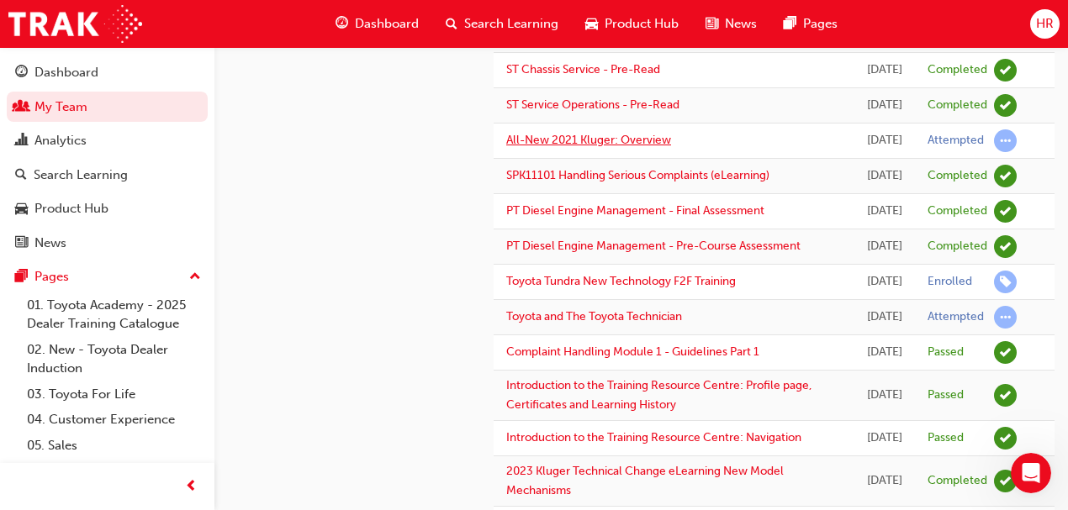
click at [648, 147] on link "All-New 2021 Kluger: Overview" at bounding box center [588, 140] width 165 height 14
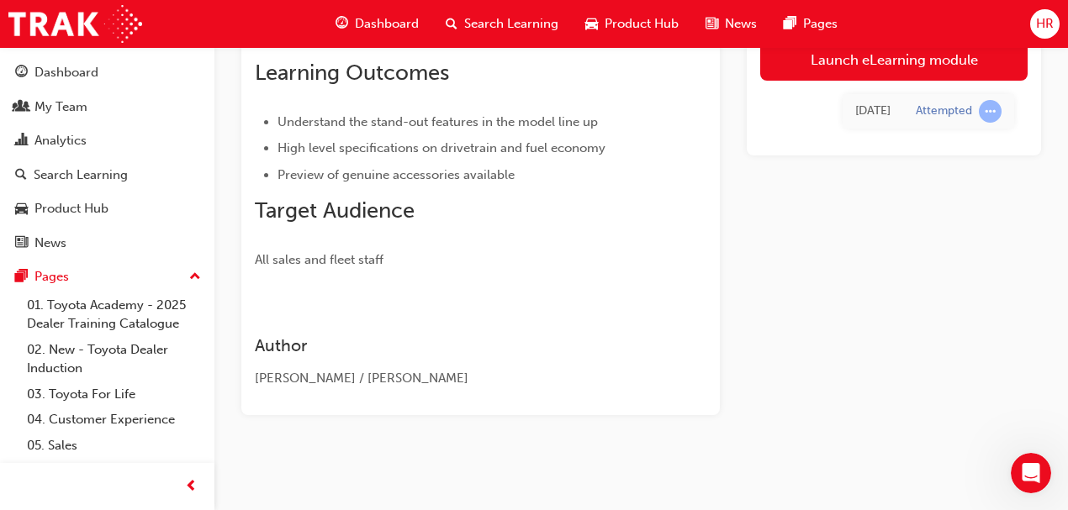
scroll to position [147, 0]
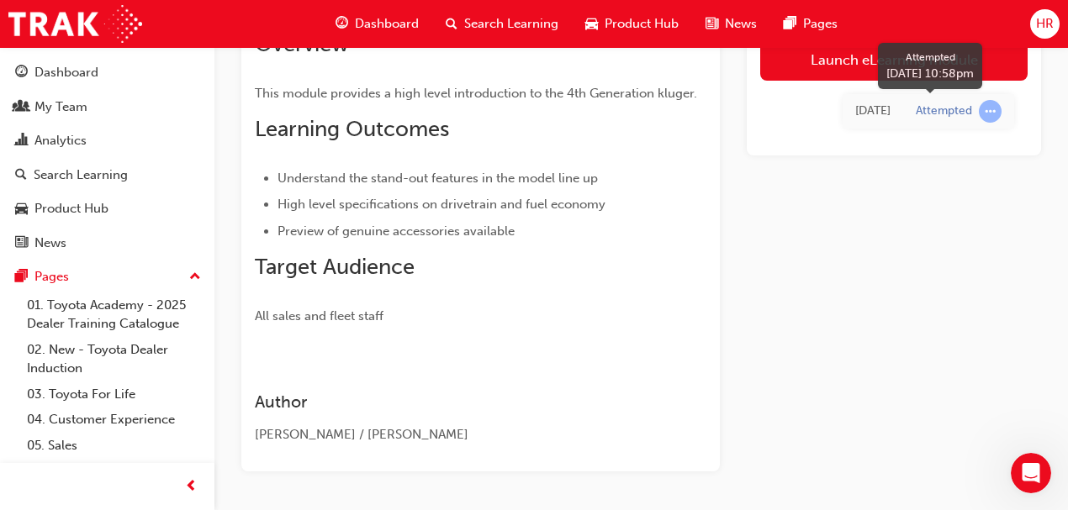
click at [992, 106] on span "learningRecordVerb_ATTEMPT-icon" at bounding box center [990, 111] width 23 height 23
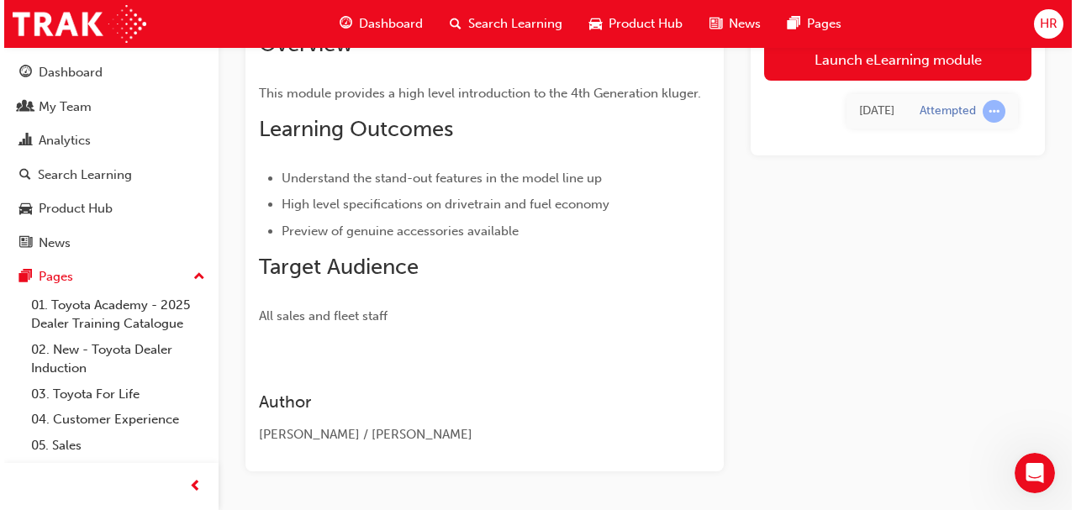
scroll to position [0, 0]
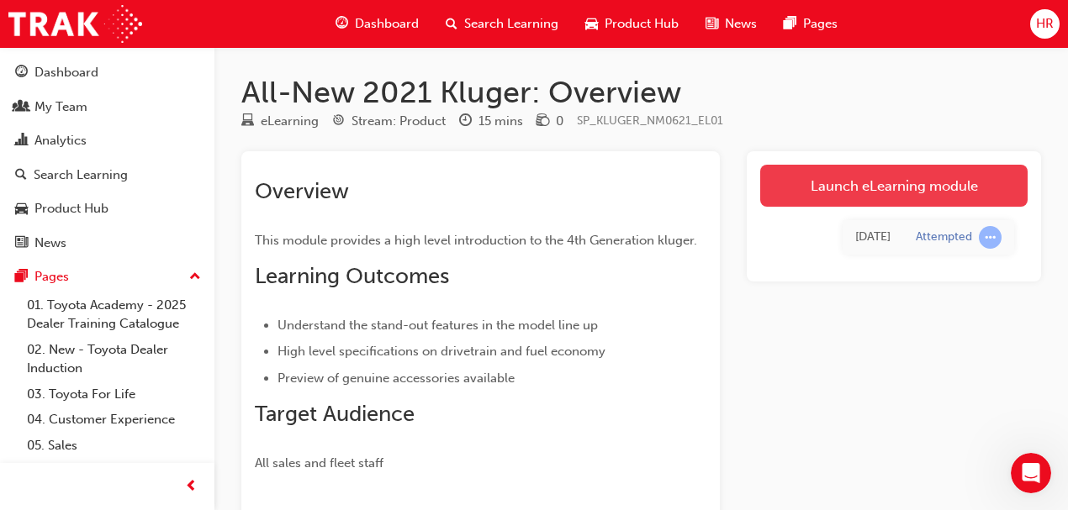
click at [891, 183] on link "Launch eLearning module" at bounding box center [893, 186] width 267 height 42
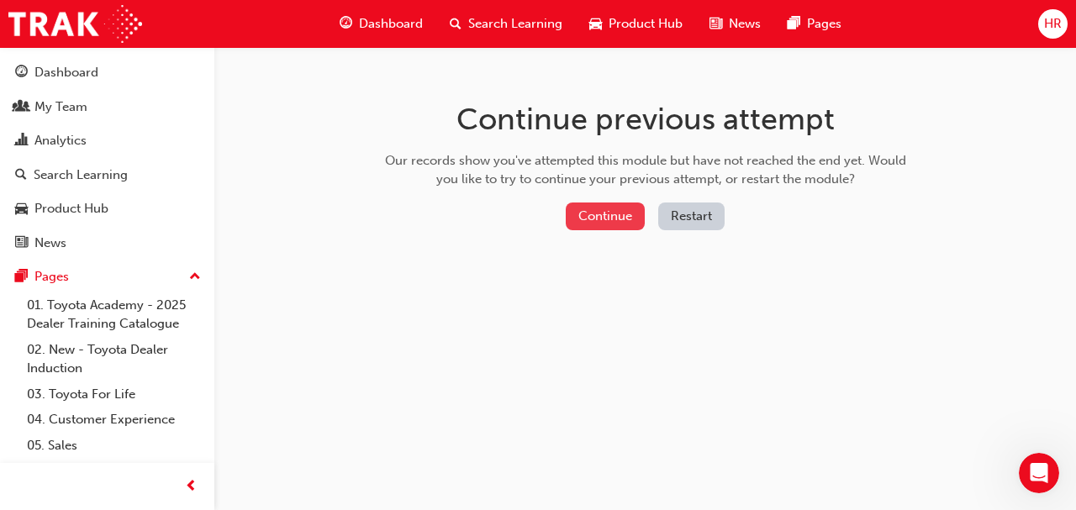
click at [626, 223] on button "Continue" at bounding box center [605, 217] width 79 height 28
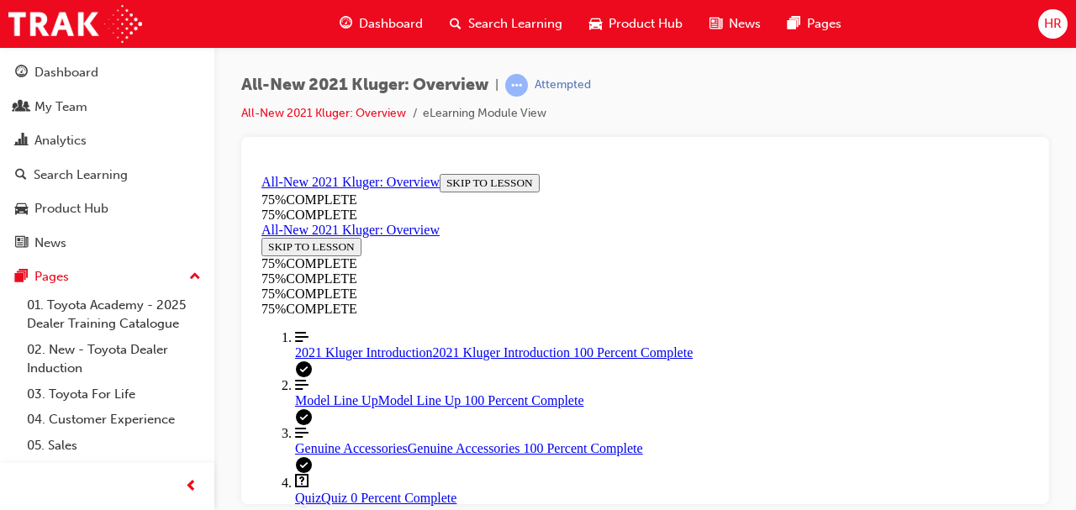
scroll to position [262, 0]
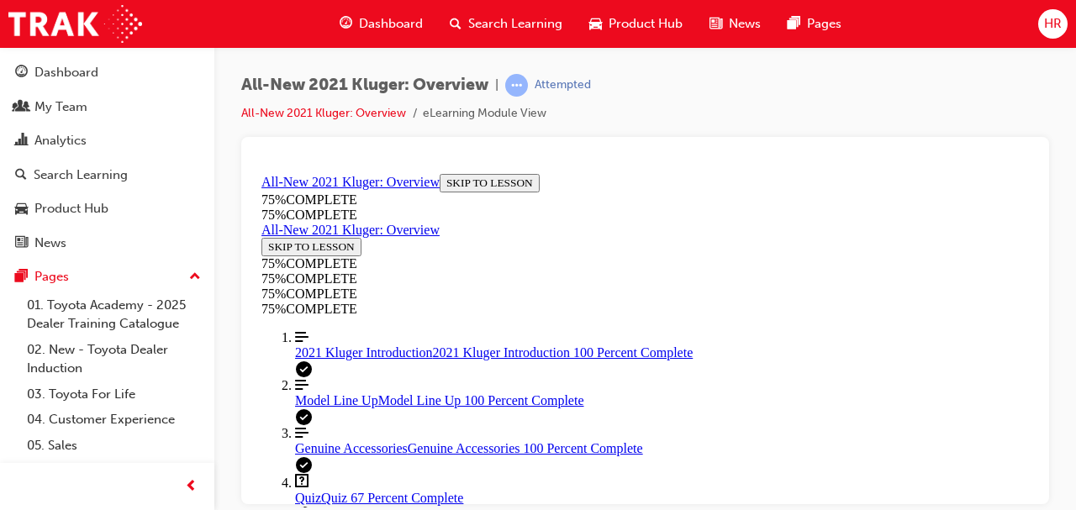
scroll to position [341, 0]
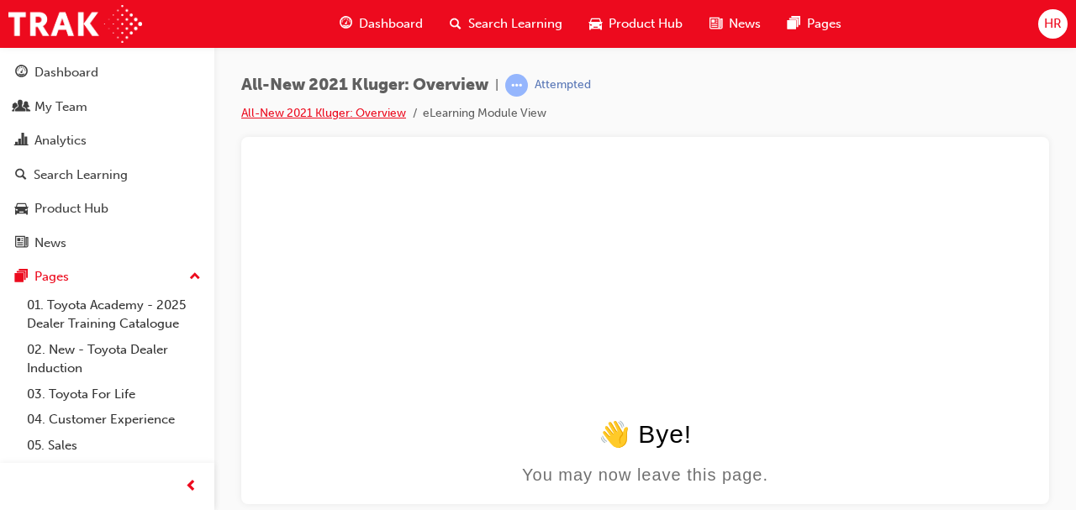
click at [386, 115] on link "All-New 2021 Kluger: Overview" at bounding box center [323, 113] width 165 height 14
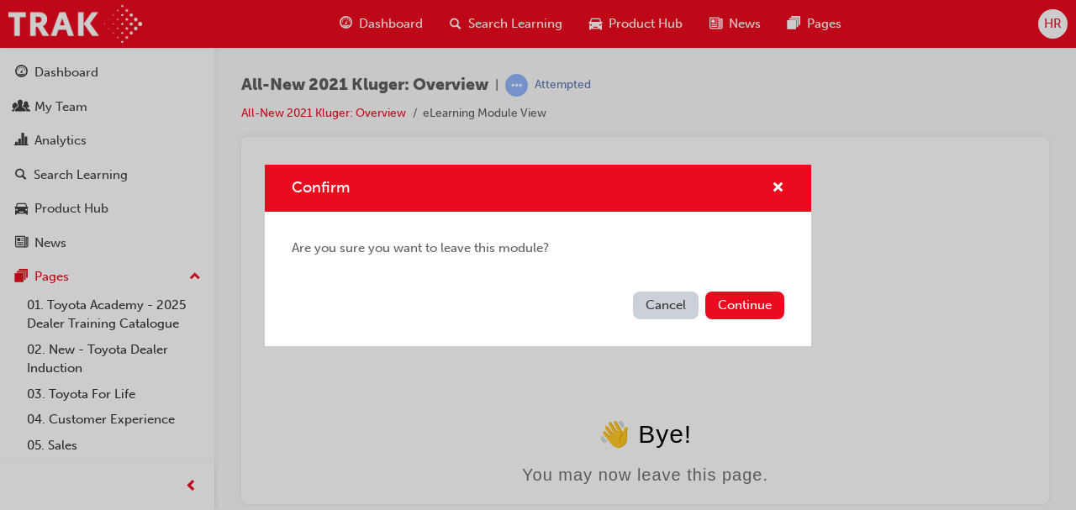
click at [679, 301] on button "Cancel" at bounding box center [666, 306] width 66 height 28
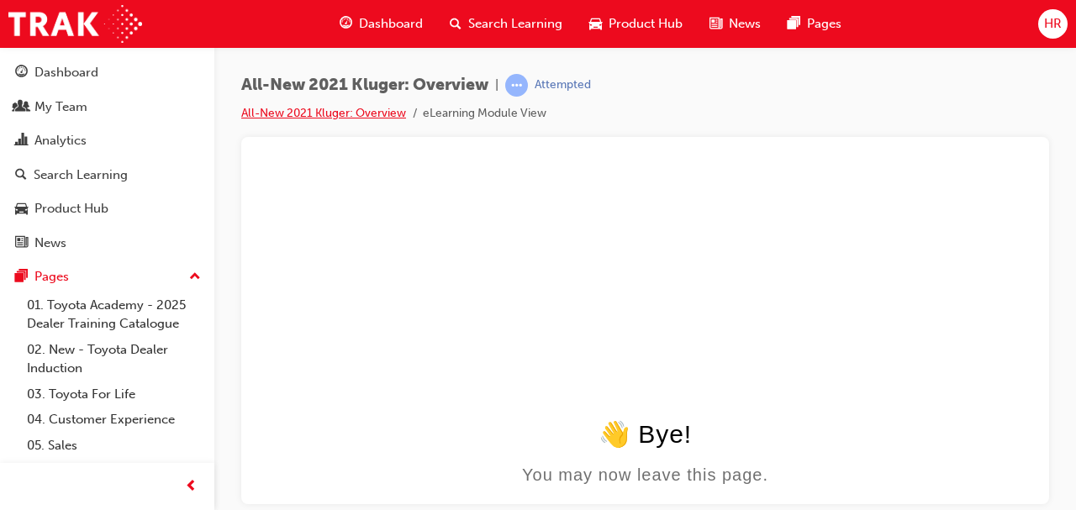
click at [345, 109] on link "All-New 2021 Kluger: Overview" at bounding box center [323, 113] width 165 height 14
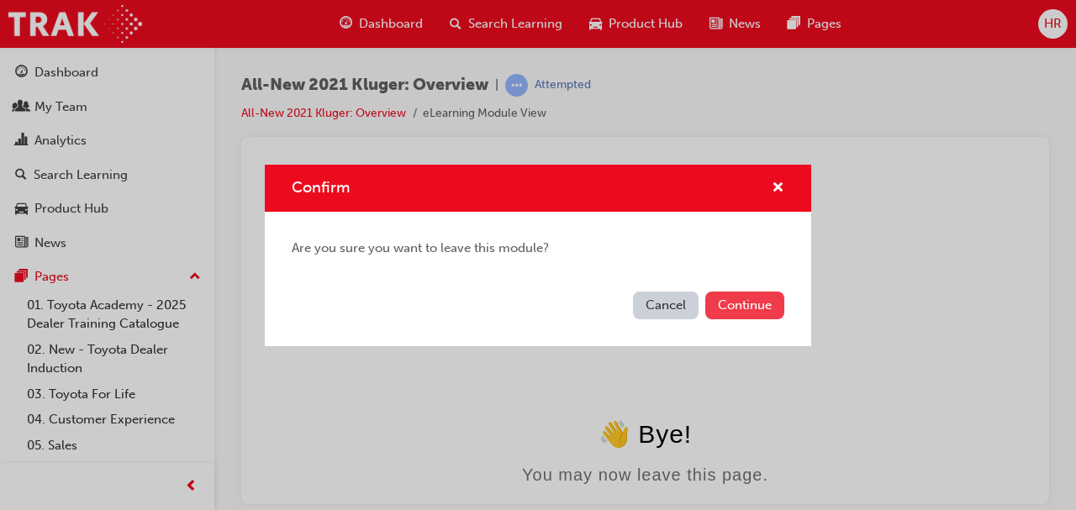
click at [732, 305] on button "Continue" at bounding box center [745, 306] width 79 height 28
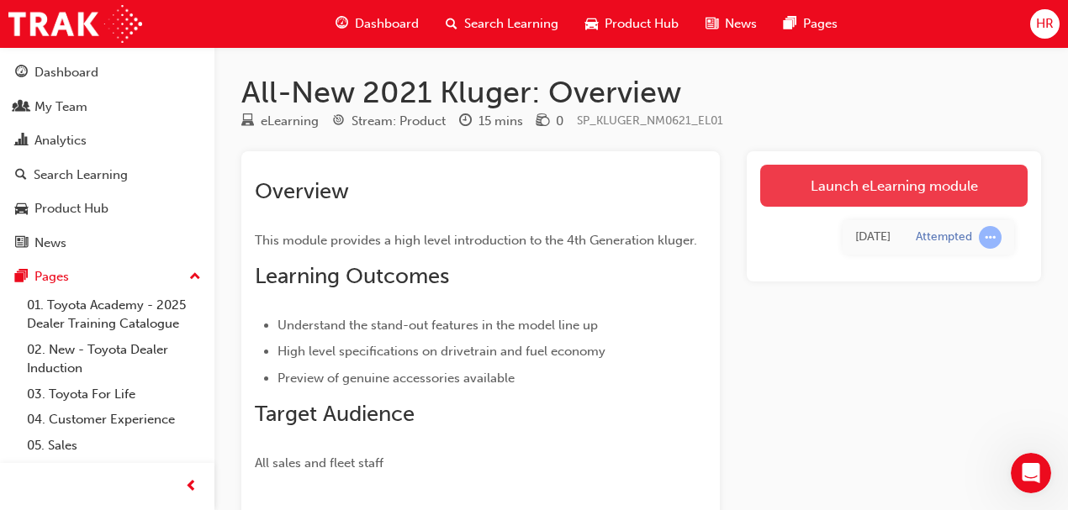
click at [795, 180] on link "Launch eLearning module" at bounding box center [893, 186] width 267 height 42
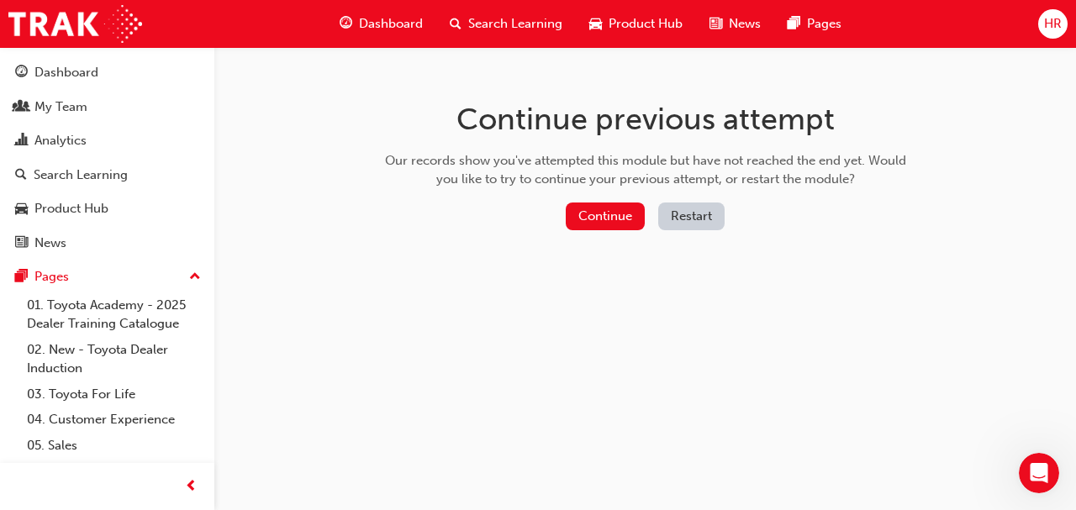
click at [692, 220] on button "Restart" at bounding box center [691, 217] width 66 height 28
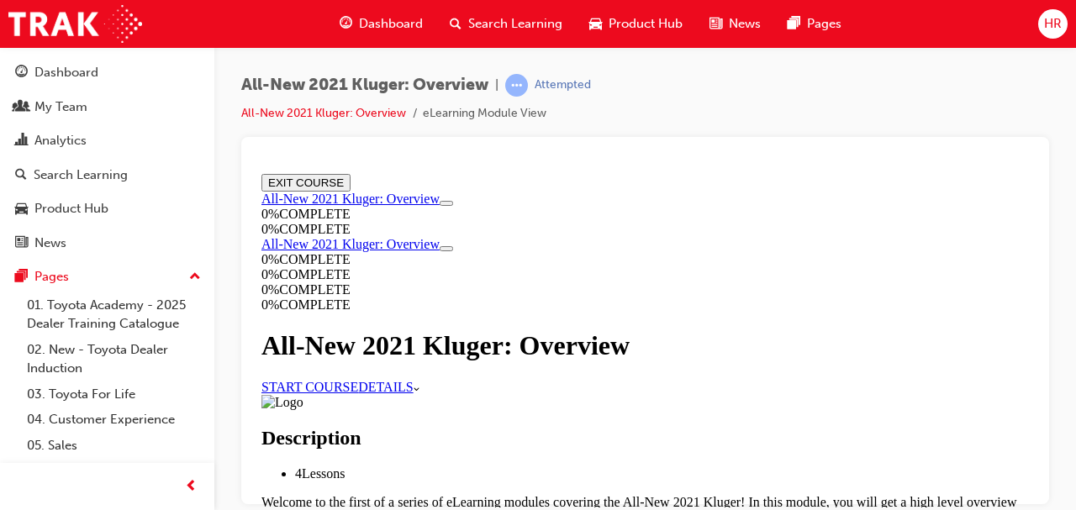
scroll to position [817, 0]
click at [1051, 19] on span "HR" at bounding box center [1053, 23] width 18 height 19
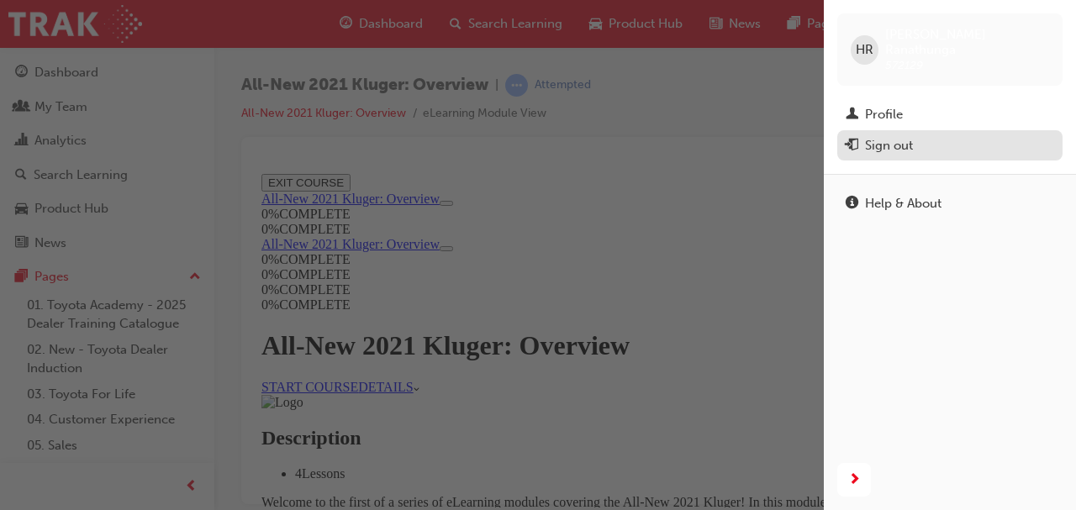
click at [910, 136] on div "Sign out" at bounding box center [889, 145] width 48 height 19
